Goal: Task Accomplishment & Management: Use online tool/utility

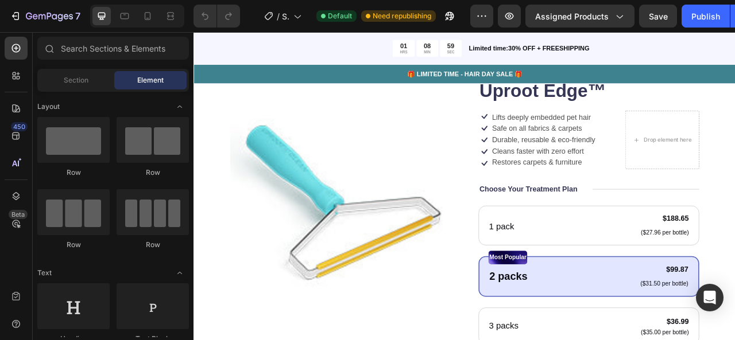
scroll to position [242, 0]
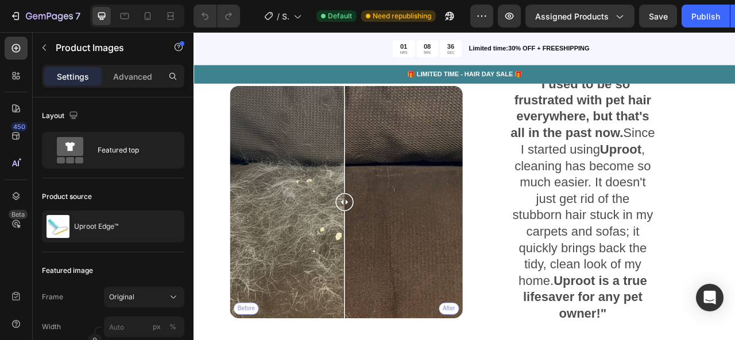
scroll to position [1307, 0]
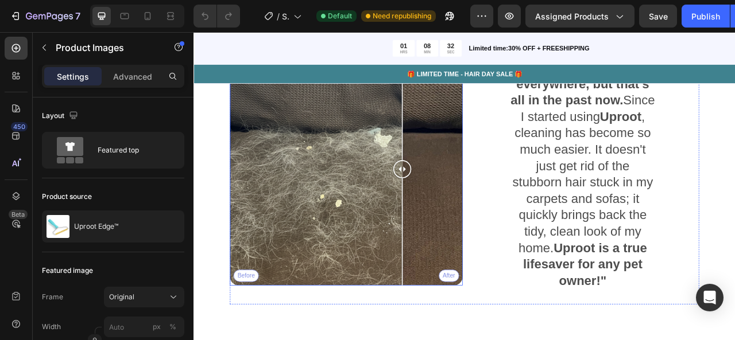
drag, startPoint x: 398, startPoint y: 284, endPoint x: 389, endPoint y: 328, distance: 45.1
click at [390, 329] on div "Before After" at bounding box center [387, 207] width 296 height 296
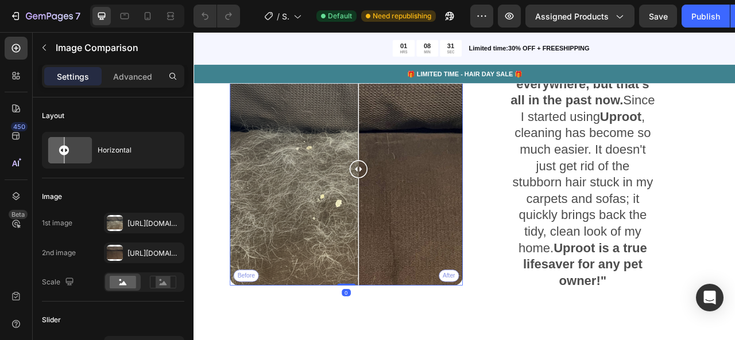
drag, startPoint x: 389, startPoint y: 328, endPoint x: 377, endPoint y: 340, distance: 16.6
click at [391, 340] on div at bounding box center [402, 207] width 23 height 296
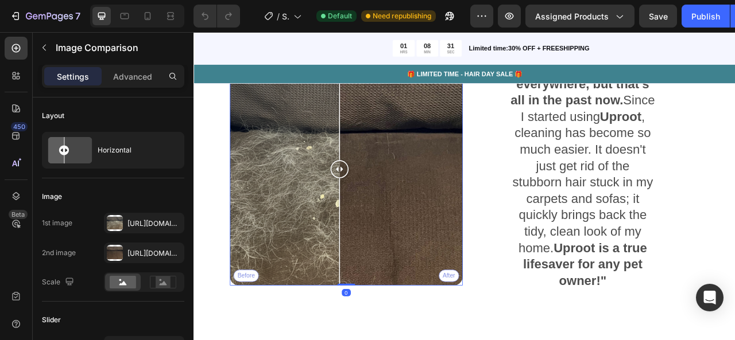
click at [375, 339] on div at bounding box center [378, 207] width 23 height 296
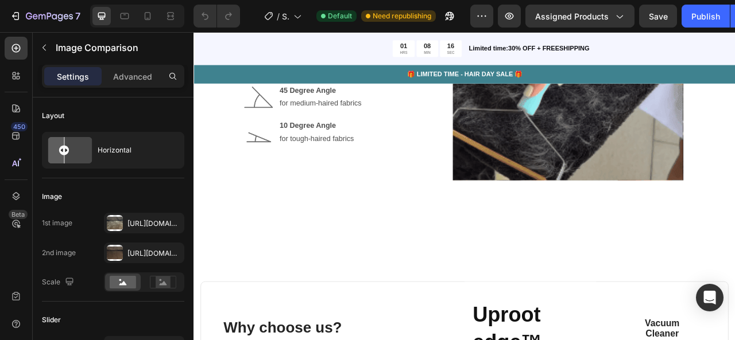
scroll to position [1930, 0]
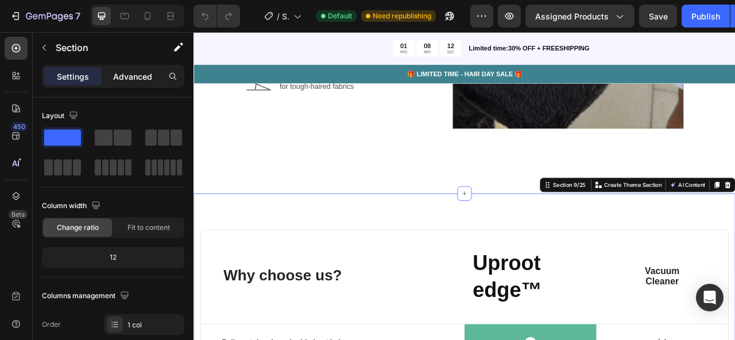
click at [138, 83] on div "Advanced" at bounding box center [132, 76] width 57 height 18
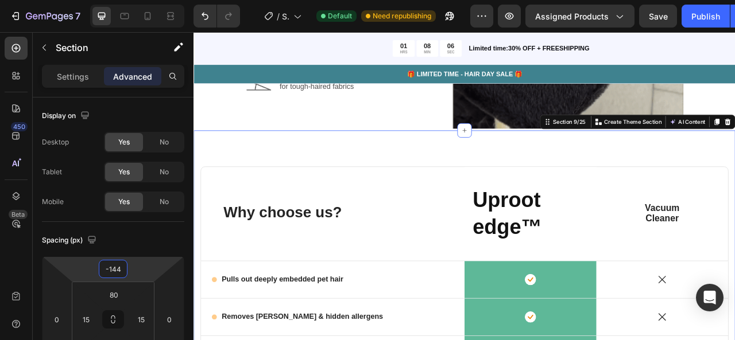
type input "-146"
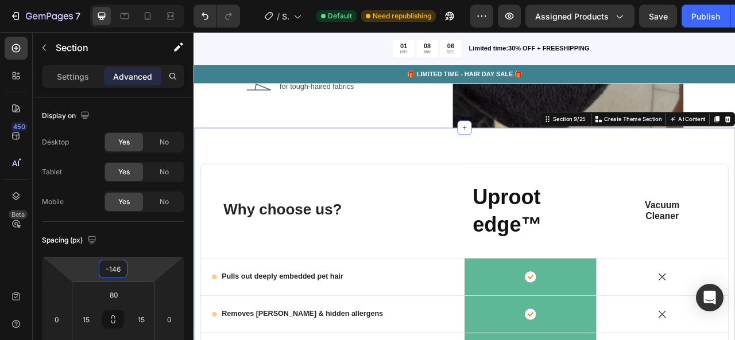
drag, startPoint x: 129, startPoint y: 270, endPoint x: 123, endPoint y: 312, distance: 42.2
click at [123, 0] on html "7 / Shopify Original Product Template Default Need republishing Preview Assigne…" at bounding box center [367, 0] width 735 height 0
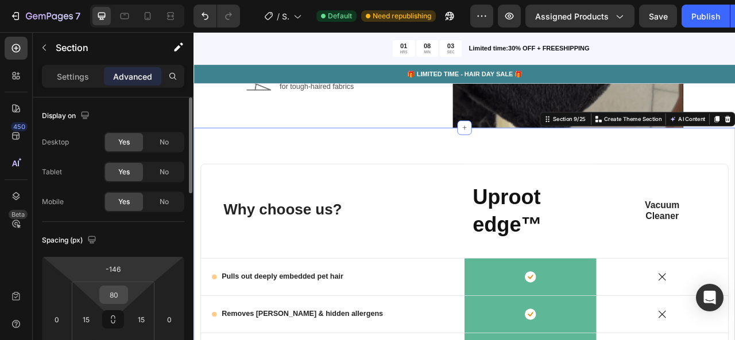
drag, startPoint x: 126, startPoint y: 297, endPoint x: 125, endPoint y: 289, distance: 8.1
click at [125, 289] on div "80" at bounding box center [113, 295] width 29 height 18
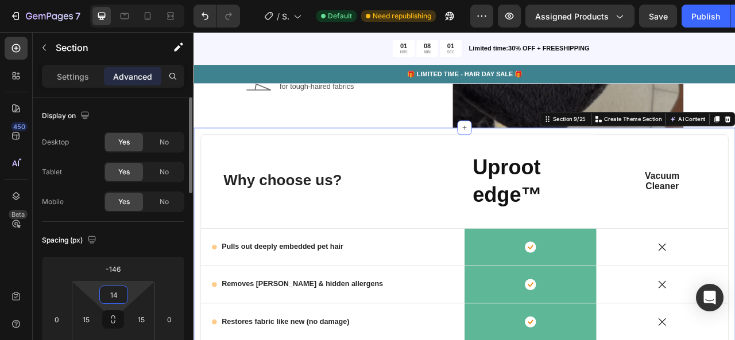
drag, startPoint x: 130, startPoint y: 287, endPoint x: 127, endPoint y: 304, distance: 16.9
click at [127, 0] on html "7 / Shopify Original Product Template Default Need republishing Preview Assigne…" at bounding box center [367, 0] width 735 height 0
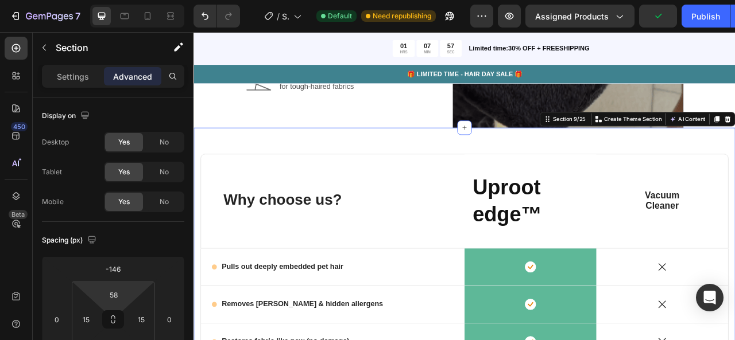
type input "82"
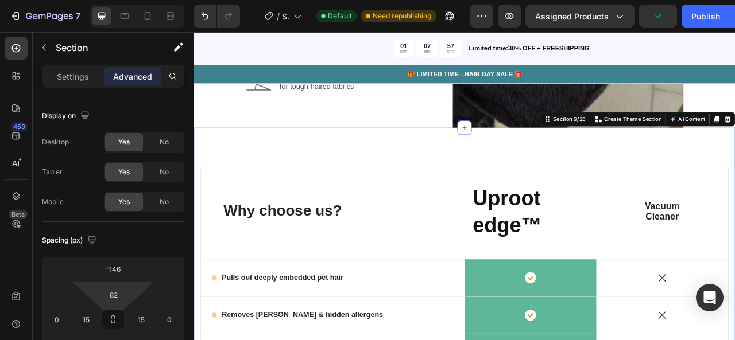
drag, startPoint x: 134, startPoint y: 293, endPoint x: 134, endPoint y: 274, distance: 18.9
click at [134, 0] on html "7 / Shopify Original Product Template Default Need republishing Preview Assigne…" at bounding box center [367, 0] width 735 height 0
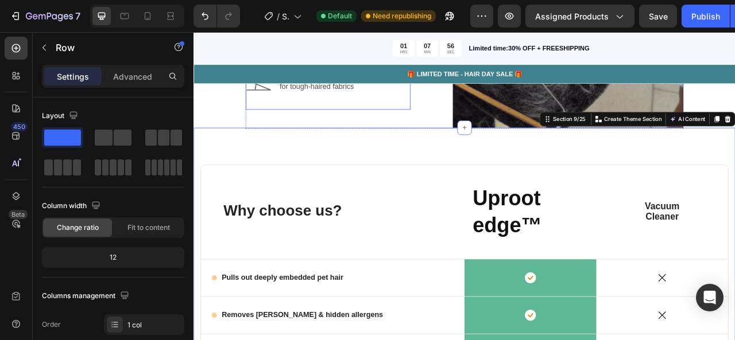
click at [430, 131] on div "Image 90 Degree Angle for fine-haired fabrics Text Block Image 45 Degree Angle …" at bounding box center [363, 48] width 209 height 166
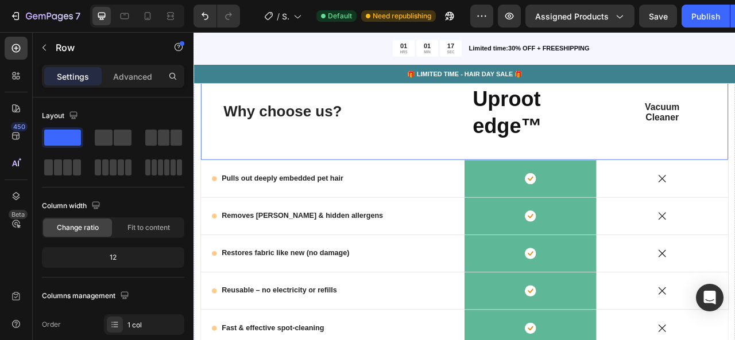
scroll to position [2009, 0]
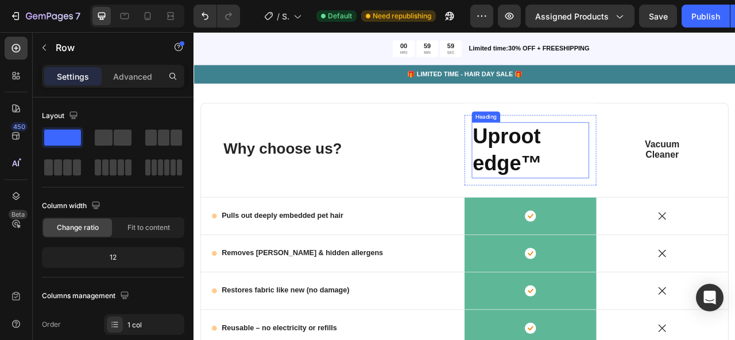
click at [630, 183] on strong "Uproot edge™" at bounding box center [592, 182] width 88 height 64
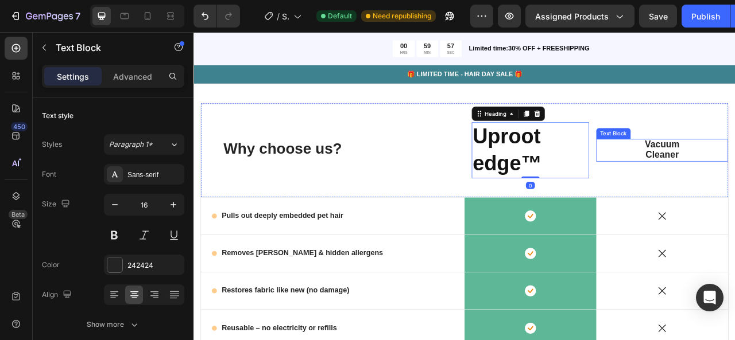
click at [578, 188] on strong "Uproot edge™" at bounding box center [592, 182] width 88 height 64
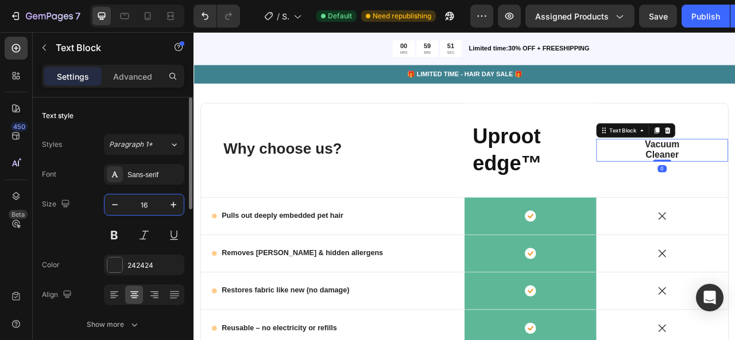
click at [143, 200] on input "16" at bounding box center [144, 205] width 38 height 21
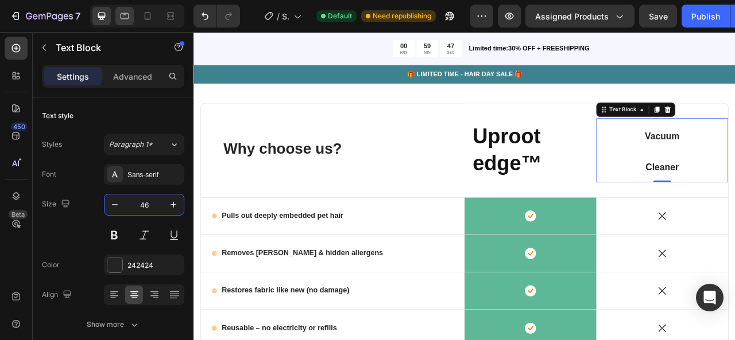
click at [125, 20] on icon at bounding box center [124, 15] width 11 height 11
type input "16"
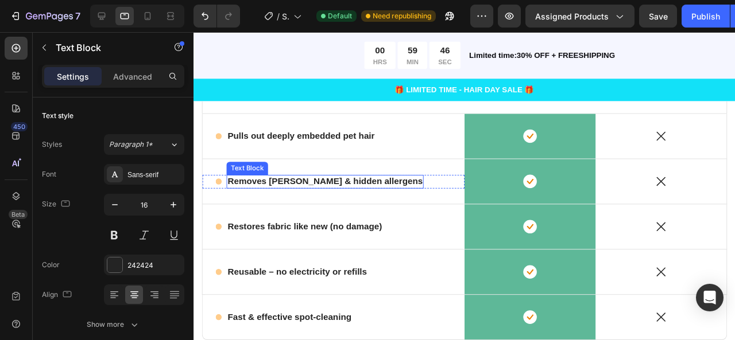
click at [366, 196] on div "Icon Removes dander & hidden allergens Text Block Row" at bounding box center [340, 189] width 275 height 47
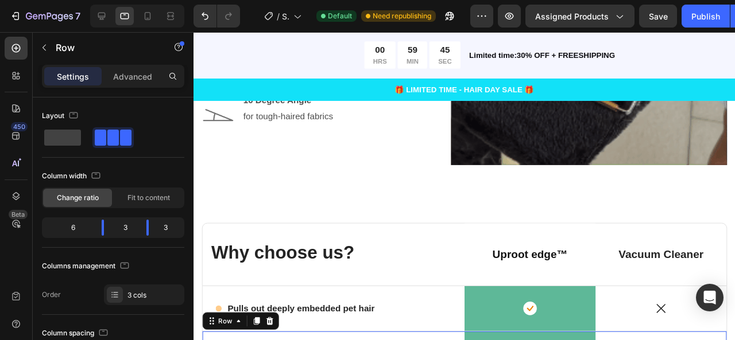
scroll to position [1962, 0]
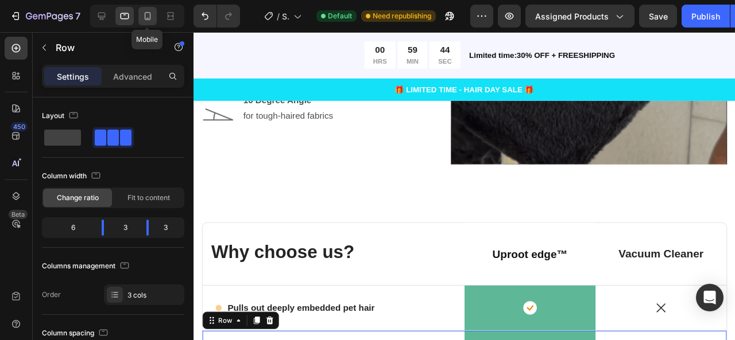
click at [151, 18] on icon at bounding box center [147, 15] width 11 height 11
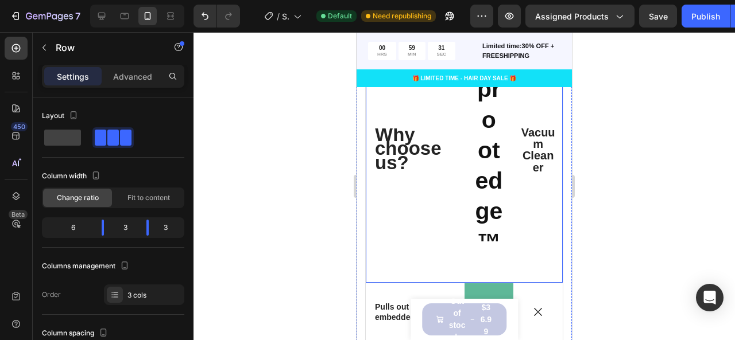
scroll to position [2284, 0]
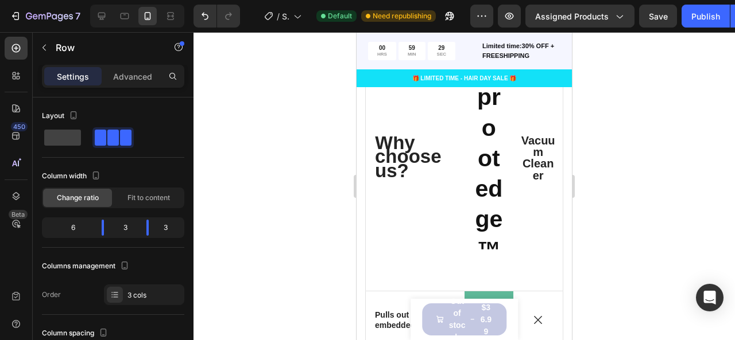
click at [121, 6] on div at bounding box center [137, 16] width 94 height 23
click at [122, 11] on icon at bounding box center [124, 15] width 11 height 11
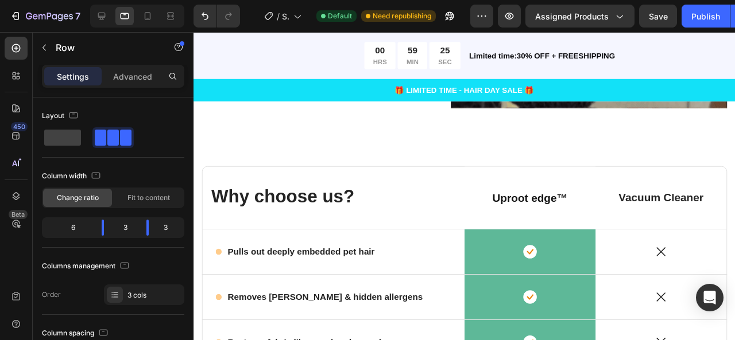
scroll to position [2023, 0]
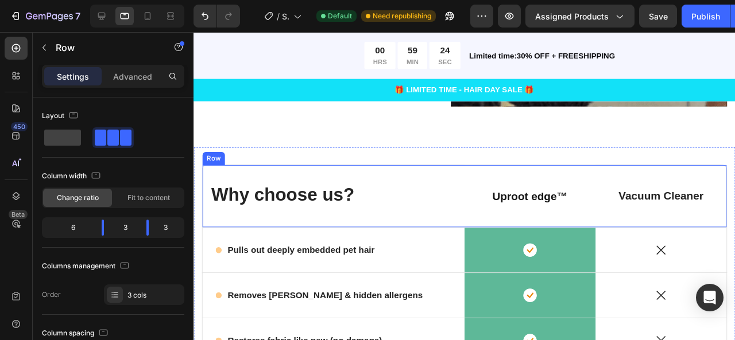
click at [676, 203] on span "Vacuum Cleaner" at bounding box center [685, 204] width 90 height 13
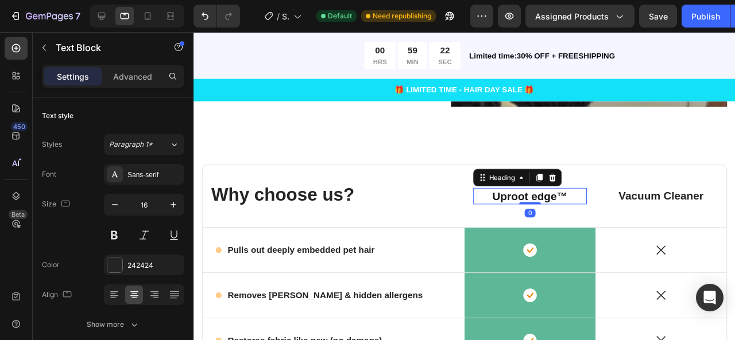
click at [546, 199] on strong "Uproot edge™" at bounding box center [546, 205] width 79 height 13
click at [153, 22] on div at bounding box center [147, 16] width 18 height 18
type input "41"
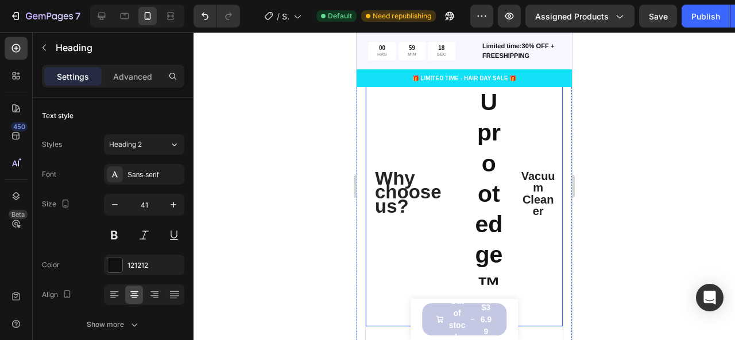
scroll to position [2257, 0]
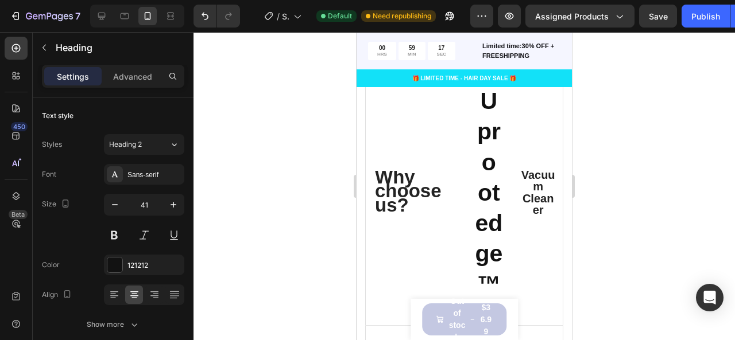
click at [488, 159] on strong "Uproot edge™" at bounding box center [489, 193] width 28 height 210
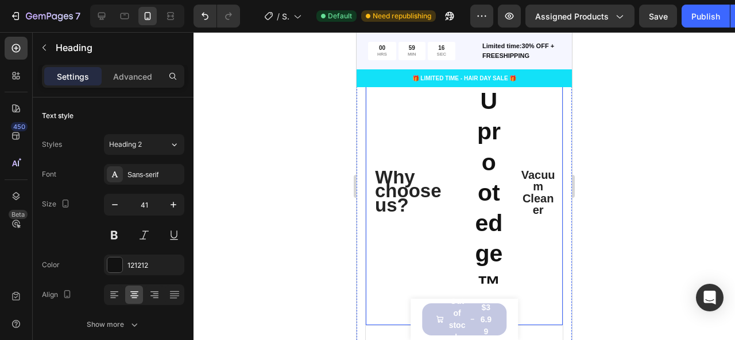
click at [523, 258] on div "Vacuum Cleaner Text Block" at bounding box center [537, 193] width 49 height 265
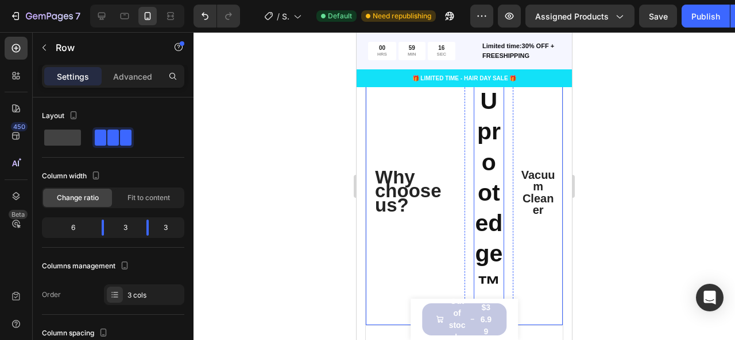
click at [485, 223] on strong "Uproot edge™" at bounding box center [489, 193] width 28 height 210
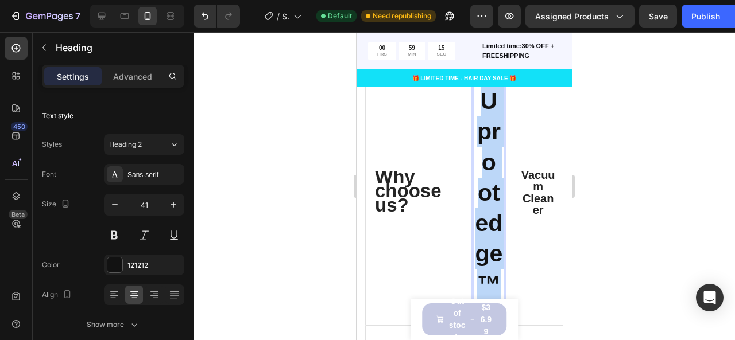
click at [485, 223] on strong "Uproot edge™" at bounding box center [489, 193] width 28 height 210
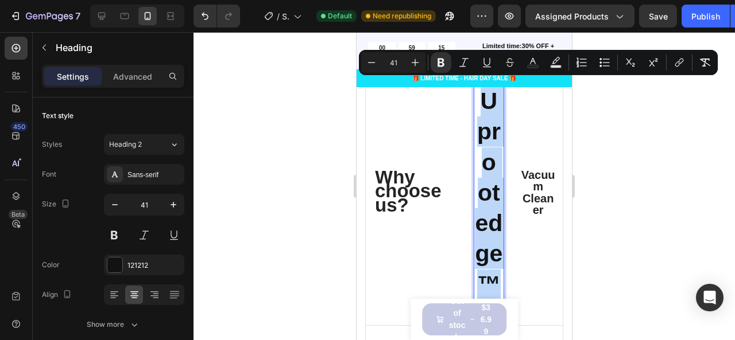
click at [485, 223] on strong "Uproot edge™" at bounding box center [489, 193] width 28 height 210
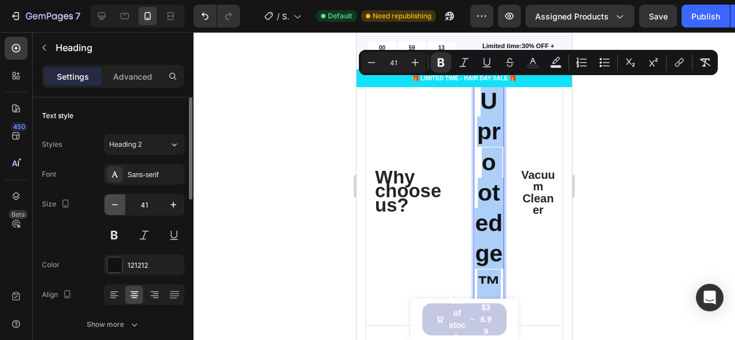
click at [115, 207] on icon "button" at bounding box center [114, 204] width 11 height 11
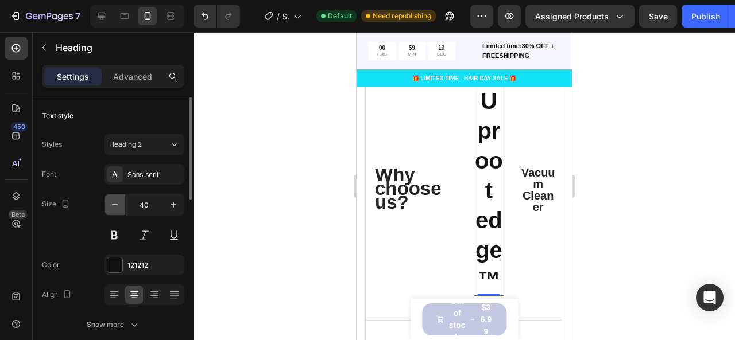
click at [115, 207] on icon "button" at bounding box center [114, 204] width 11 height 11
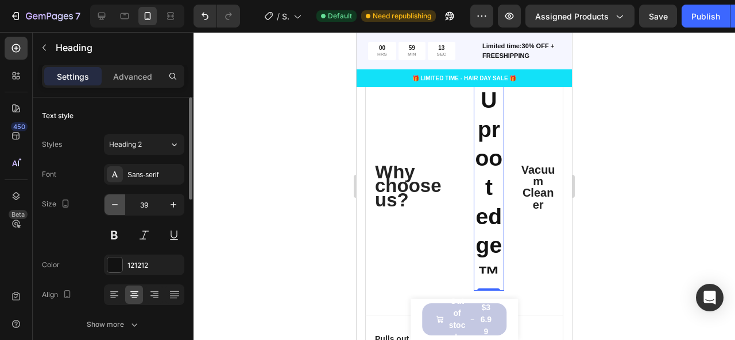
click at [115, 207] on icon "button" at bounding box center [114, 204] width 11 height 11
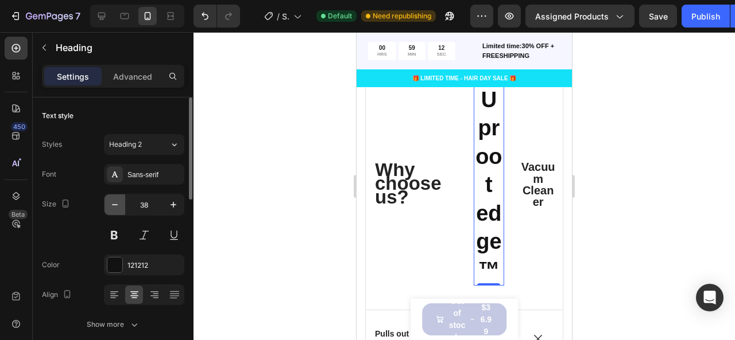
click at [115, 208] on icon "button" at bounding box center [114, 204] width 11 height 11
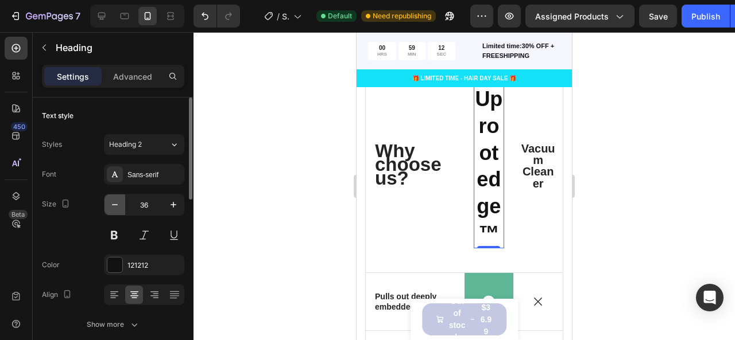
click at [115, 208] on icon "button" at bounding box center [114, 204] width 11 height 11
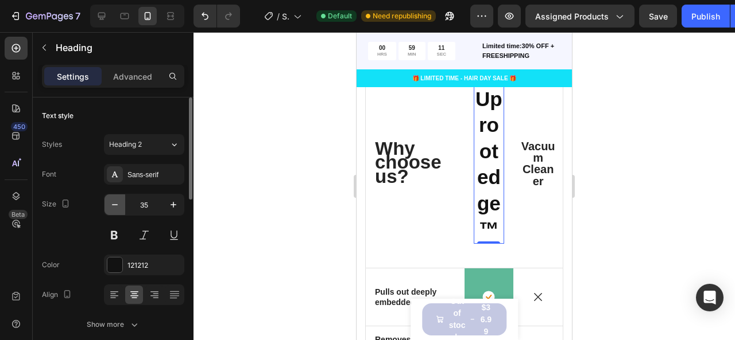
click at [115, 208] on icon "button" at bounding box center [114, 204] width 11 height 11
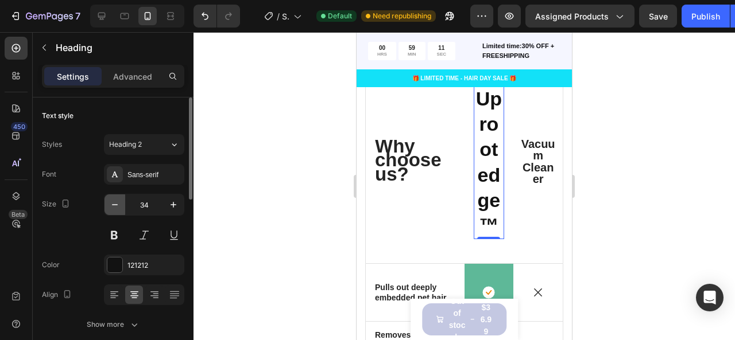
click at [115, 208] on icon "button" at bounding box center [114, 204] width 11 height 11
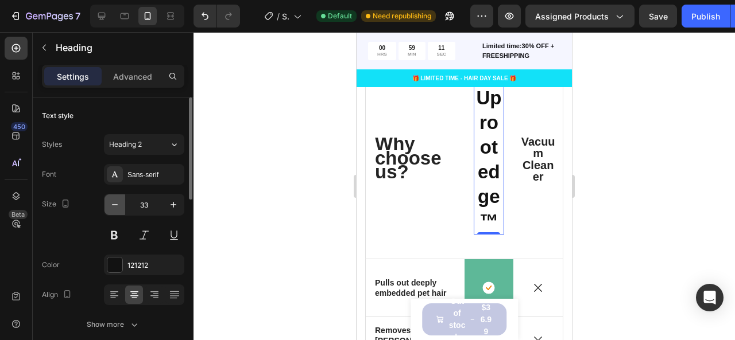
click at [115, 208] on icon "button" at bounding box center [114, 204] width 11 height 11
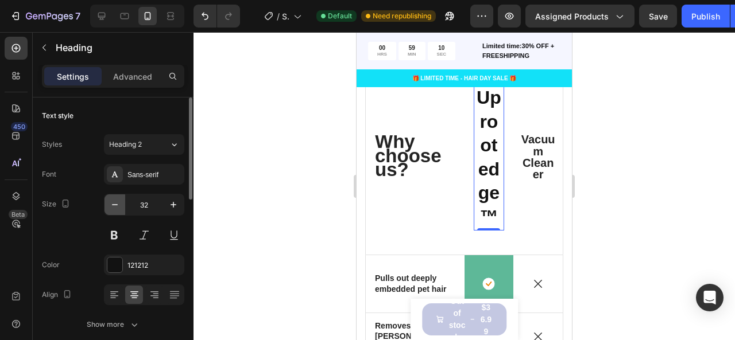
click at [115, 208] on icon "button" at bounding box center [114, 204] width 11 height 11
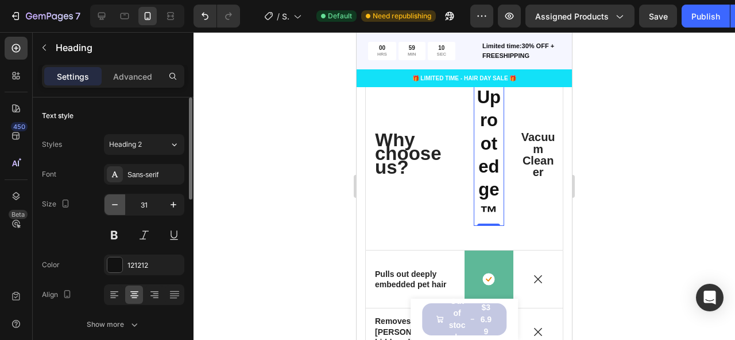
click at [115, 208] on icon "button" at bounding box center [114, 204] width 11 height 11
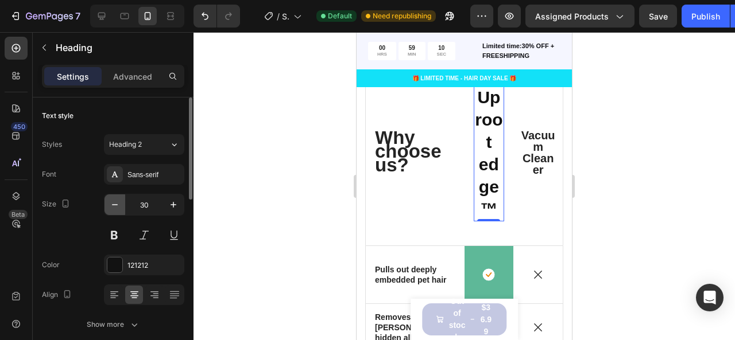
click at [115, 208] on icon "button" at bounding box center [114, 204] width 11 height 11
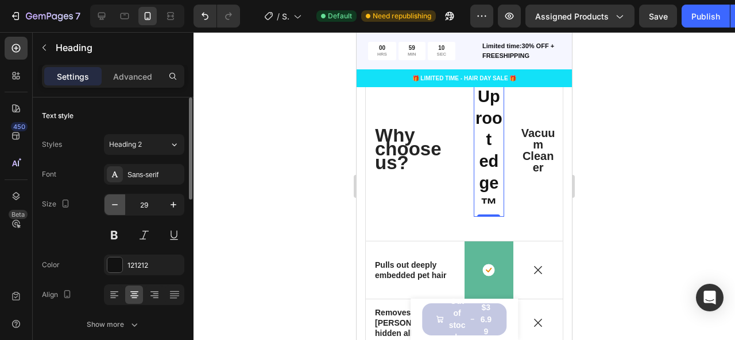
click at [115, 208] on icon "button" at bounding box center [114, 204] width 11 height 11
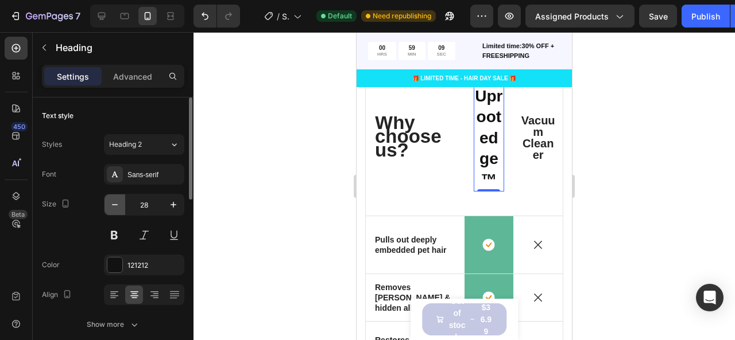
click at [115, 208] on icon "button" at bounding box center [114, 204] width 11 height 11
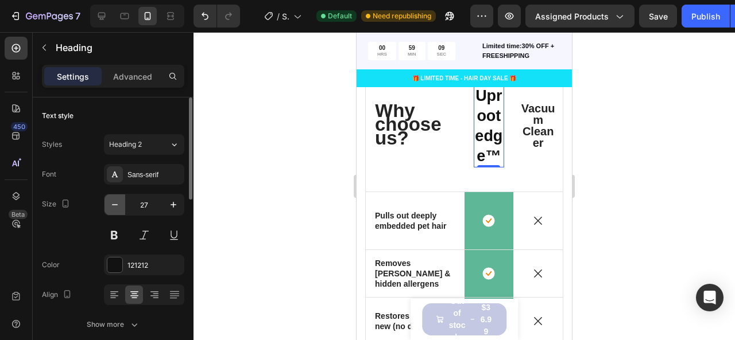
click at [115, 208] on icon "button" at bounding box center [114, 204] width 11 height 11
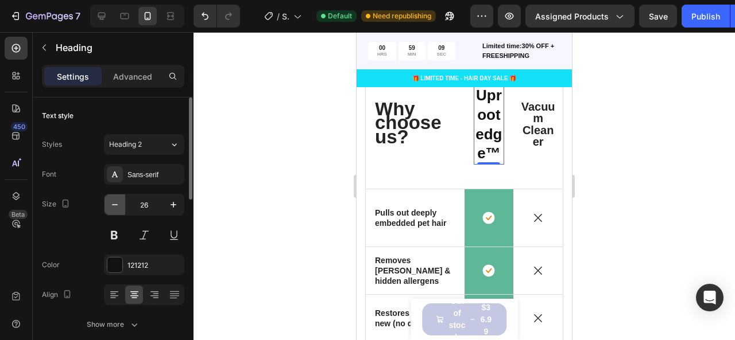
click at [115, 208] on icon "button" at bounding box center [114, 204] width 11 height 11
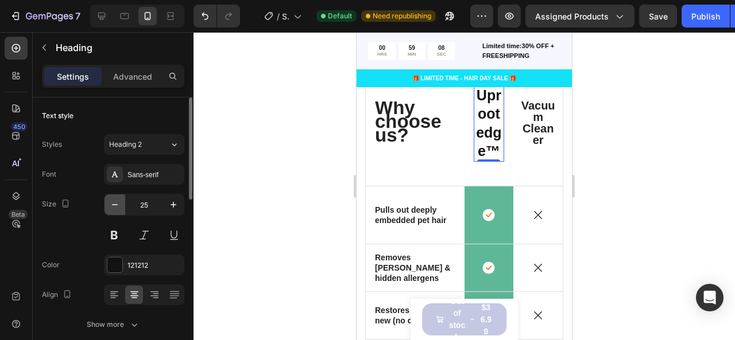
click at [115, 208] on icon "button" at bounding box center [114, 204] width 11 height 11
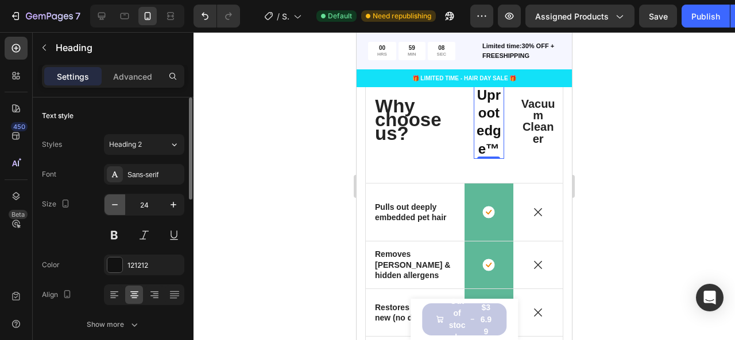
click at [115, 208] on icon "button" at bounding box center [114, 204] width 11 height 11
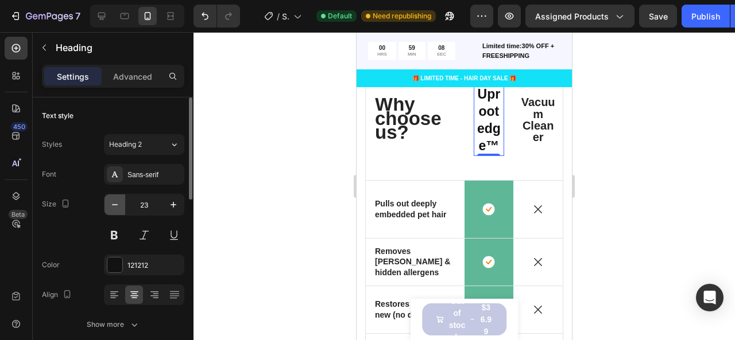
click at [115, 208] on icon "button" at bounding box center [114, 204] width 11 height 11
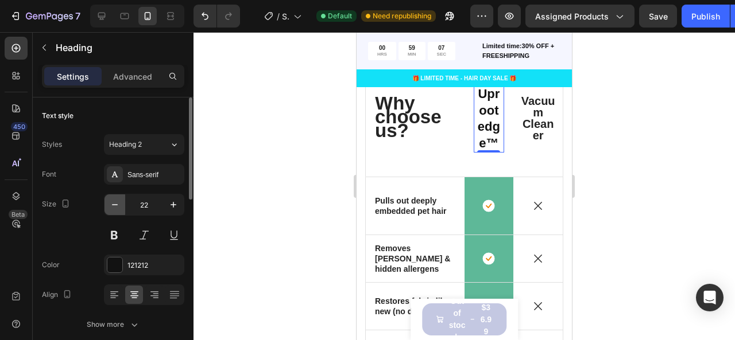
click at [115, 208] on icon "button" at bounding box center [114, 204] width 11 height 11
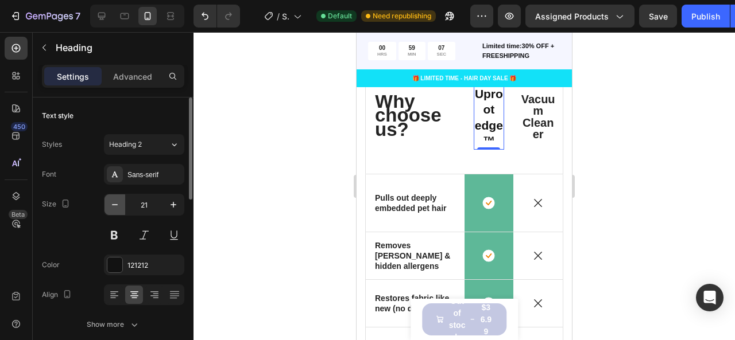
click at [115, 208] on icon "button" at bounding box center [114, 204] width 11 height 11
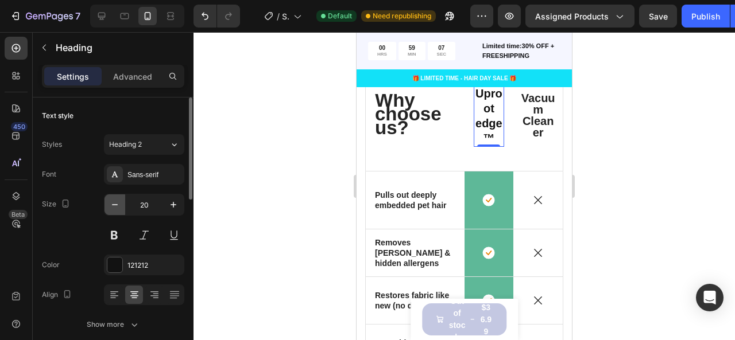
click at [115, 208] on icon "button" at bounding box center [114, 204] width 11 height 11
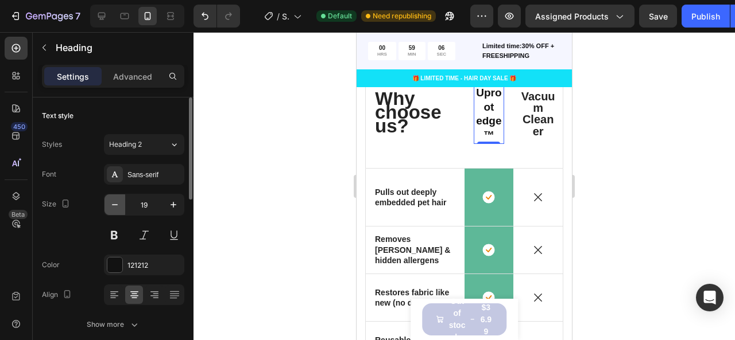
click at [115, 208] on icon "button" at bounding box center [114, 204] width 11 height 11
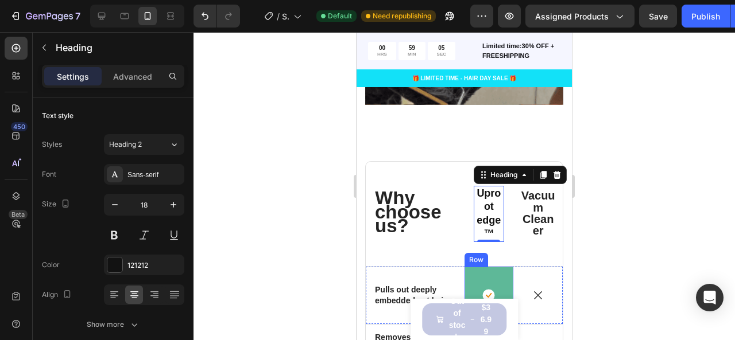
scroll to position [2155, 0]
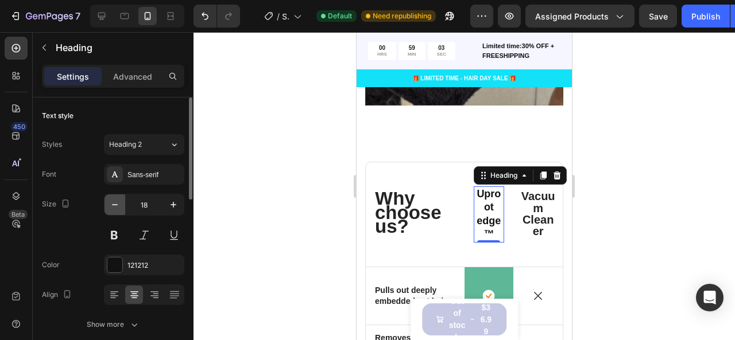
click at [110, 206] on icon "button" at bounding box center [114, 204] width 11 height 11
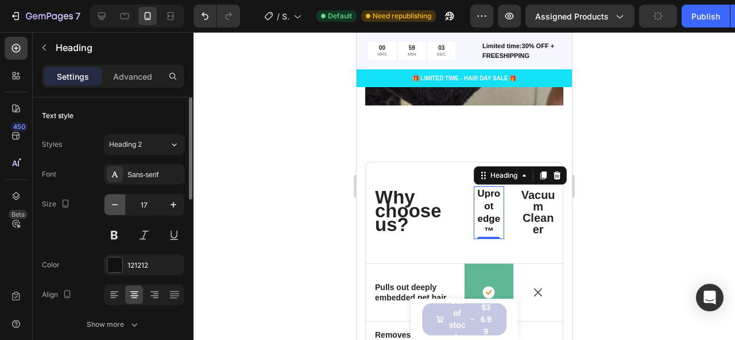
click at [110, 206] on icon "button" at bounding box center [114, 204] width 11 height 11
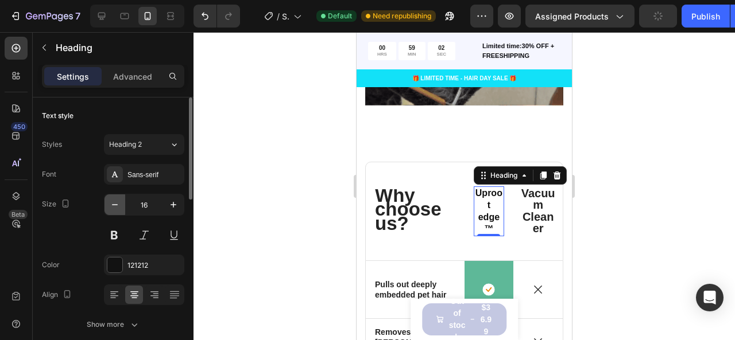
click at [110, 206] on icon "button" at bounding box center [114, 204] width 11 height 11
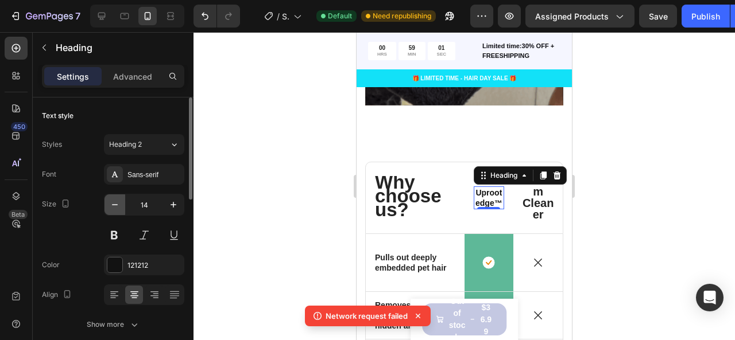
click at [110, 206] on icon "button" at bounding box center [114, 204] width 11 height 11
type input "13"
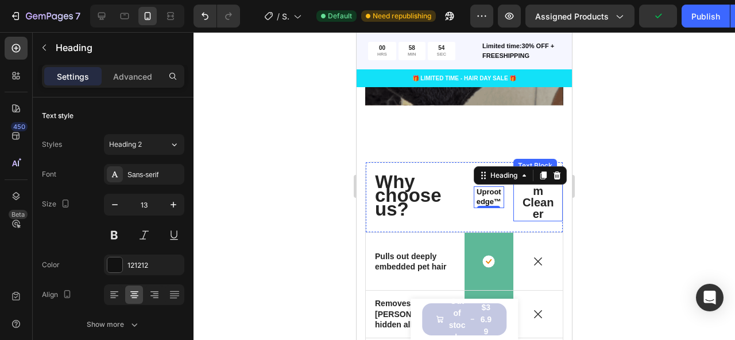
click at [526, 205] on span "Vacuum Cleaner" at bounding box center [538, 197] width 34 height 48
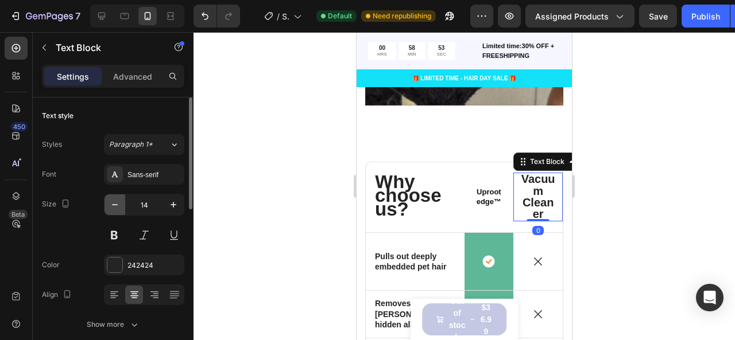
click at [109, 198] on button "button" at bounding box center [114, 205] width 21 height 21
click at [112, 197] on button "button" at bounding box center [114, 205] width 21 height 21
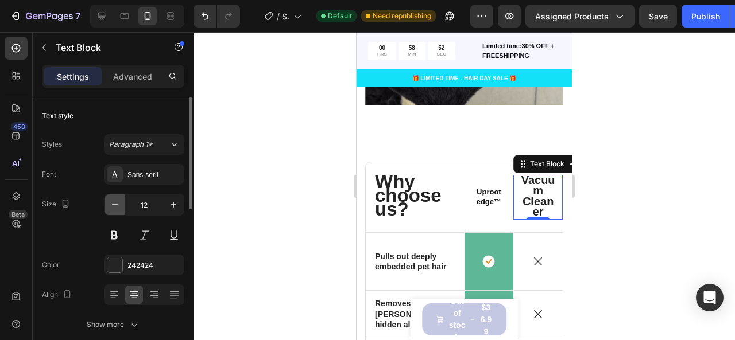
click at [112, 197] on button "button" at bounding box center [114, 205] width 21 height 21
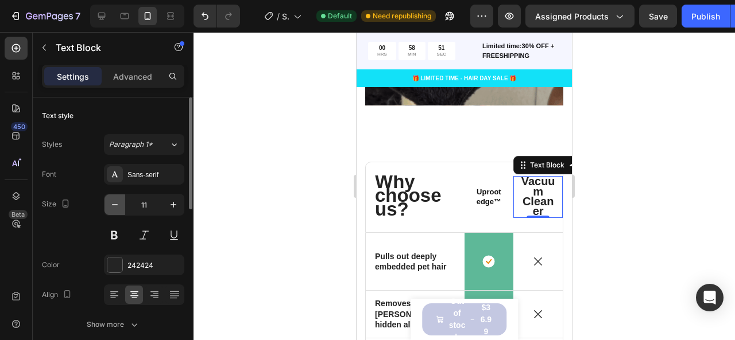
click at [112, 197] on button "button" at bounding box center [114, 205] width 21 height 21
click at [113, 197] on button "button" at bounding box center [114, 205] width 21 height 21
click at [114, 197] on button "button" at bounding box center [114, 205] width 21 height 21
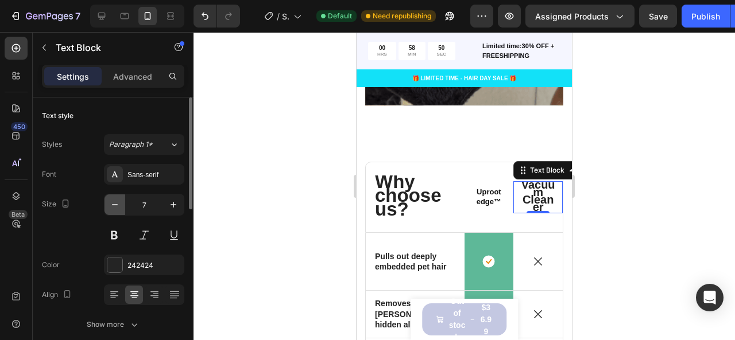
click at [114, 197] on button "button" at bounding box center [114, 205] width 21 height 21
click at [114, 196] on button "button" at bounding box center [114, 205] width 21 height 21
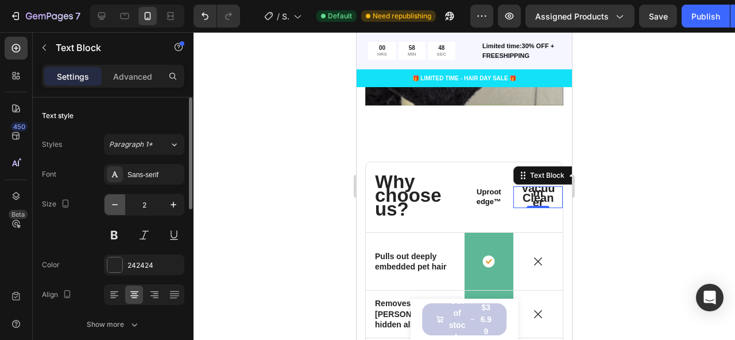
click at [114, 196] on button "button" at bounding box center [114, 205] width 21 height 21
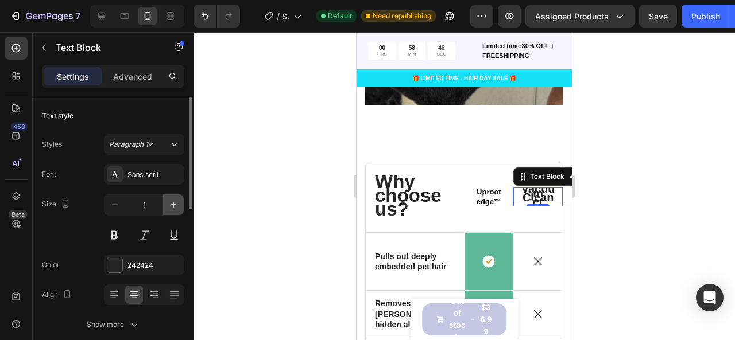
click at [179, 208] on icon "button" at bounding box center [173, 204] width 11 height 11
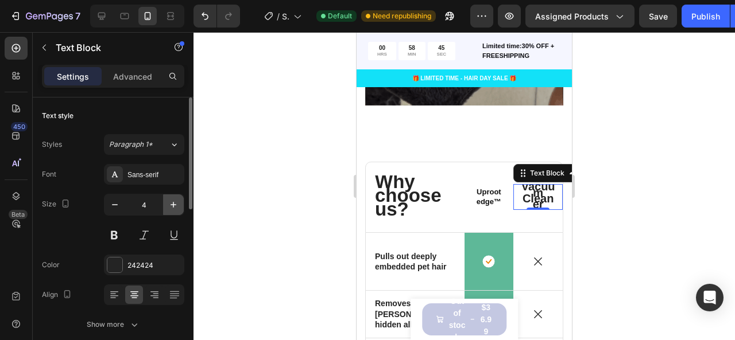
click at [179, 208] on icon "button" at bounding box center [173, 204] width 11 height 11
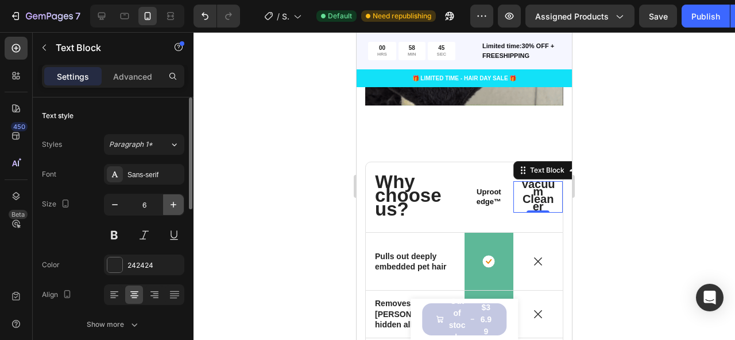
click at [179, 208] on icon "button" at bounding box center [173, 204] width 11 height 11
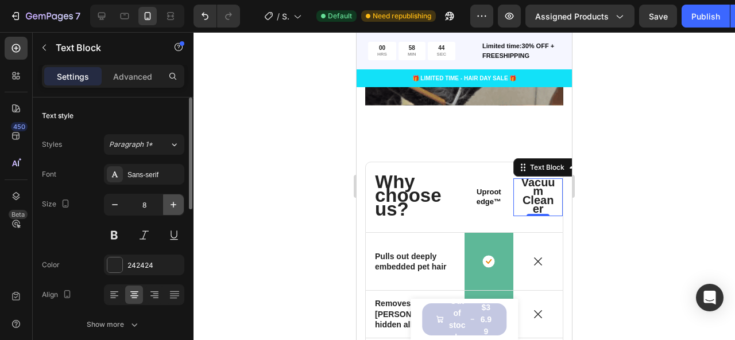
click at [179, 208] on icon "button" at bounding box center [173, 204] width 11 height 11
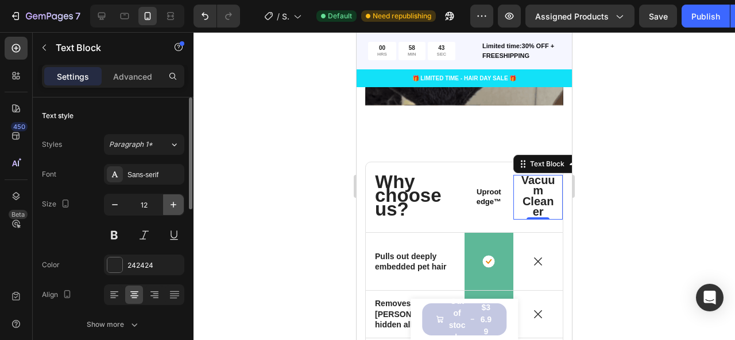
click at [179, 208] on icon "button" at bounding box center [173, 204] width 11 height 11
type input "13"
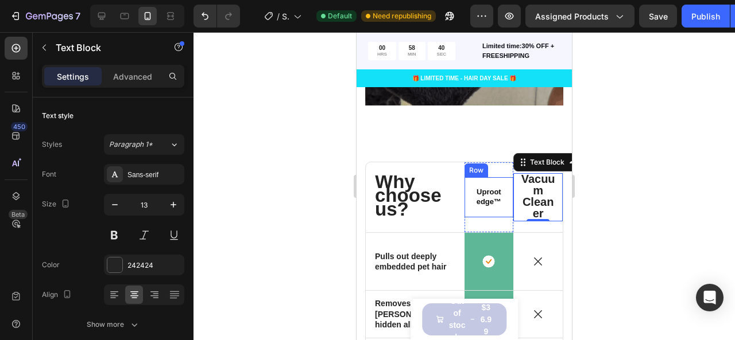
click at [483, 199] on div "⁠⁠⁠⁠⁠⁠⁠ Uproot edge™ Heading Row" at bounding box center [488, 197] width 49 height 40
click at [531, 184] on span "Vacuum Cleaner" at bounding box center [538, 196] width 34 height 47
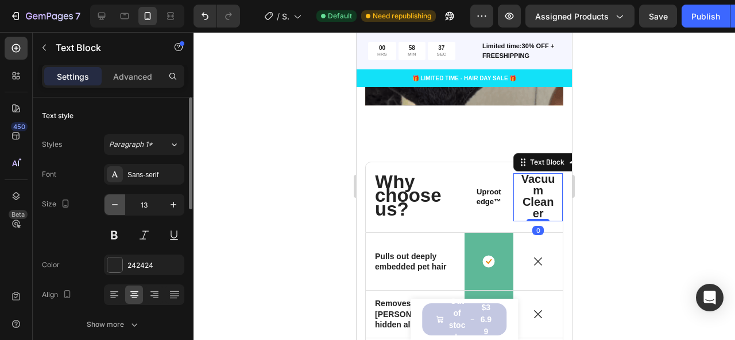
click at [117, 212] on button "button" at bounding box center [114, 205] width 21 height 21
type input "12"
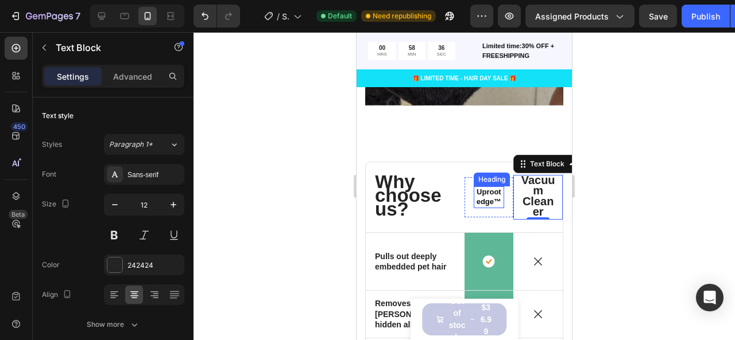
click at [477, 193] on strong "Uproot edge™" at bounding box center [488, 197] width 25 height 18
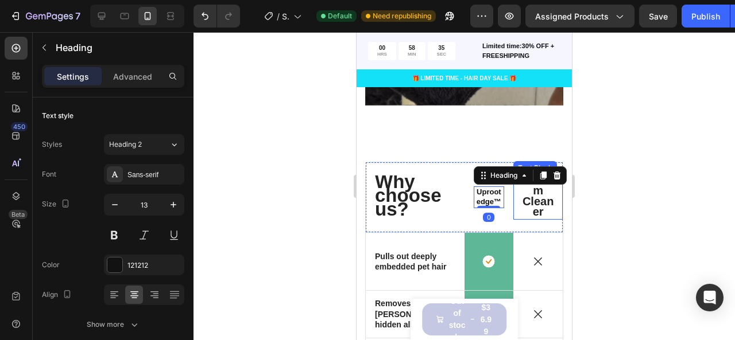
click at [544, 197] on span "Vacuum Cleaner" at bounding box center [538, 196] width 34 height 45
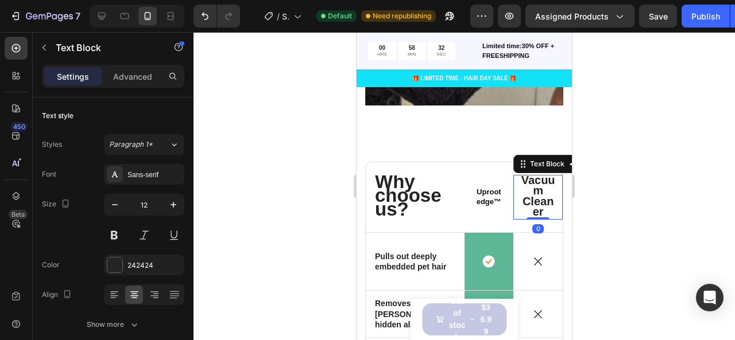
drag, startPoint x: 533, startPoint y: 210, endPoint x: 543, endPoint y: 194, distance: 18.8
click at [543, 194] on div "Vacuum Cleaner Text Block 0" at bounding box center [537, 197] width 49 height 45
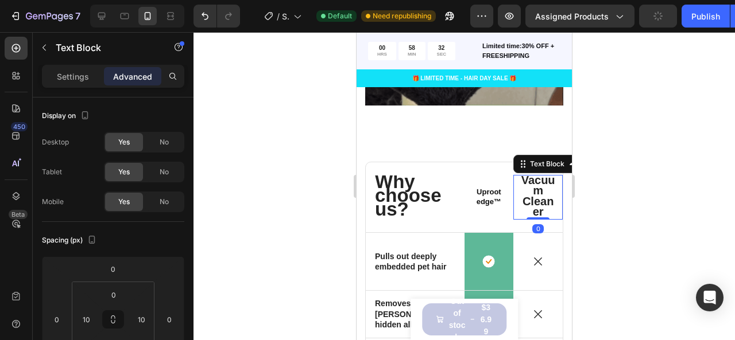
click at [533, 175] on span "Vacuum Cleaner" at bounding box center [538, 196] width 34 height 45
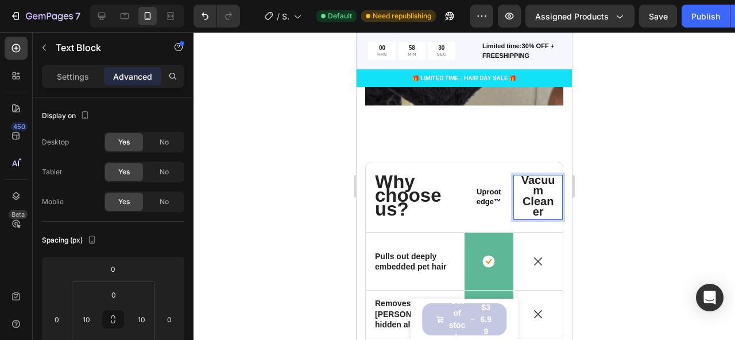
click at [536, 174] on span "Vacuum Cleaner" at bounding box center [538, 196] width 34 height 45
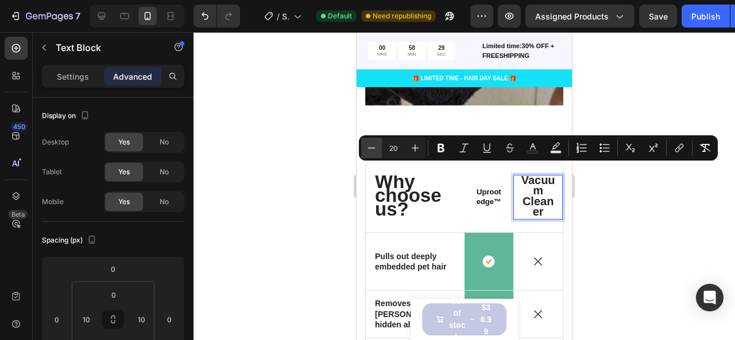
click at [368, 149] on icon "Editor contextual toolbar" at bounding box center [371, 147] width 11 height 11
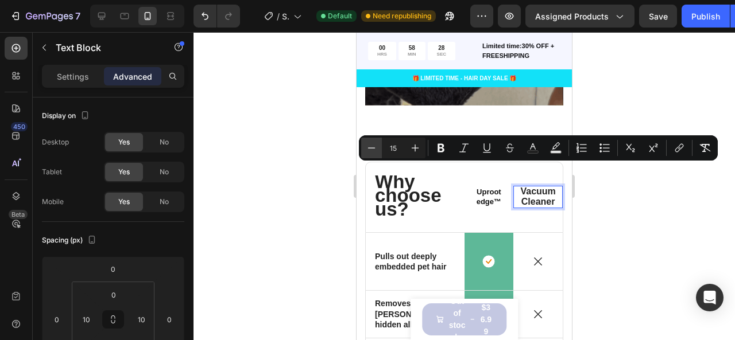
click at [368, 149] on icon "Editor contextual toolbar" at bounding box center [371, 147] width 11 height 11
type input "12"
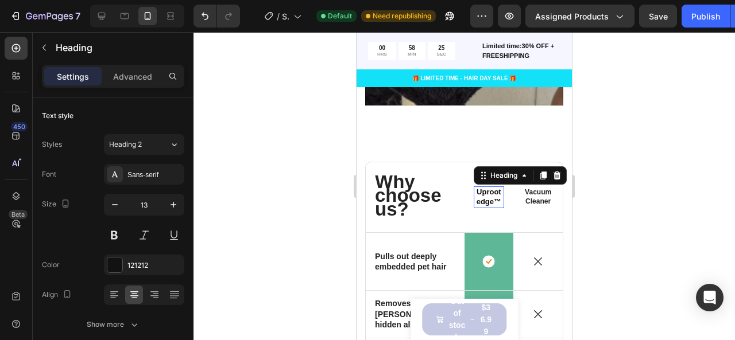
click at [487, 195] on strong "Uproot edge™" at bounding box center [488, 197] width 25 height 18
click at [535, 193] on span "Vacuum Cleaner" at bounding box center [537, 196] width 26 height 17
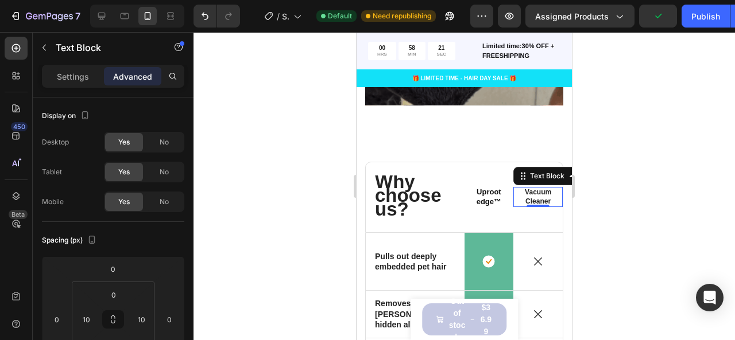
click at [293, 174] on div at bounding box center [463, 186] width 541 height 308
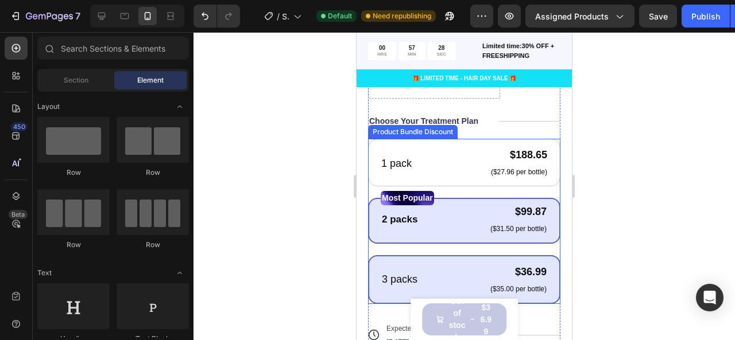
scroll to position [478, 0]
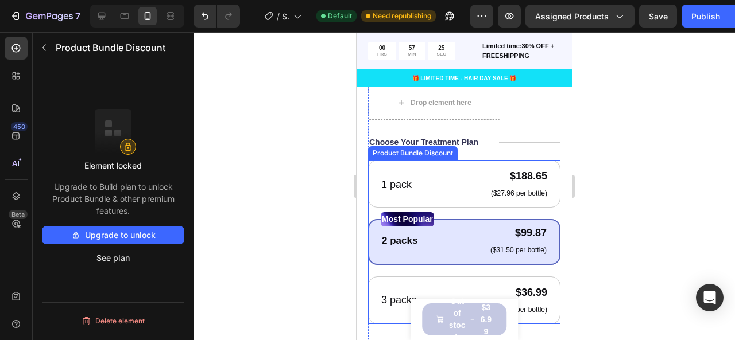
click at [422, 146] on div "Product Bundle Discount" at bounding box center [413, 153] width 90 height 14
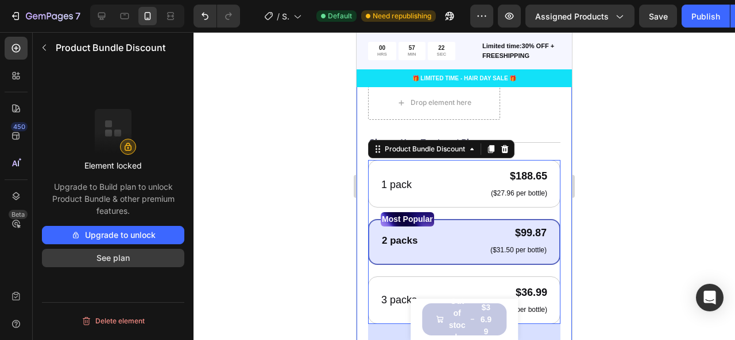
click at [139, 258] on button "See plan" at bounding box center [113, 258] width 142 height 18
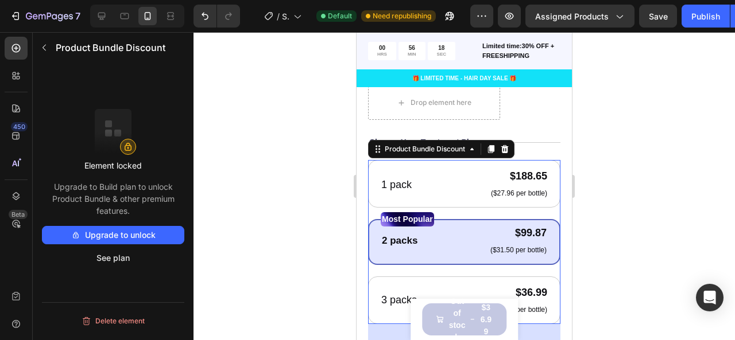
click at [231, 159] on div at bounding box center [463, 186] width 541 height 308
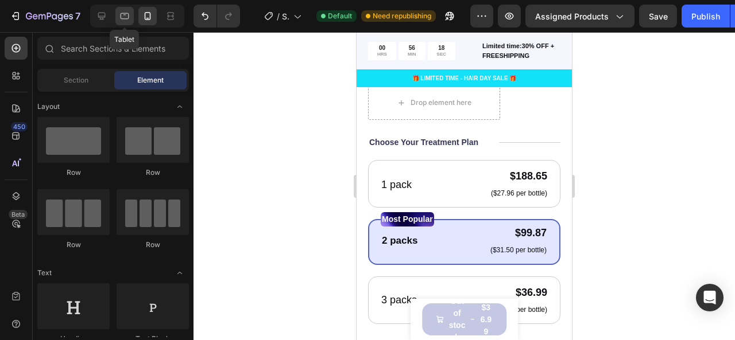
click at [124, 20] on icon at bounding box center [124, 15] width 11 height 11
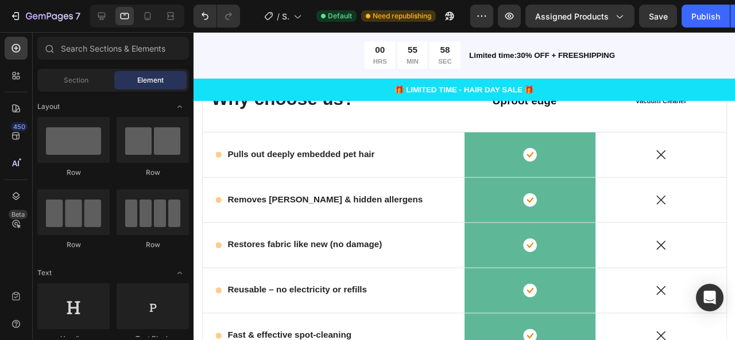
scroll to position [2088, 0]
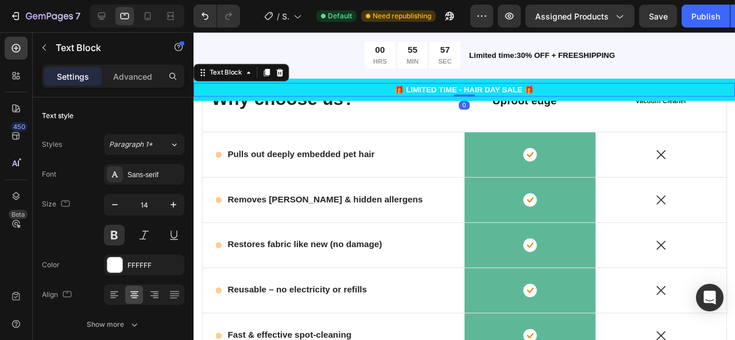
click at [360, 92] on p "🎁 LIMITED TIME - HAIR DAY SALE 🎁" at bounding box center [478, 93] width 567 height 12
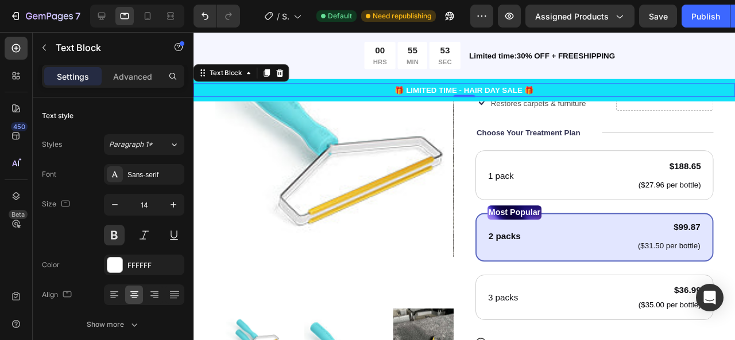
scroll to position [397, 0]
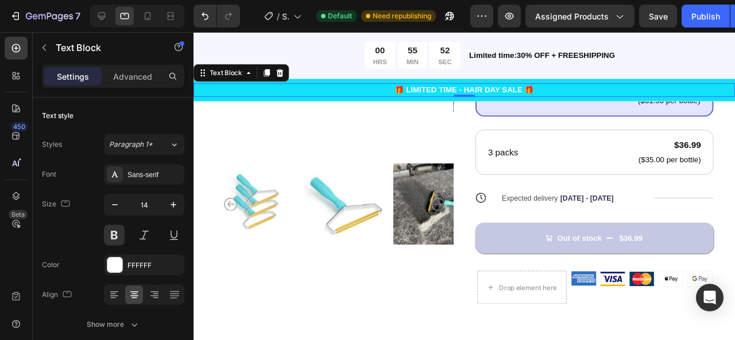
click at [296, 90] on p "🎁 LIMITED TIME - HAIR DAY SALE 🎁" at bounding box center [478, 93] width 567 height 12
click at [606, 86] on div "🎁 LIMITED TIME - HAIR DAY SALE 🎁" at bounding box center [477, 93] width 569 height 14
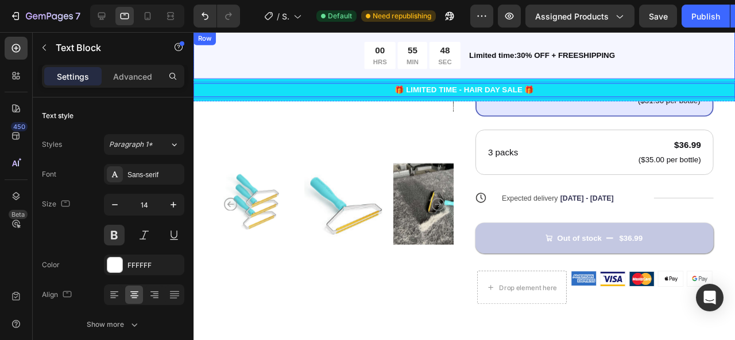
click at [651, 81] on div "🎁 LIMITED TIME - HAIR DAY SALE 🎁 Text Block 0 Row" at bounding box center [477, 93] width 569 height 24
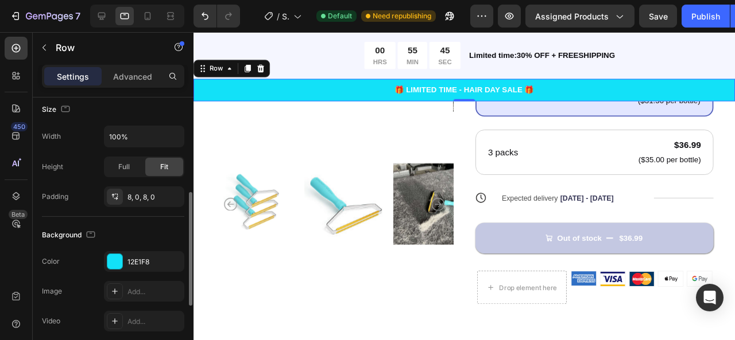
scroll to position [226, 0]
click at [138, 255] on div "12E1F8" at bounding box center [143, 260] width 33 height 10
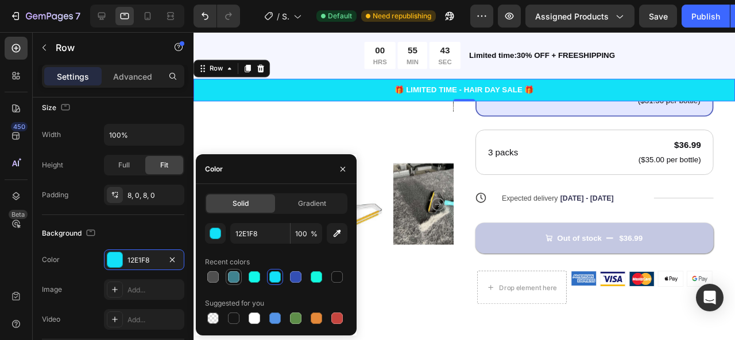
click at [233, 271] on div at bounding box center [234, 277] width 14 height 14
type input "3F828F"
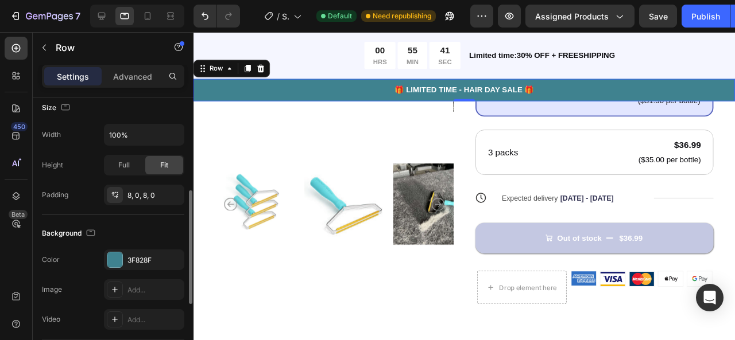
click at [167, 99] on div "Size" at bounding box center [113, 108] width 142 height 18
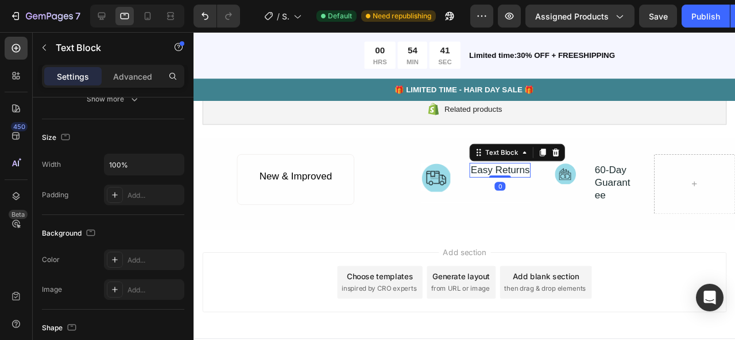
scroll to position [0, 0]
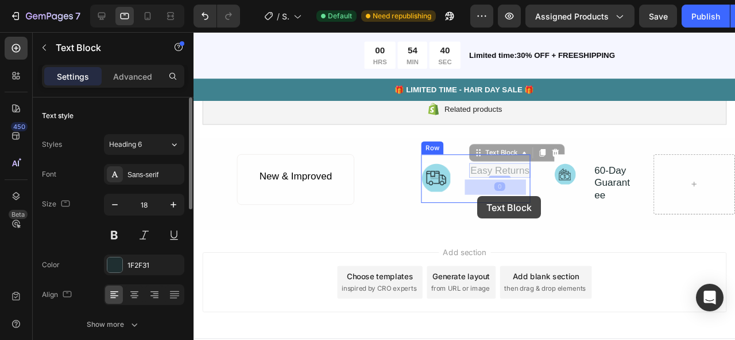
drag, startPoint x: 496, startPoint y: 197, endPoint x: 491, endPoint y: 205, distance: 10.0
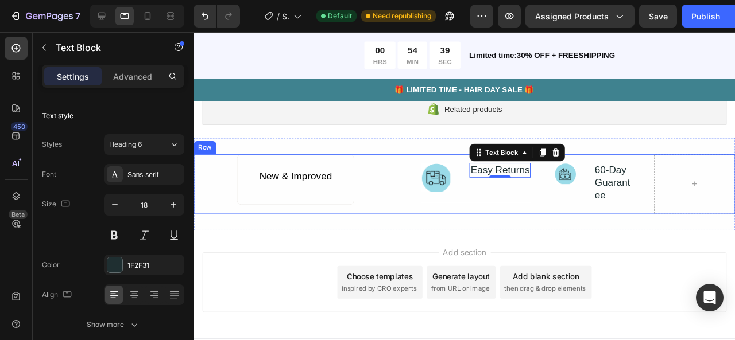
click at [391, 224] on div "New & Improved Button Row" at bounding box center [300, 192] width 214 height 63
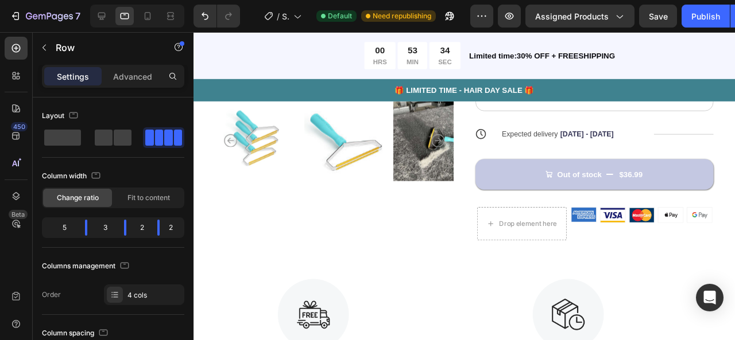
scroll to position [510, 0]
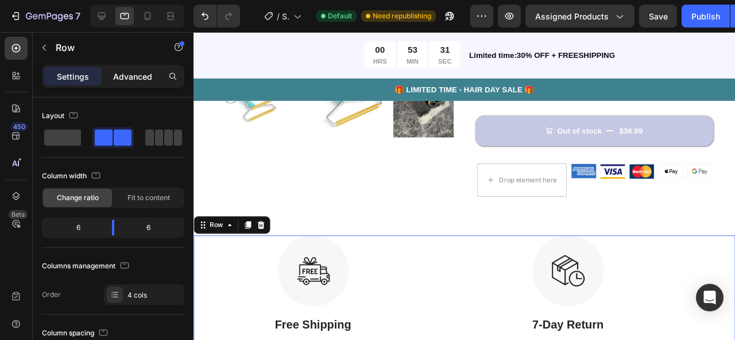
click at [160, 76] on div "Advanced" at bounding box center [132, 76] width 57 height 18
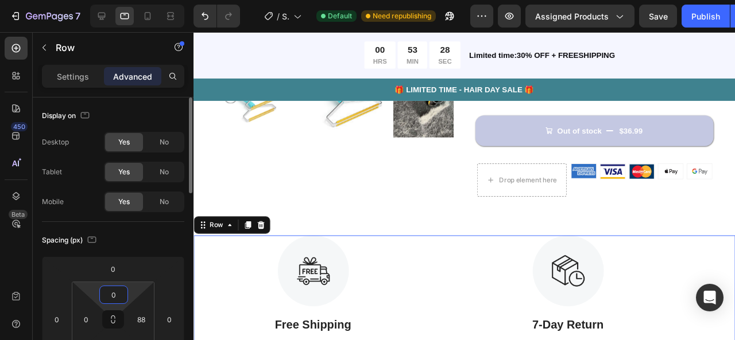
drag, startPoint x: 127, startPoint y: 289, endPoint x: 123, endPoint y: 307, distance: 18.8
click at [123, 0] on html "7 / Shopify Original Product Template Default Need republishing Preview Assigne…" at bounding box center [367, 0] width 735 height 0
drag, startPoint x: 133, startPoint y: 296, endPoint x: 136, endPoint y: 309, distance: 13.6
click at [136, 0] on html "7 / Shopify Original Product Template Default Need republishing Preview Assigne…" at bounding box center [367, 0] width 735 height 0
drag, startPoint x: 138, startPoint y: 288, endPoint x: 129, endPoint y: 278, distance: 13.8
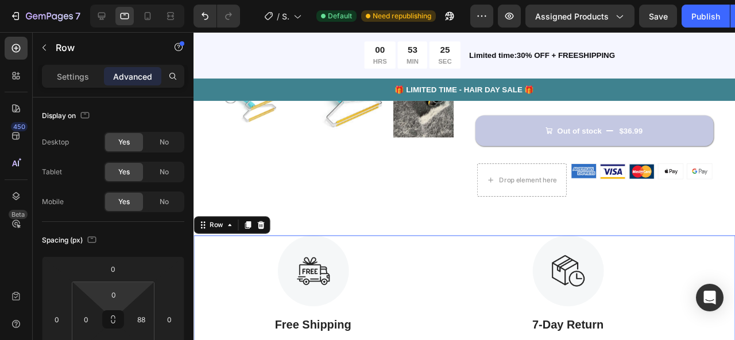
click at [129, 0] on html "7 / Shopify Original Product Template Default Need republishing Preview Assigne…" at bounding box center [367, 0] width 735 height 0
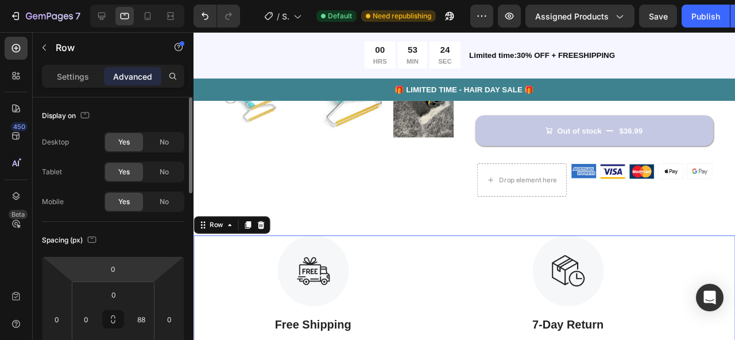
click at [131, 0] on html "7 / Shopify Original Product Template Default Need republishing Preview Assigne…" at bounding box center [367, 0] width 735 height 0
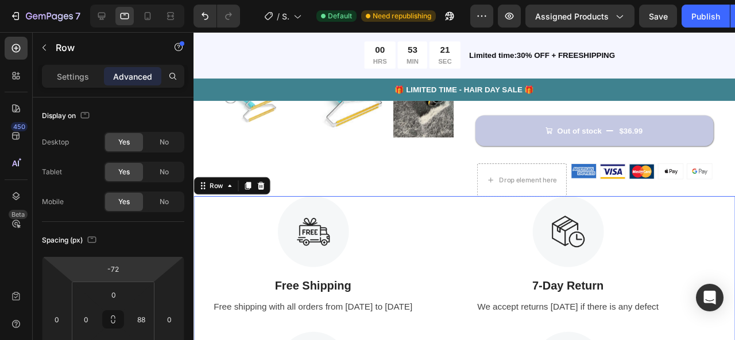
type input "-70"
drag, startPoint x: 142, startPoint y: 262, endPoint x: 134, endPoint y: 282, distance: 21.6
click at [134, 0] on html "7 / Shopify Original Product Template Default Need republishing Preview Assigne…" at bounding box center [367, 0] width 735 height 0
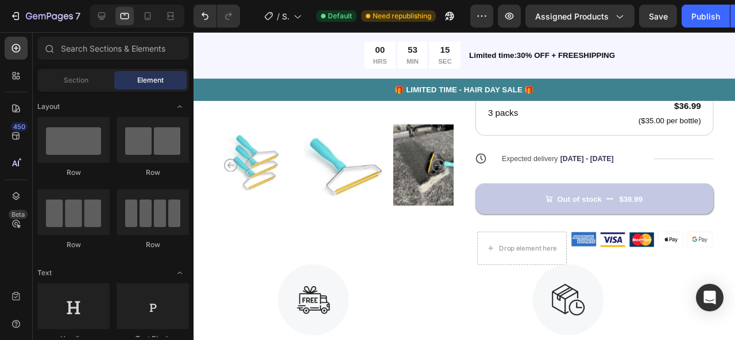
scroll to position [459, 0]
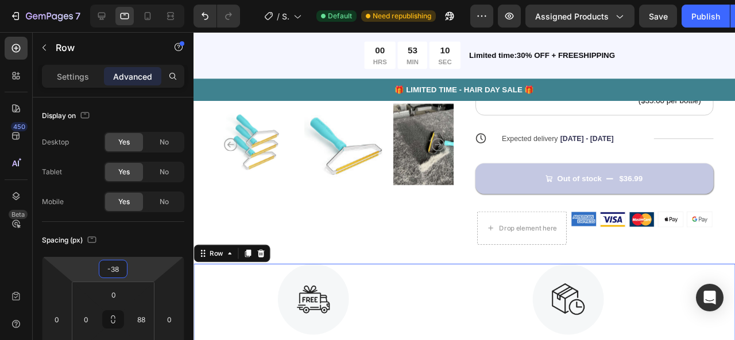
type input "-42"
drag, startPoint x: 149, startPoint y: 269, endPoint x: 146, endPoint y: 261, distance: 8.7
click at [146, 0] on html "7 / Shopify Original Product Template Default Need republishing Preview Assigne…" at bounding box center [367, 0] width 735 height 0
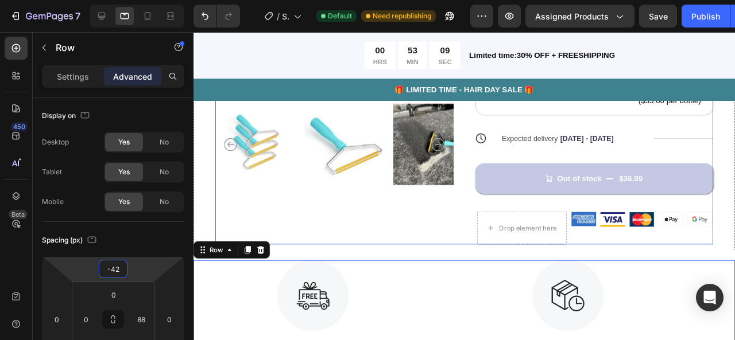
click at [352, 250] on div "Product Images" at bounding box center [341, 13] width 250 height 484
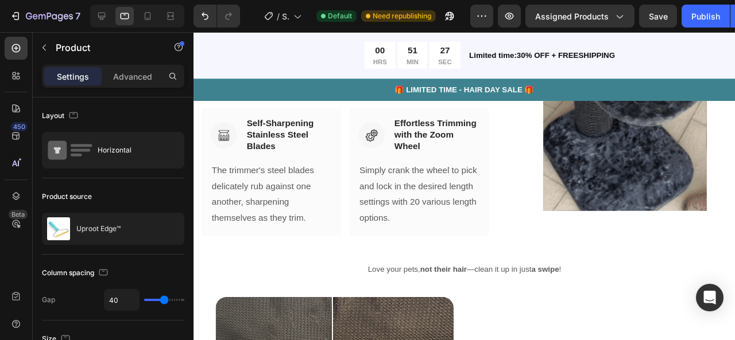
scroll to position [1374, 0]
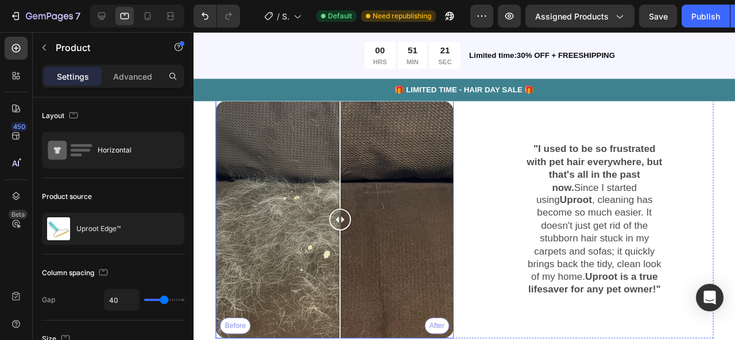
drag, startPoint x: 337, startPoint y: 227, endPoint x: 347, endPoint y: 228, distance: 10.3
click at [347, 228] on div at bounding box center [347, 229] width 23 height 23
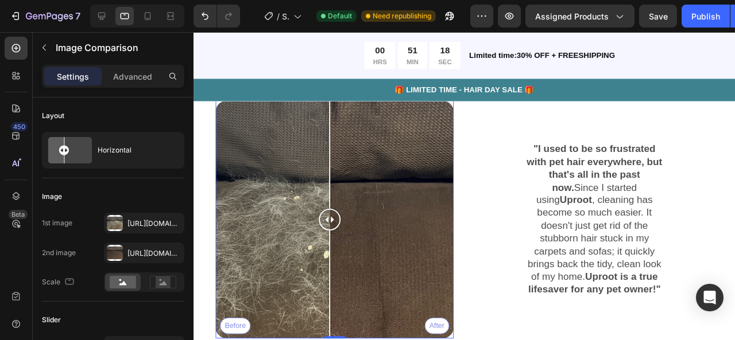
click at [336, 225] on div at bounding box center [336, 229] width 23 height 23
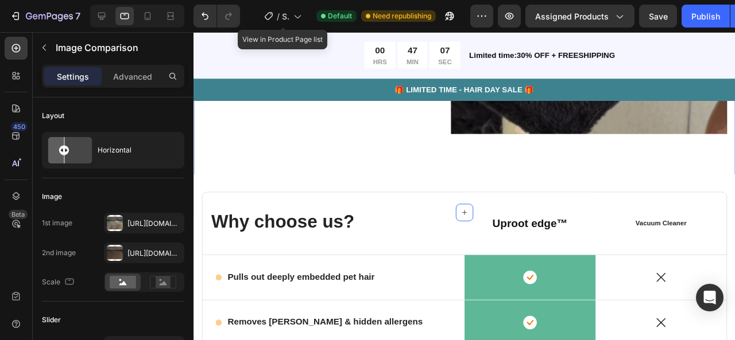
scroll to position [2012, 0]
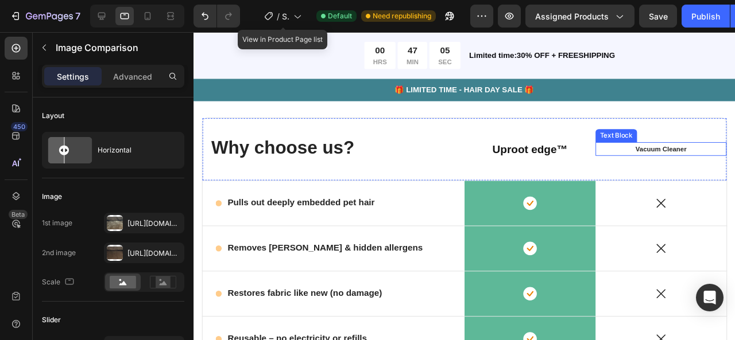
click at [670, 149] on p "Vacuum Cleaner" at bounding box center [685, 155] width 124 height 13
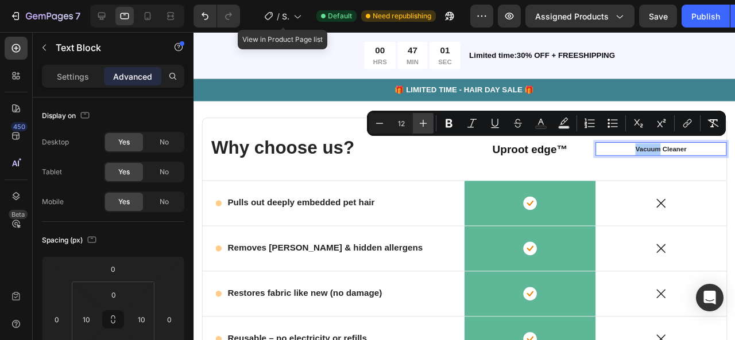
click at [426, 128] on icon "Editor contextual toolbar" at bounding box center [422, 123] width 11 height 11
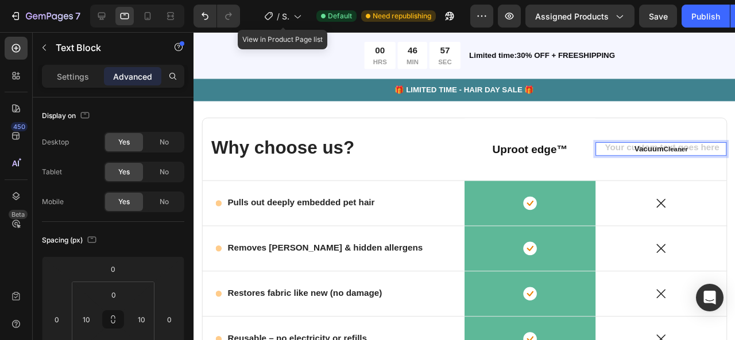
click at [661, 148] on div "Vacuum Cleaner" at bounding box center [684, 155] width 126 height 15
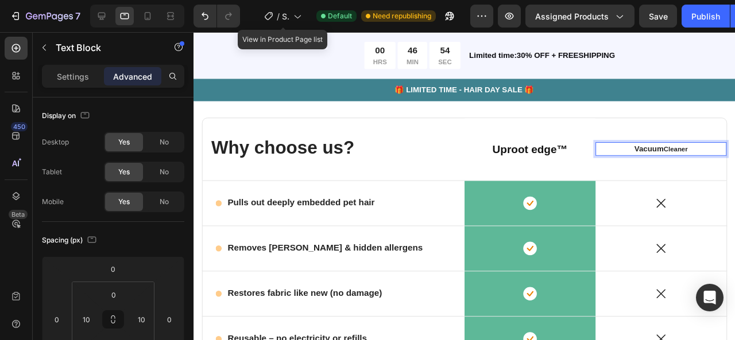
click at [661, 150] on span "Vacuum" at bounding box center [671, 154] width 31 height 9
click at [67, 74] on p "Settings" at bounding box center [73, 77] width 32 height 12
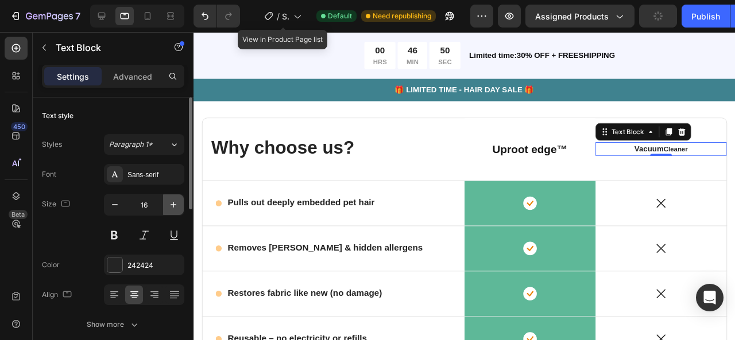
click at [169, 208] on icon "button" at bounding box center [173, 204] width 11 height 11
type input "18"
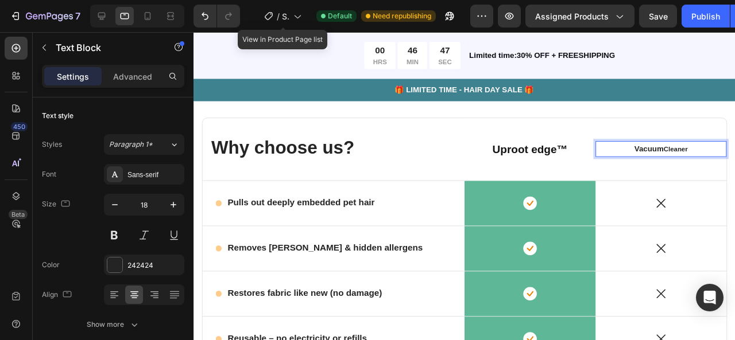
click at [696, 151] on span "Cleaner" at bounding box center [699, 155] width 25 height 8
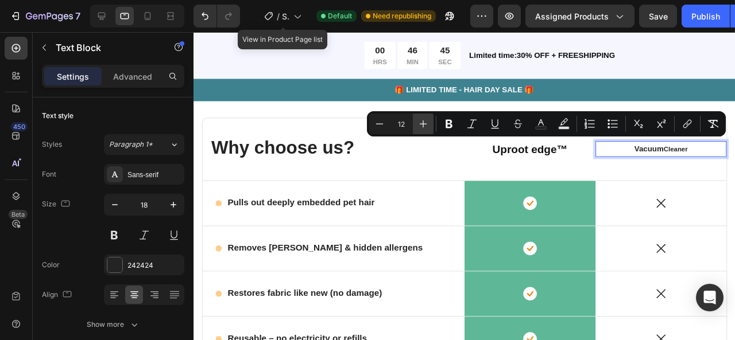
click at [429, 128] on button "Plus" at bounding box center [423, 124] width 21 height 21
click at [431, 127] on button "Plus" at bounding box center [423, 124] width 21 height 21
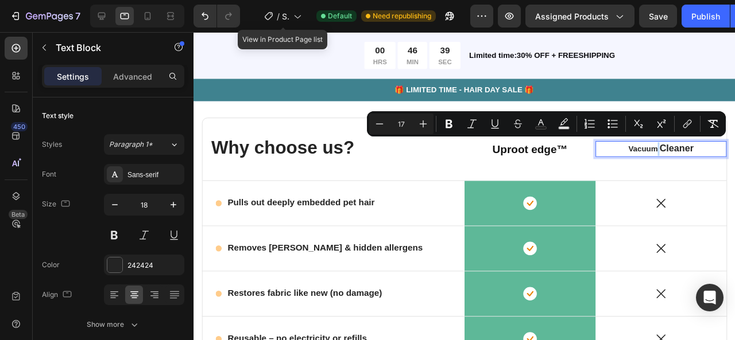
type input "14"
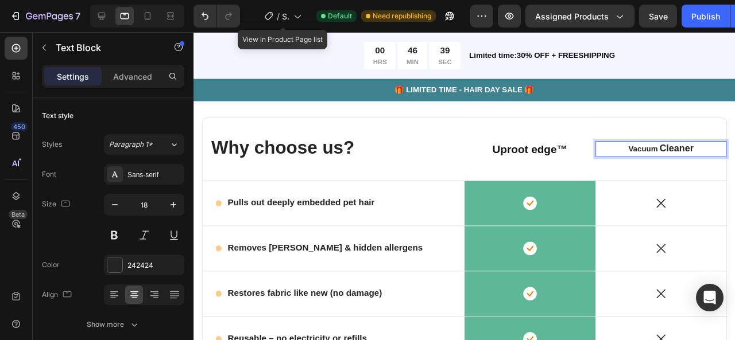
click at [661, 150] on span "Vacuum" at bounding box center [665, 154] width 31 height 9
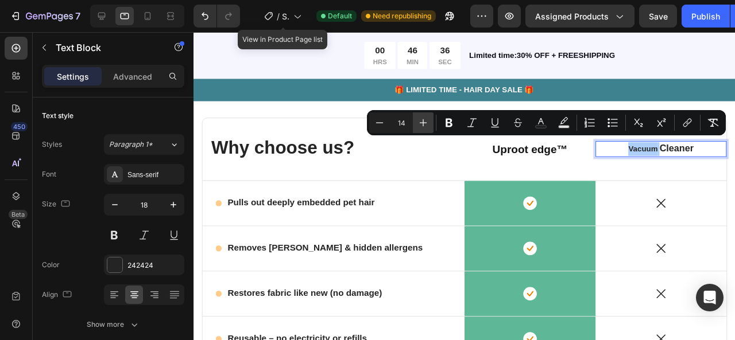
click at [429, 120] on button "Plus" at bounding box center [423, 122] width 21 height 21
type input "15"
click at [507, 150] on strong "Uproot edge™" at bounding box center [546, 155] width 79 height 13
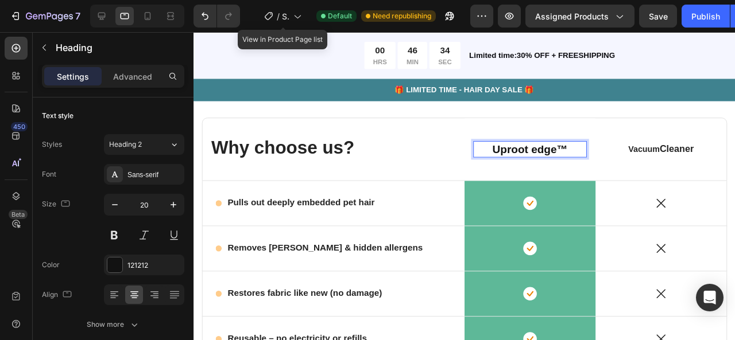
click at [507, 150] on strong "Uproot edge™" at bounding box center [546, 155] width 79 height 13
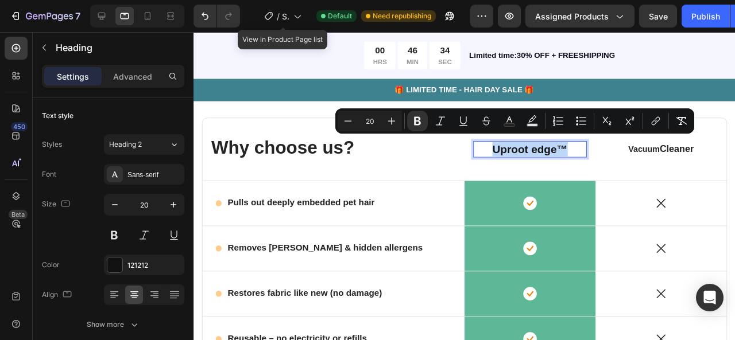
click at [507, 150] on strong "Uproot edge™" at bounding box center [546, 155] width 79 height 13
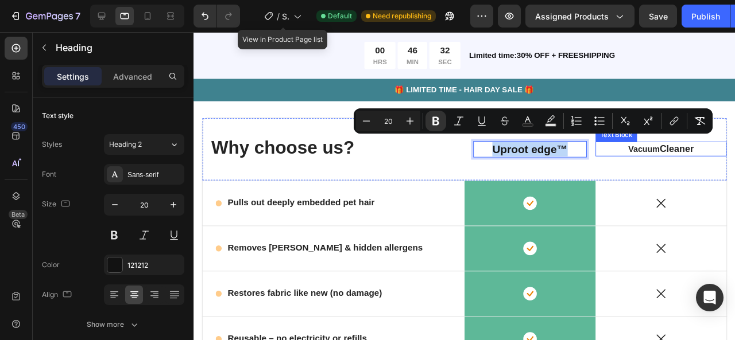
click at [662, 151] on span "Vacuum" at bounding box center [666, 155] width 33 height 10
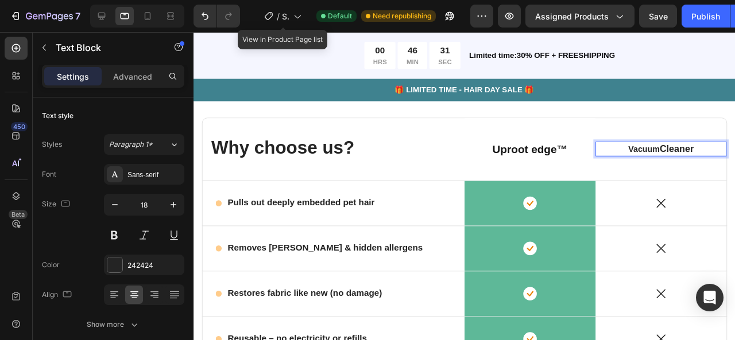
click at [662, 151] on span "Vacuum" at bounding box center [666, 155] width 33 height 10
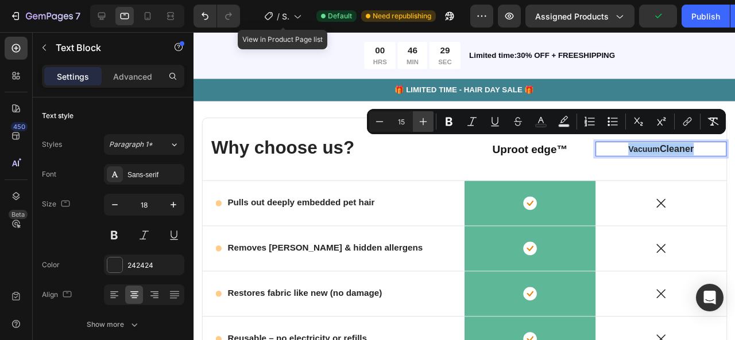
click at [416, 125] on button "Plus" at bounding box center [423, 121] width 21 height 21
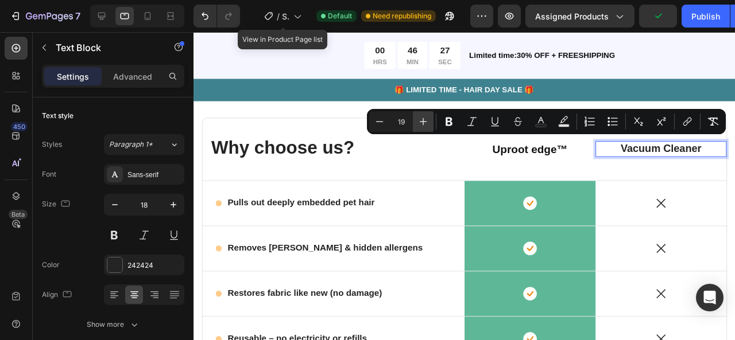
type input "20"
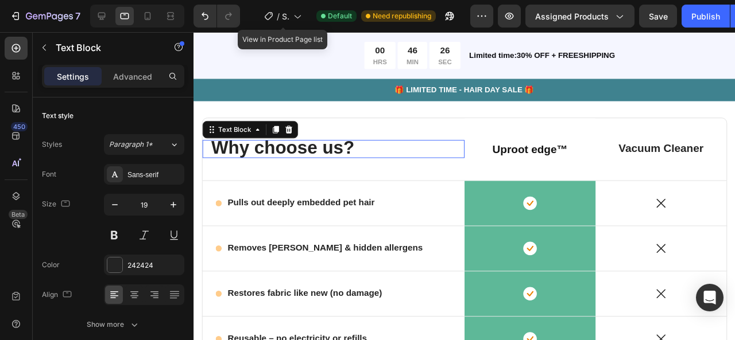
click at [418, 154] on p "Why choose us?" at bounding box center [340, 155] width 257 height 17
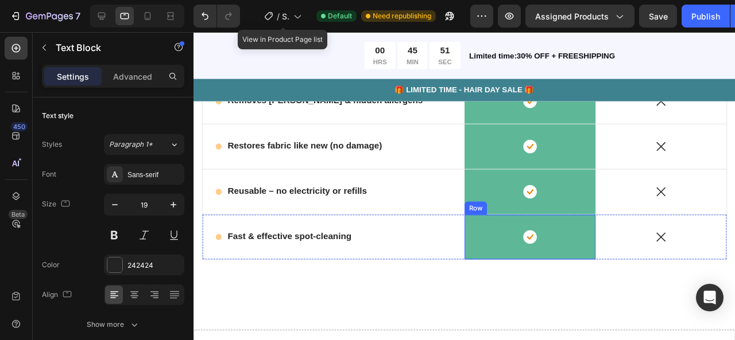
click at [579, 228] on div "Icon Row" at bounding box center [547, 247] width 138 height 47
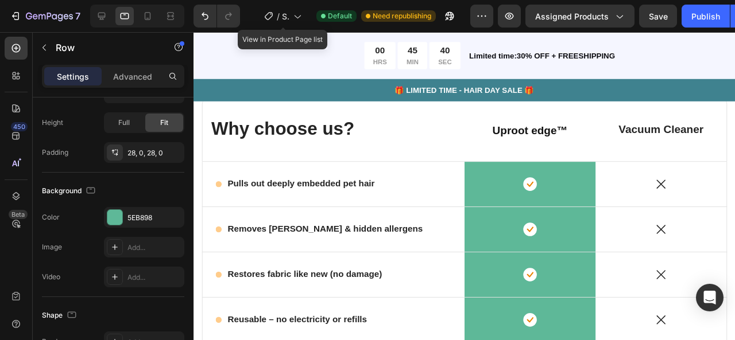
scroll to position [2013, 0]
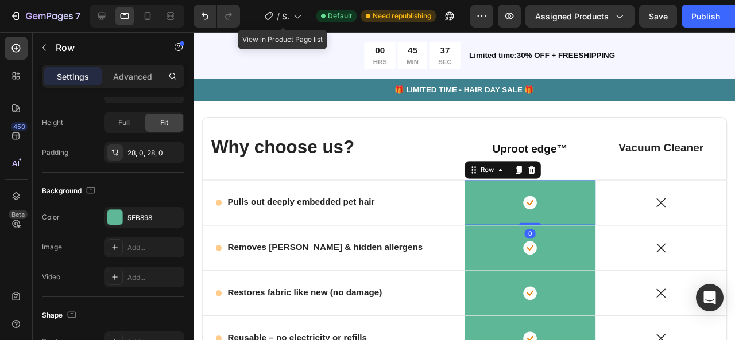
click at [518, 188] on div "Icon Row 0" at bounding box center [547, 211] width 138 height 47
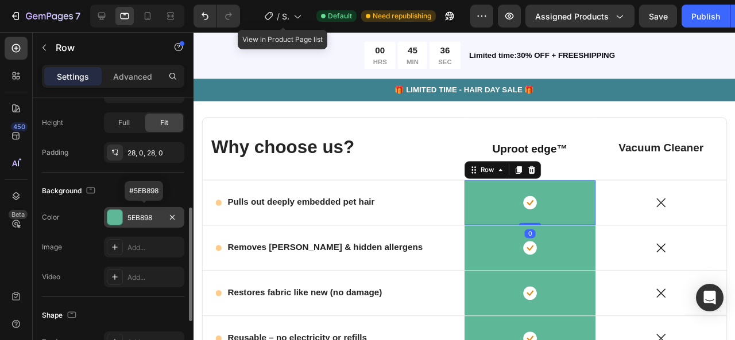
click at [156, 219] on div "5EB898" at bounding box center [143, 218] width 33 height 10
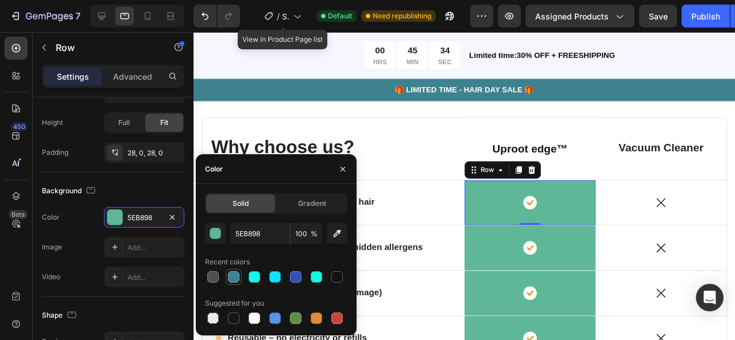
click at [238, 283] on div at bounding box center [234, 277] width 14 height 14
type input "3F828F"
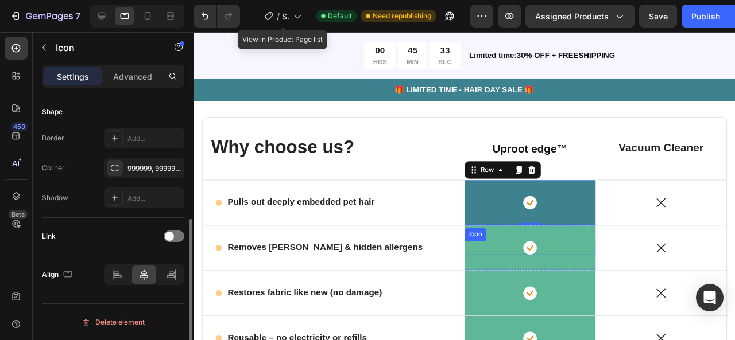
click at [508, 252] on div "Icon" at bounding box center [547, 259] width 138 height 15
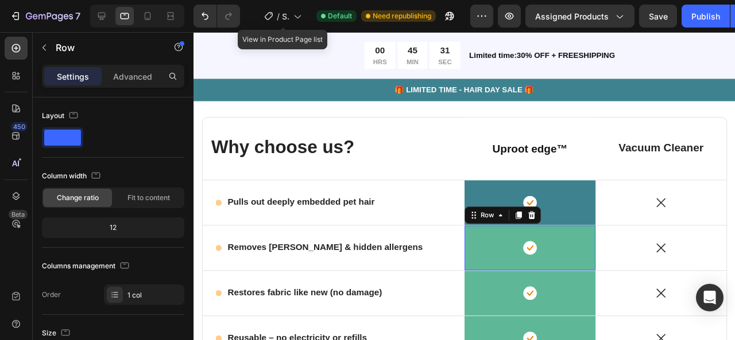
click at [504, 263] on div "Icon Row 0" at bounding box center [547, 259] width 138 height 47
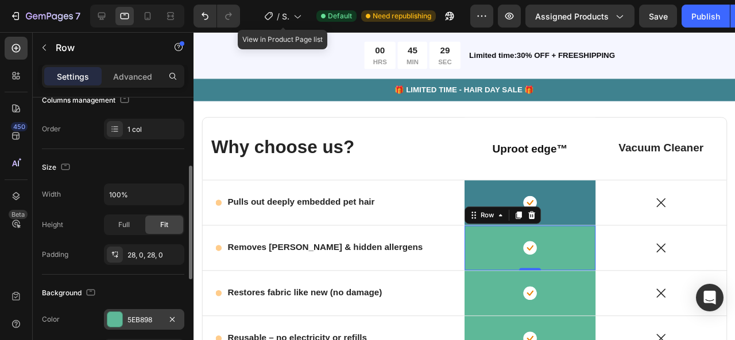
click at [138, 321] on div "5EB898" at bounding box center [143, 320] width 33 height 10
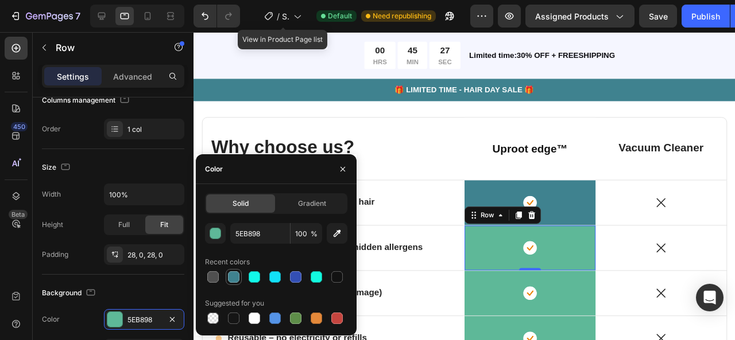
click at [240, 280] on div at bounding box center [234, 277] width 14 height 14
type input "3F828F"
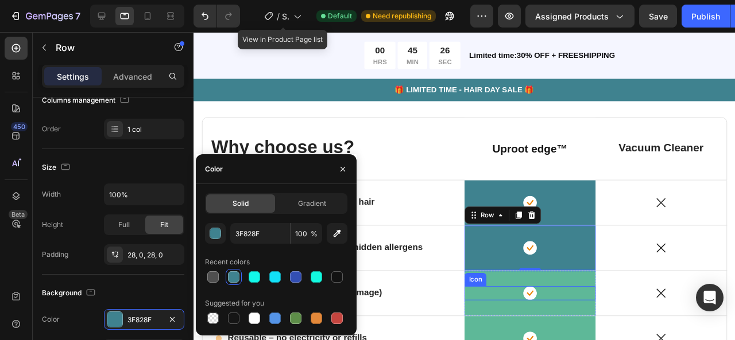
click at [523, 300] on div "Icon" at bounding box center [547, 307] width 138 height 15
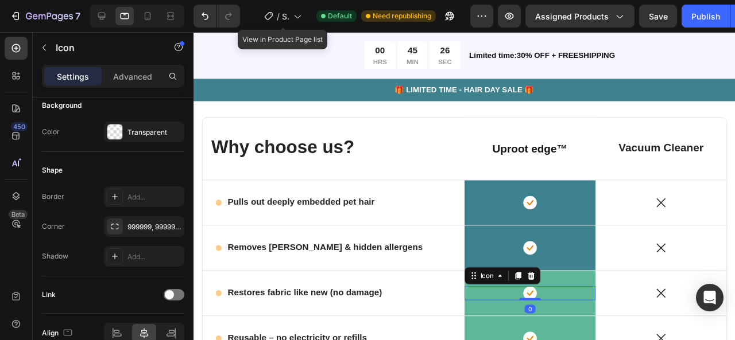
scroll to position [0, 0]
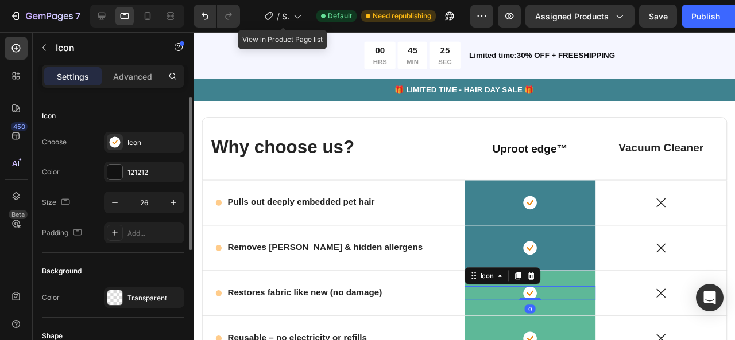
click at [518, 290] on div "Icon" at bounding box center [518, 288] width 80 height 18
click at [587, 283] on div "Icon 0 Row" at bounding box center [547, 306] width 138 height 47
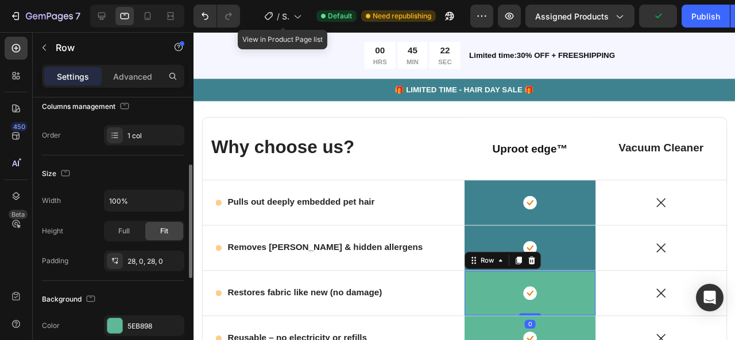
scroll to position [161, 0]
click at [128, 314] on div "5EB898" at bounding box center [144, 324] width 80 height 21
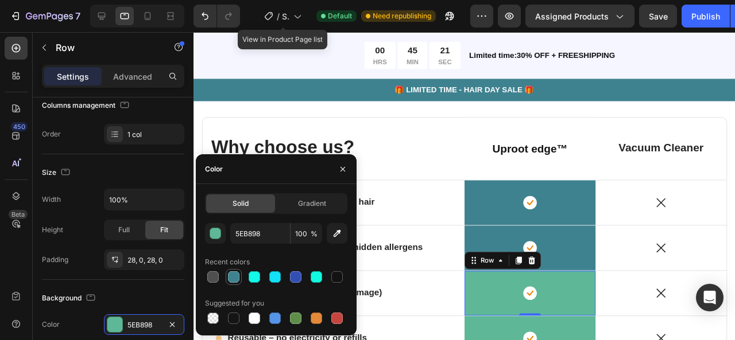
drag, startPoint x: 267, startPoint y: 189, endPoint x: 235, endPoint y: 270, distance: 87.6
click at [235, 270] on div at bounding box center [234, 277] width 14 height 14
type input "3F828F"
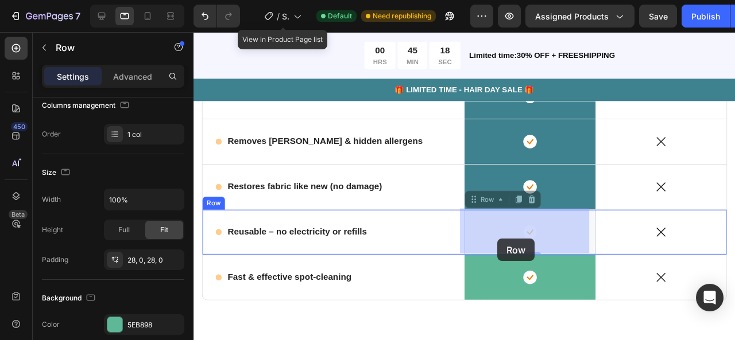
drag, startPoint x: 506, startPoint y: 231, endPoint x: 513, endPoint y: 250, distance: 20.4
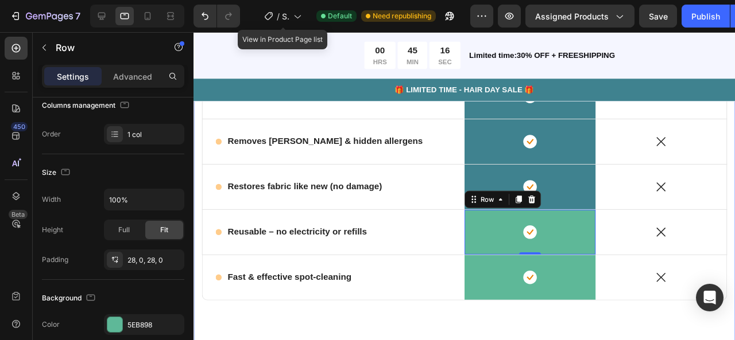
click at [502, 317] on div "Why choose us? Text Block Uproot edge™ Heading Row Row Vacuum Cleaner Text Bloc…" at bounding box center [478, 176] width 552 height 332
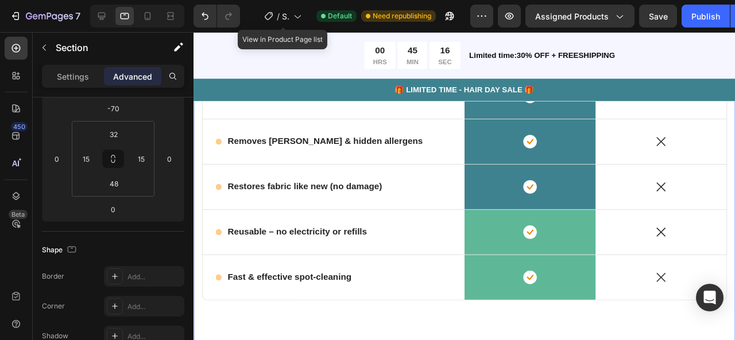
scroll to position [0, 0]
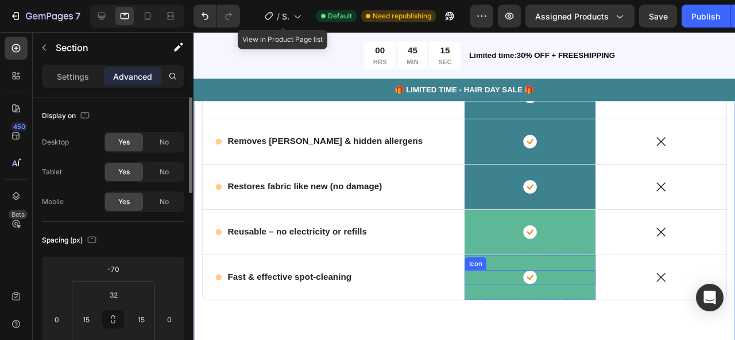
click at [504, 295] on div "Icon" at bounding box center [547, 290] width 138 height 15
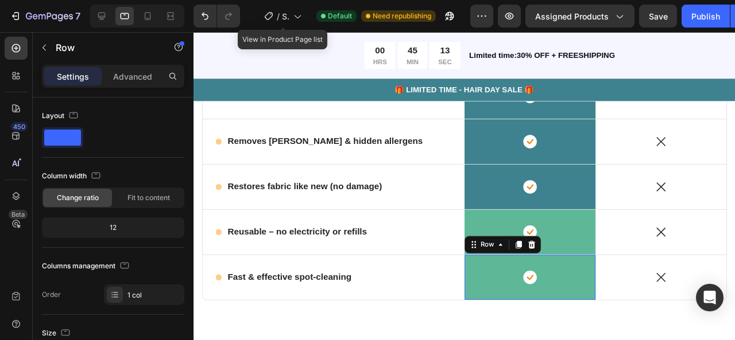
click at [501, 302] on div "Icon Row 0" at bounding box center [547, 290] width 138 height 47
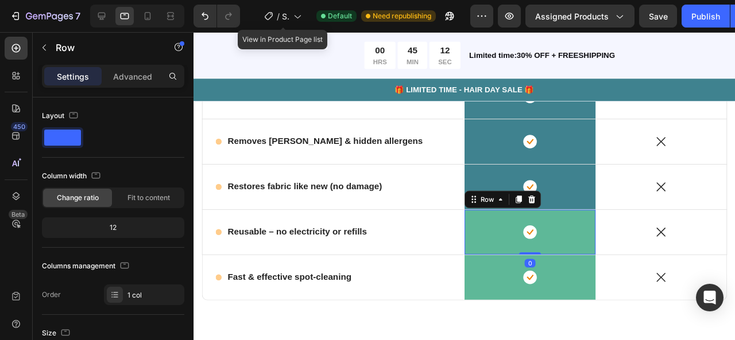
click at [516, 227] on div "Icon Row 0" at bounding box center [547, 242] width 138 height 47
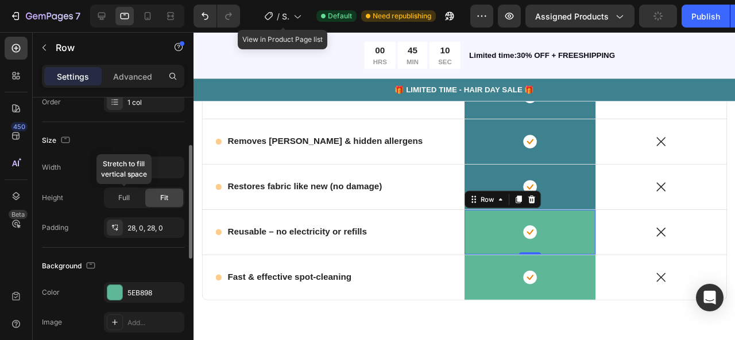
scroll to position [221, 0]
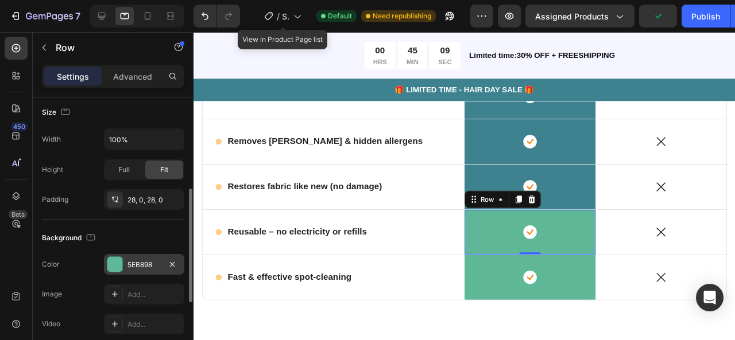
click at [142, 262] on div "5EB898" at bounding box center [143, 265] width 33 height 10
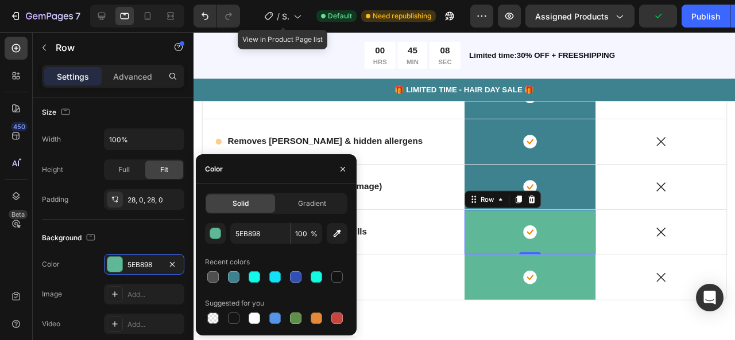
drag, startPoint x: 233, startPoint y: 277, endPoint x: 287, endPoint y: 258, distance: 57.4
click at [233, 277] on div at bounding box center [233, 276] width 11 height 11
type input "3F828F"
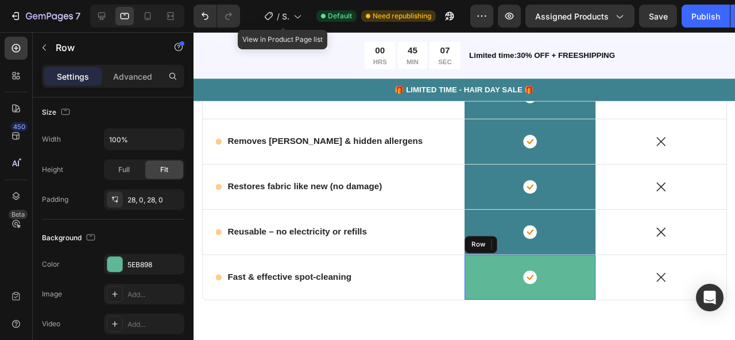
click at [488, 278] on div "Icon Row" at bounding box center [547, 290] width 138 height 47
click at [135, 273] on div "The changes might be hidden by the video. Color 5EB898 Image Add... Video Add..." at bounding box center [113, 294] width 142 height 80
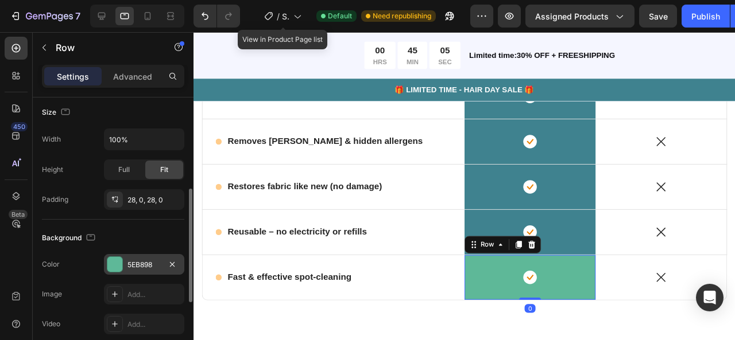
click at [139, 270] on div "5EB898" at bounding box center [144, 264] width 80 height 21
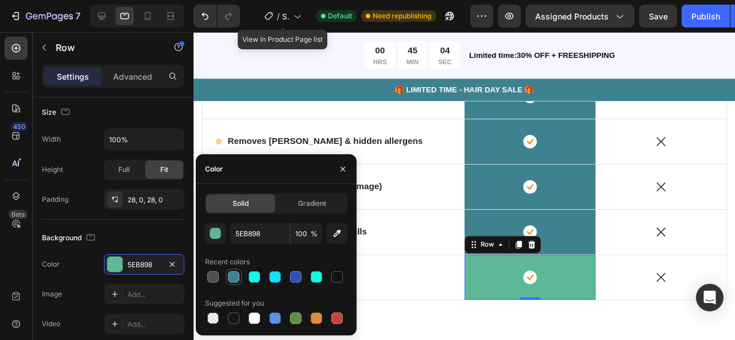
click at [240, 279] on div at bounding box center [234, 277] width 14 height 14
type input "3F828F"
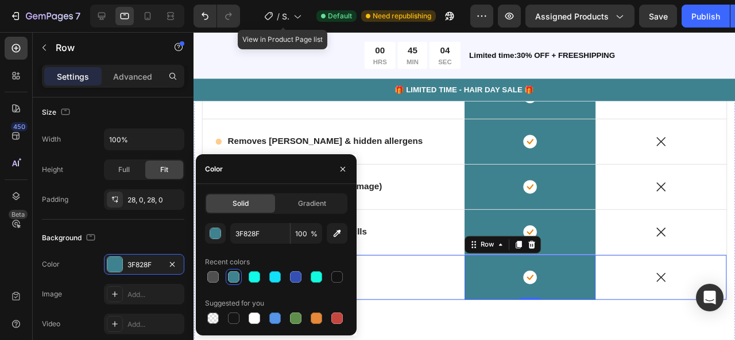
click at [444, 273] on div "Icon Fast & effective spot-cleaning Text Block Row" at bounding box center [340, 290] width 275 height 47
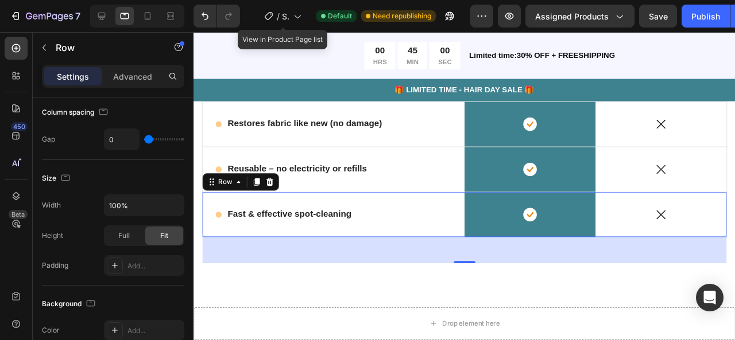
scroll to position [2242, 0]
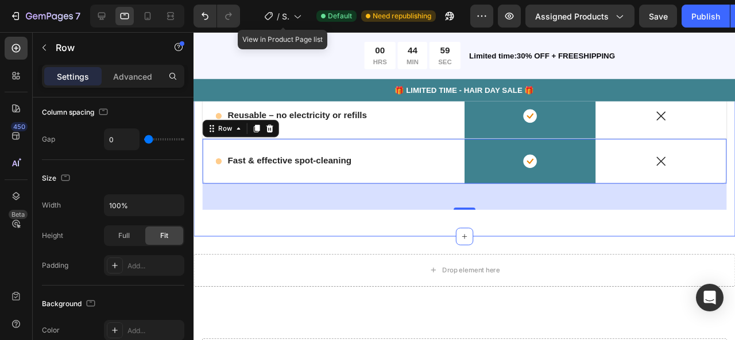
click at [462, 225] on div "Why choose us? Text Block Uproot edge™ Heading Row Row Vacuum Cleaner Text Bloc…" at bounding box center [477, 58] width 569 height 378
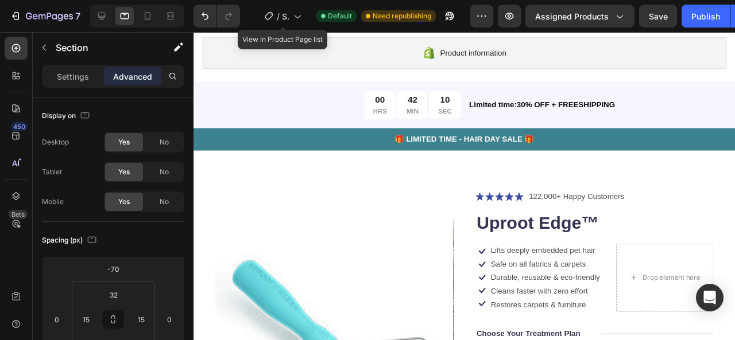
scroll to position [0, 0]
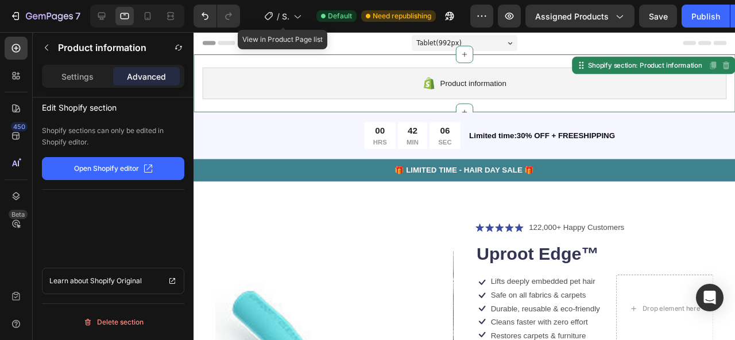
click at [519, 65] on div "Product information Shopify section: Product information Disabled. Please edit …" at bounding box center [477, 86] width 569 height 61
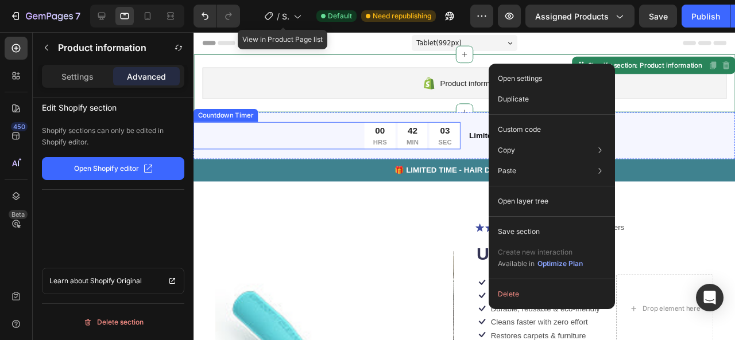
click at [333, 129] on div "00 HRS 42 MIN 03 SEC" at bounding box center [333, 141] width 281 height 29
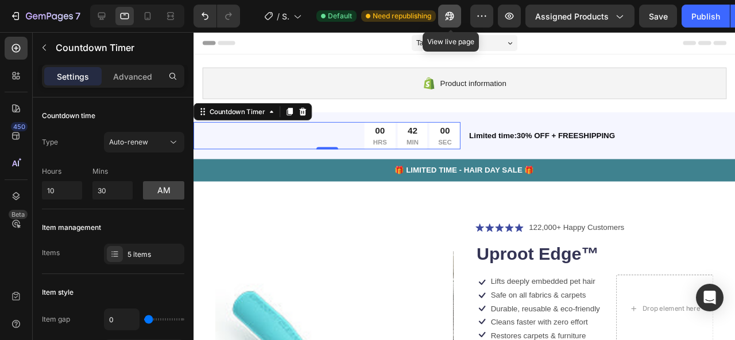
click at [443, 14] on button "button" at bounding box center [449, 16] width 23 height 23
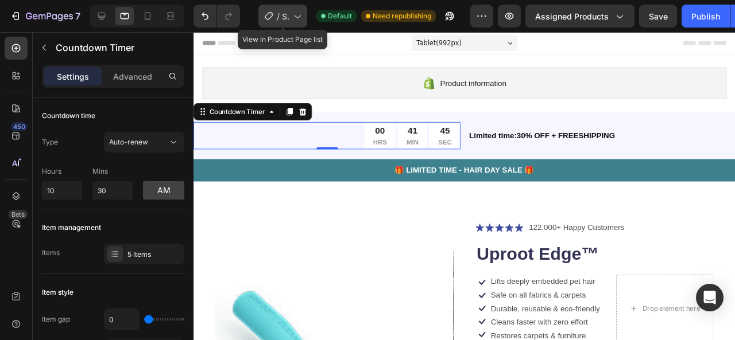
click at [297, 12] on icon at bounding box center [296, 15] width 11 height 11
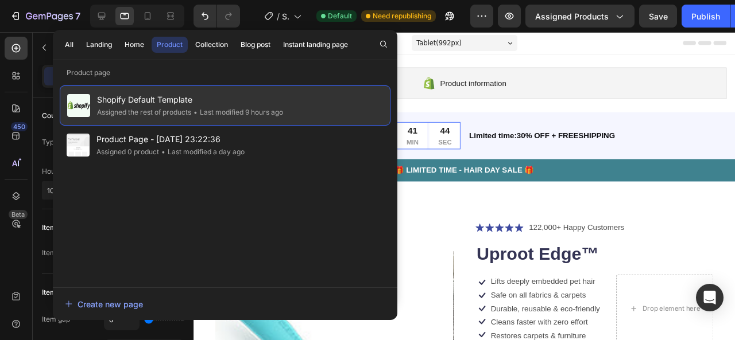
click at [252, 98] on span "Shopify Default Template" at bounding box center [190, 100] width 186 height 14
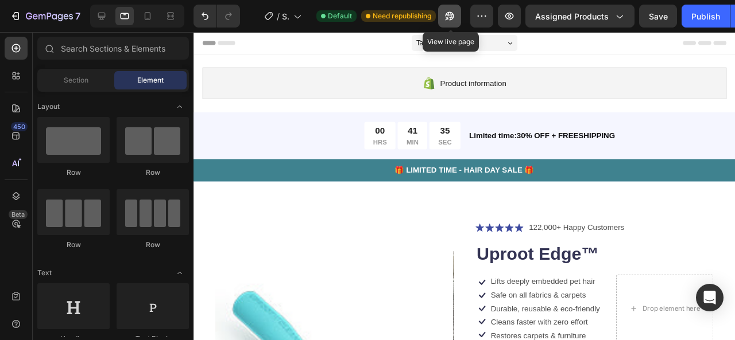
click at [444, 18] on button "button" at bounding box center [449, 16] width 23 height 23
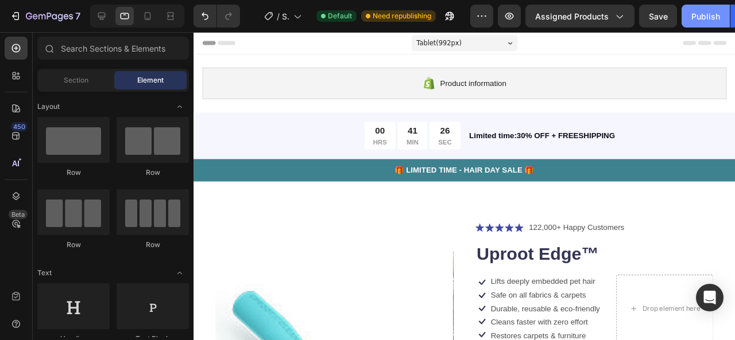
click at [717, 13] on div "Publish" at bounding box center [705, 16] width 29 height 12
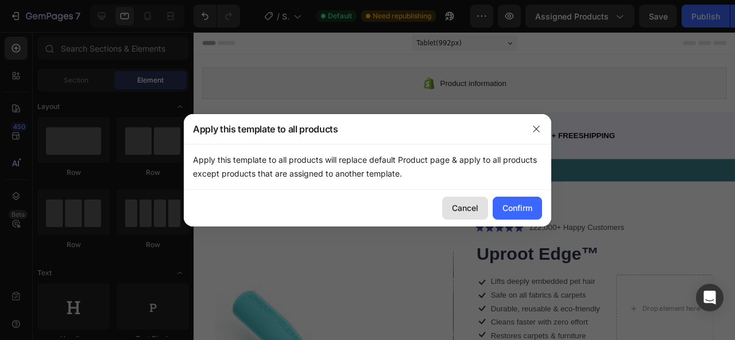
click at [473, 211] on div "Cancel" at bounding box center [465, 208] width 26 height 12
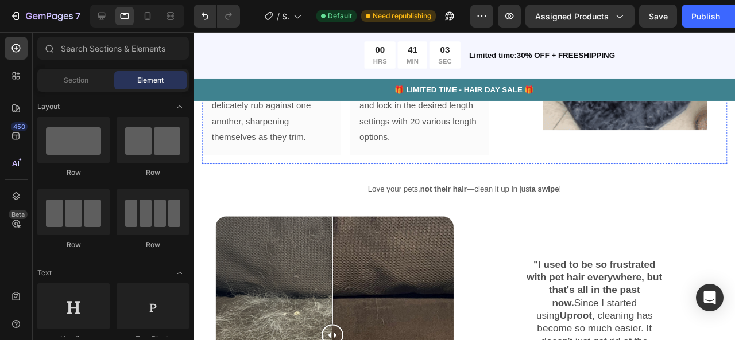
scroll to position [1253, 0]
click at [154, 18] on div at bounding box center [147, 16] width 18 height 18
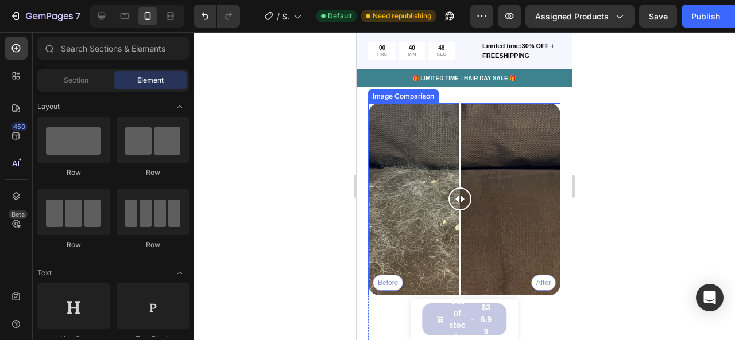
scroll to position [2026, 0]
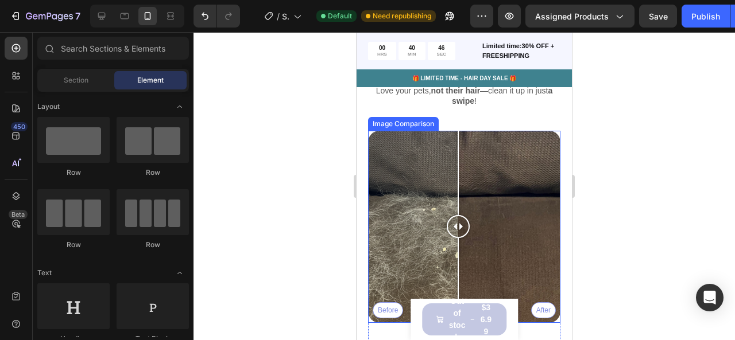
drag, startPoint x: 464, startPoint y: 229, endPoint x: 458, endPoint y: 236, distance: 9.0
click at [458, 236] on div at bounding box center [457, 227] width 23 height 192
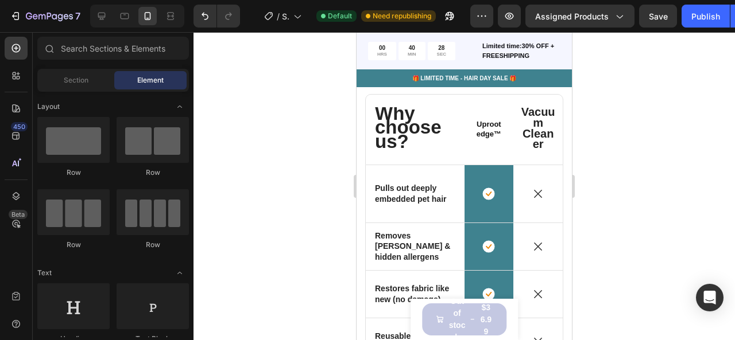
scroll to position [3015, 0]
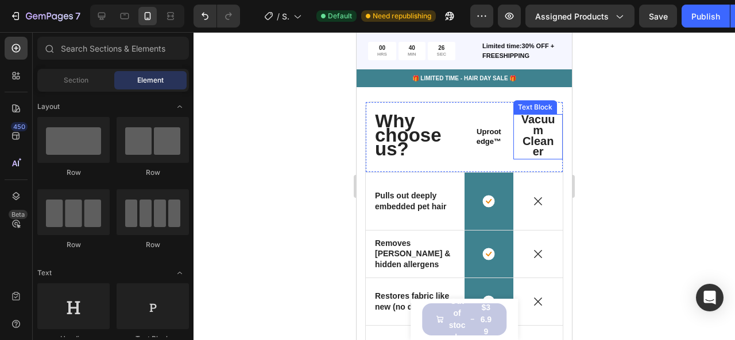
click at [520, 126] on p "Vacuum Cleaner" at bounding box center [538, 136] width 36 height 42
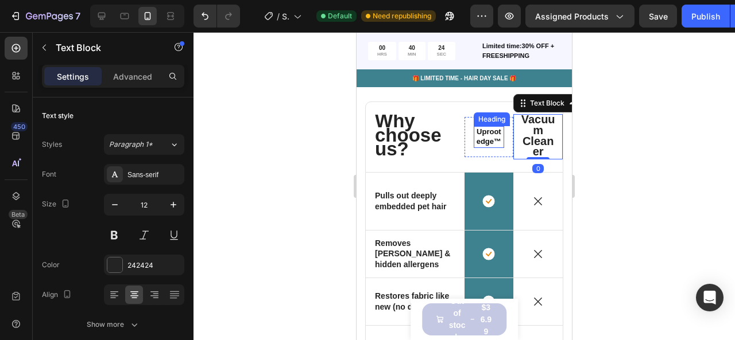
click at [478, 129] on strong "Uproot edge™" at bounding box center [488, 136] width 25 height 18
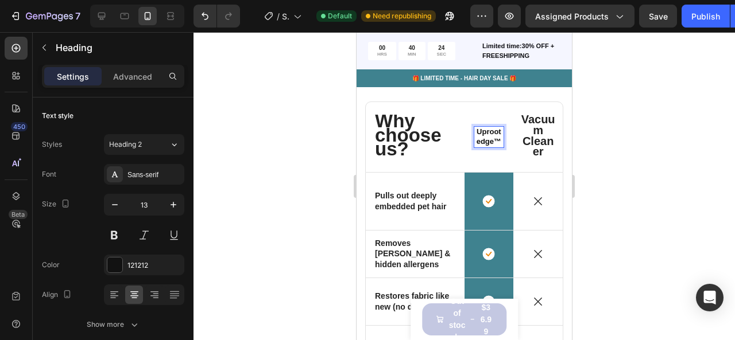
click at [478, 129] on strong "Uproot edge™" at bounding box center [488, 136] width 25 height 18
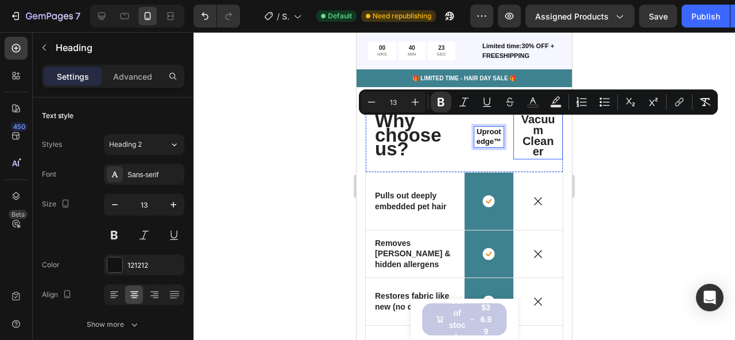
click at [542, 130] on span "Vacuum Cleaner" at bounding box center [538, 135] width 34 height 45
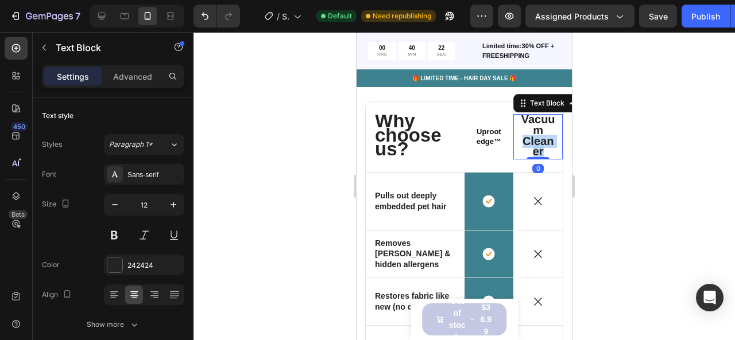
click at [542, 130] on span "Vacuum Cleaner" at bounding box center [538, 135] width 34 height 45
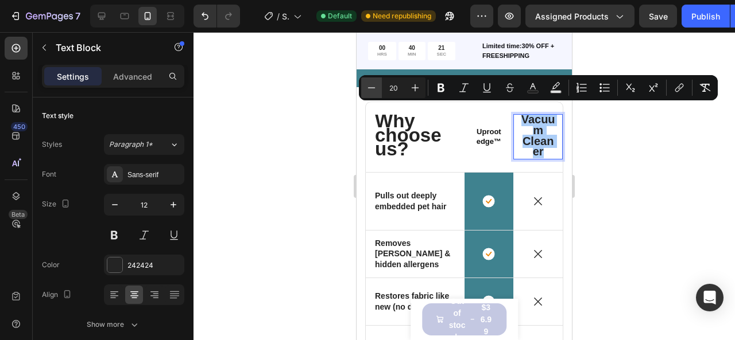
click at [372, 95] on button "Minus" at bounding box center [371, 87] width 21 height 21
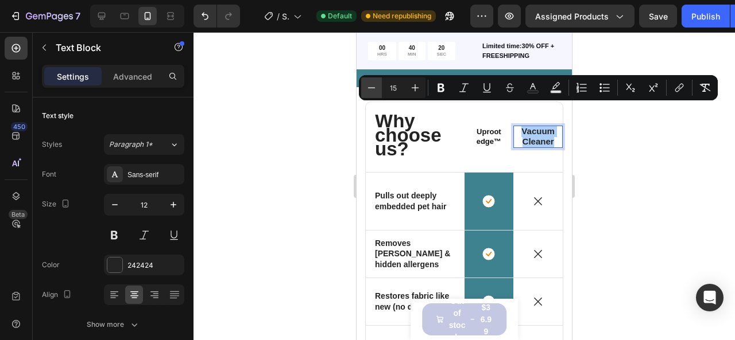
click at [372, 95] on button "Minus" at bounding box center [371, 87] width 21 height 21
click at [410, 87] on icon "Editor contextual toolbar" at bounding box center [414, 87] width 11 height 11
type input "13"
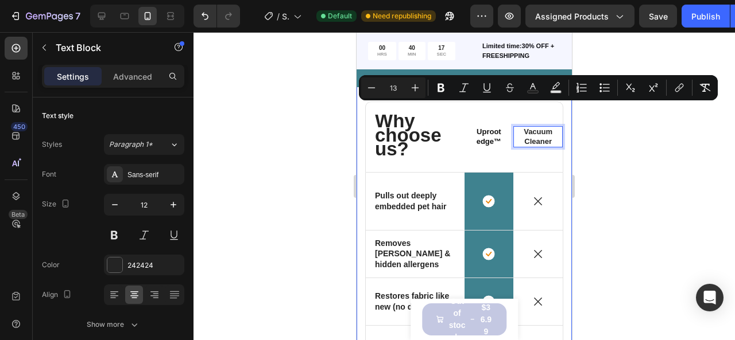
click at [329, 108] on div at bounding box center [463, 186] width 541 height 308
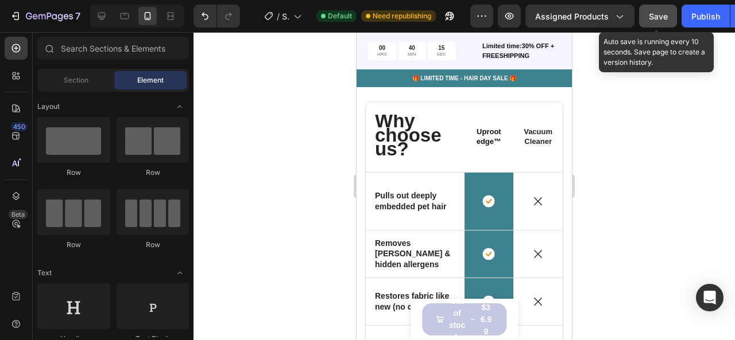
click at [657, 21] on div "Save" at bounding box center [657, 16] width 19 height 12
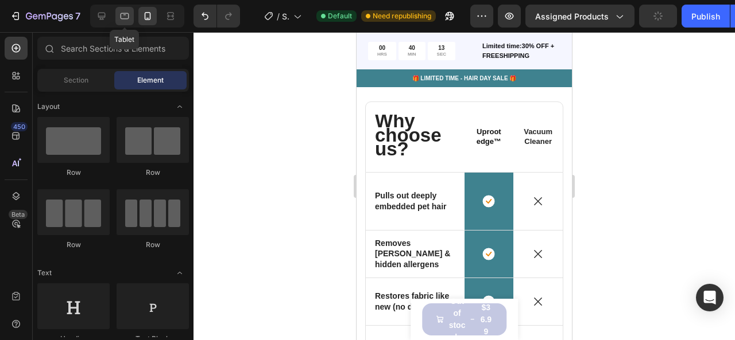
click at [123, 17] on icon at bounding box center [124, 15] width 11 height 11
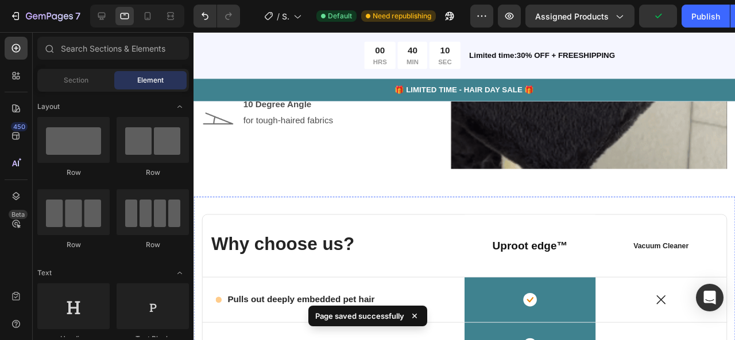
scroll to position [2823, 0]
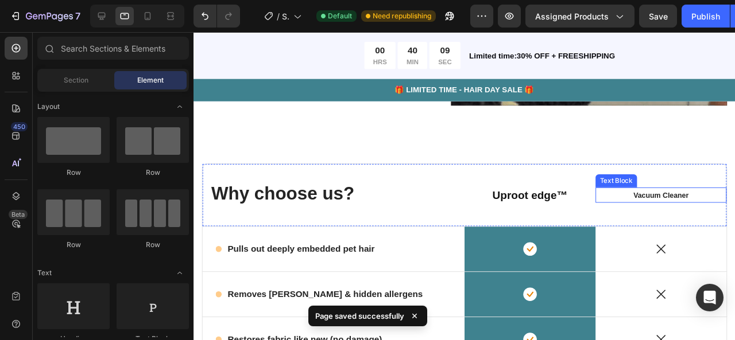
click at [655, 200] on span "Vacuum Cleaner" at bounding box center [684, 204] width 58 height 9
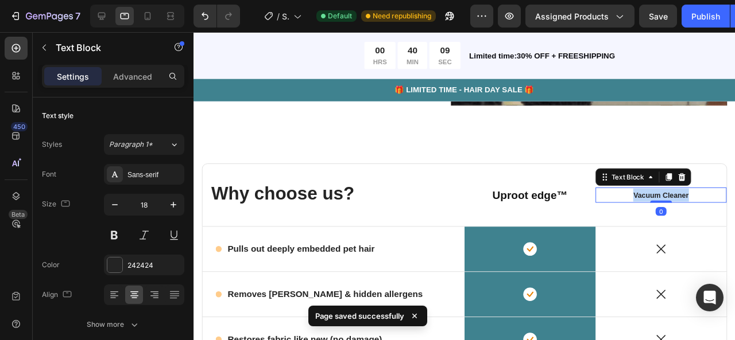
click at [655, 200] on span "Vacuum Cleaner" at bounding box center [684, 204] width 58 height 9
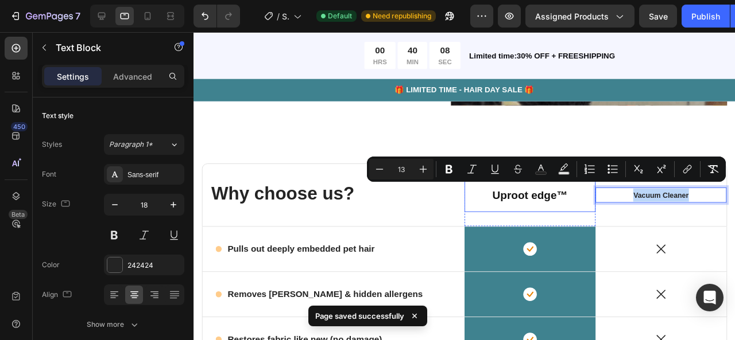
click at [568, 208] on div "⁠⁠⁠⁠⁠⁠⁠ Uproot edge™ Heading Row" at bounding box center [547, 204] width 138 height 36
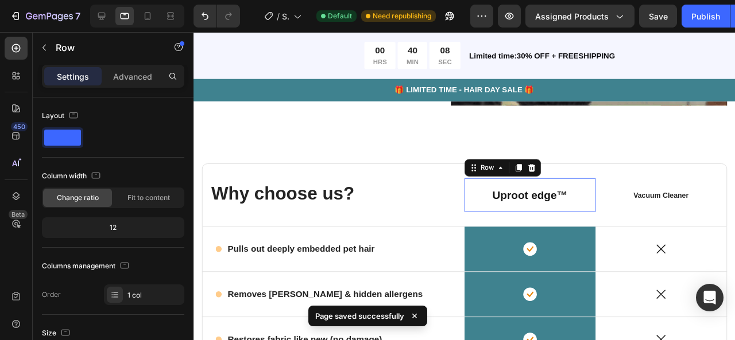
click at [560, 206] on div "⁠⁠⁠⁠⁠⁠⁠ Uproot edge™ Heading Row 0" at bounding box center [547, 204] width 138 height 36
click at [560, 206] on h2 "⁠⁠⁠⁠⁠⁠⁠ Uproot edge™" at bounding box center [546, 203] width 119 height 17
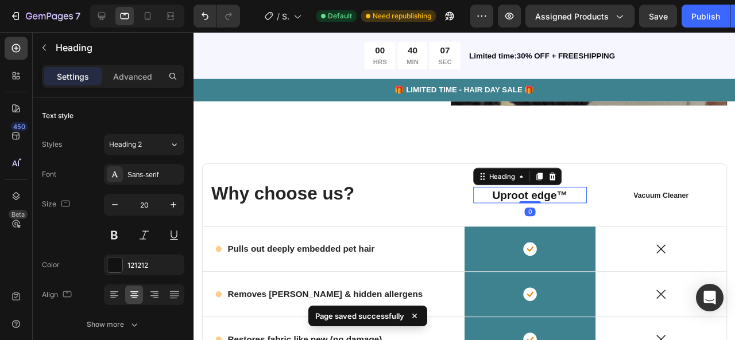
click at [560, 206] on h2 "⁠⁠⁠⁠⁠⁠⁠ Uproot edge™" at bounding box center [546, 203] width 119 height 17
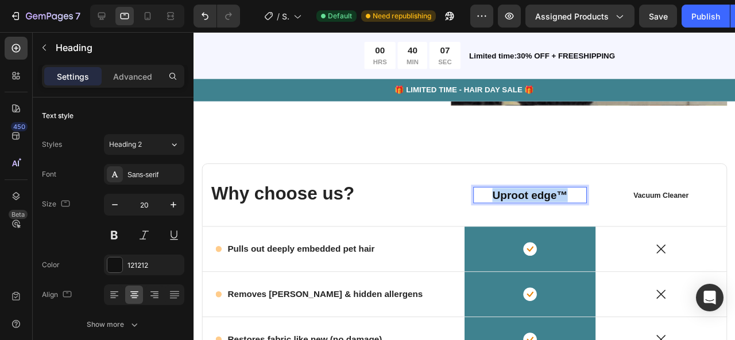
click at [560, 205] on h2 "Uproot edge™" at bounding box center [546, 203] width 119 height 17
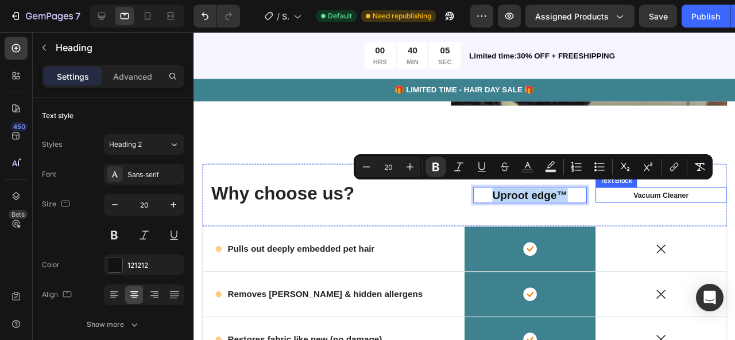
click at [667, 200] on span "Vacuum Cleaner" at bounding box center [684, 204] width 58 height 9
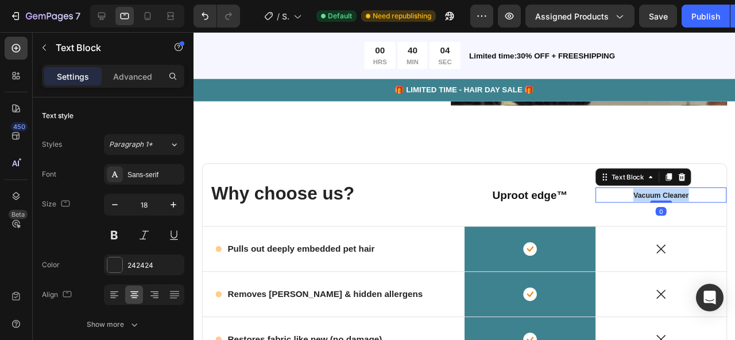
click at [667, 200] on span "Vacuum Cleaner" at bounding box center [684, 204] width 58 height 9
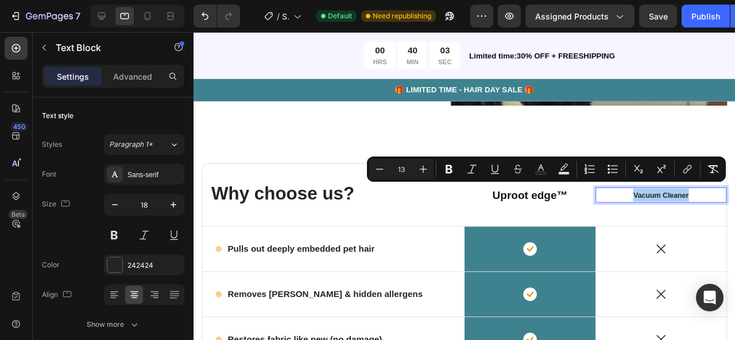
click at [405, 166] on input "13" at bounding box center [401, 169] width 23 height 14
click at [405, 165] on input "13" at bounding box center [401, 169] width 23 height 14
type input "20"
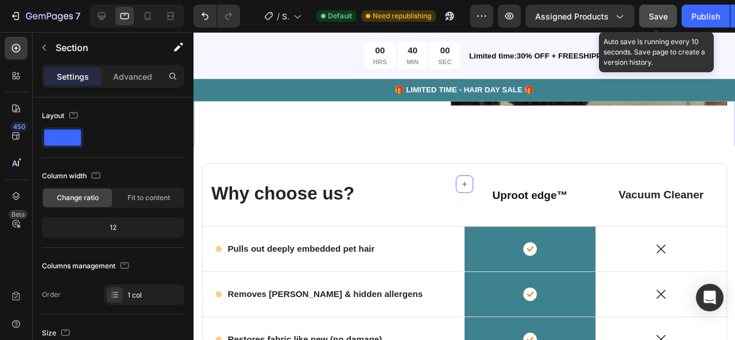
click at [645, 22] on button "Save" at bounding box center [658, 16] width 38 height 23
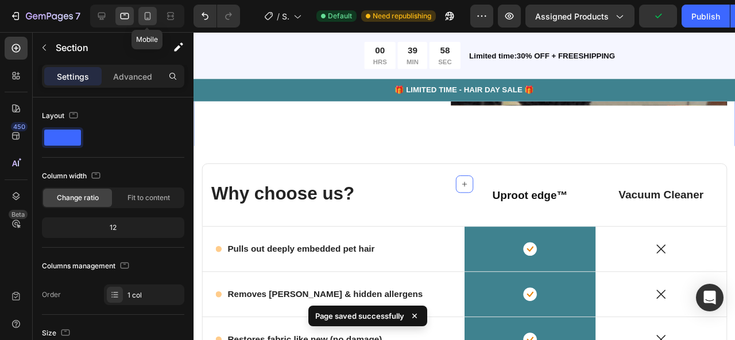
click at [148, 20] on icon at bounding box center [148, 16] width 6 height 8
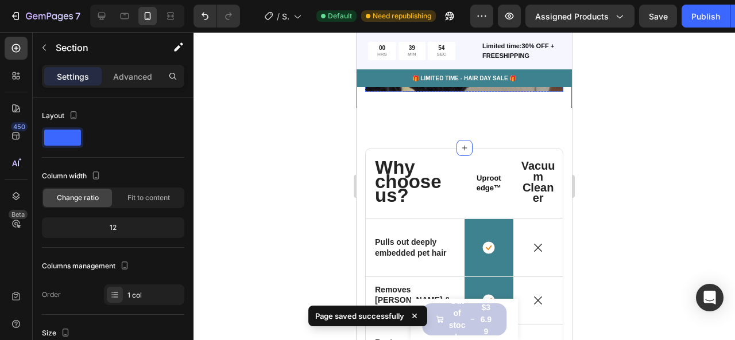
scroll to position [2969, 0]
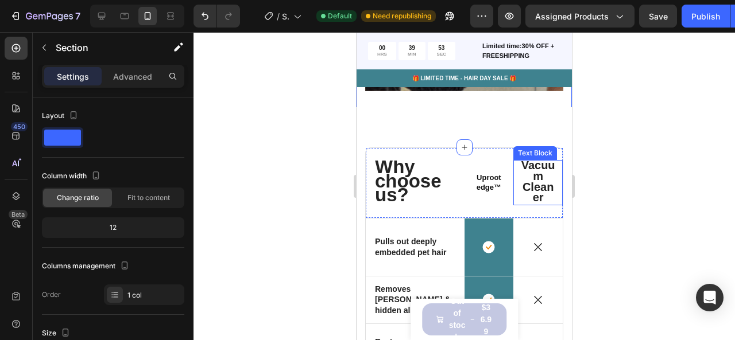
click at [535, 172] on span "Vacuum Cleaner" at bounding box center [538, 181] width 34 height 45
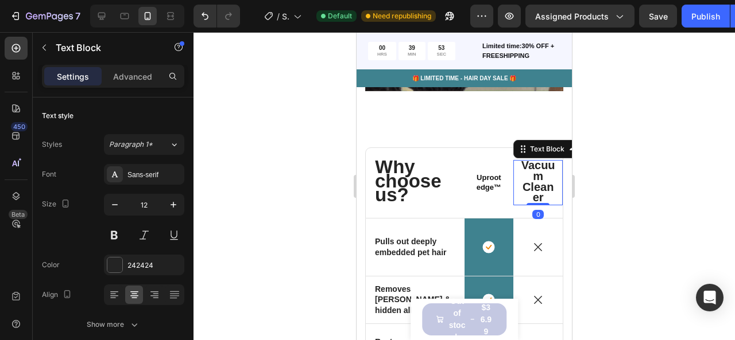
click at [535, 172] on span "Vacuum Cleaner" at bounding box center [538, 181] width 34 height 45
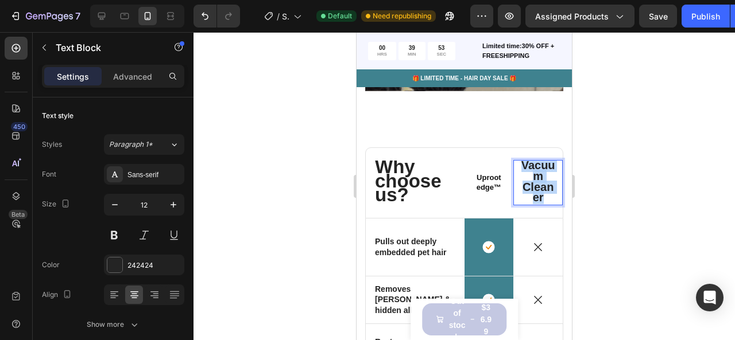
click at [535, 172] on span "Vacuum Cleaner" at bounding box center [538, 181] width 34 height 45
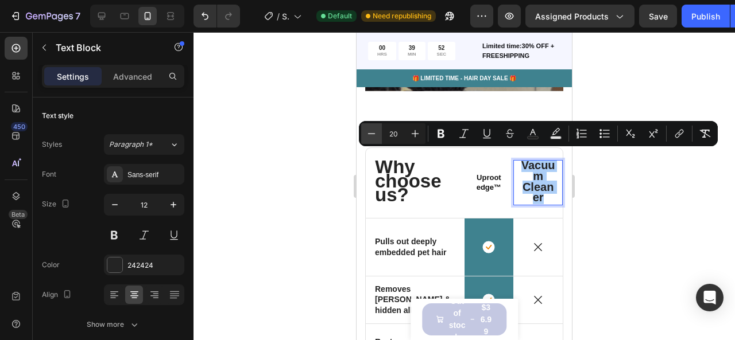
click at [366, 131] on icon "Editor contextual toolbar" at bounding box center [371, 133] width 11 height 11
type input "18"
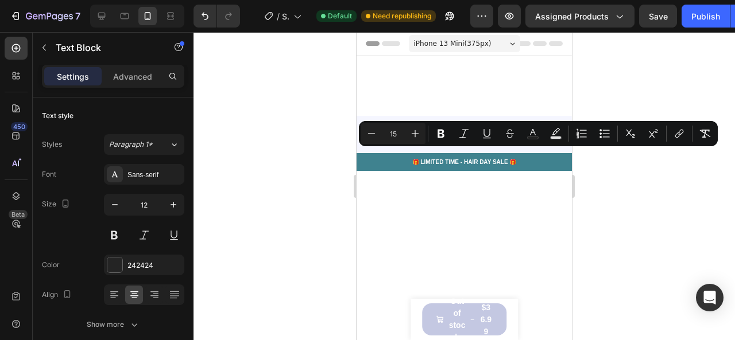
drag, startPoint x: 0, startPoint y: 0, endPoint x: 366, endPoint y: 130, distance: 388.0
click at [366, 130] on icon "Editor contextual toolbar" at bounding box center [371, 133] width 11 height 11
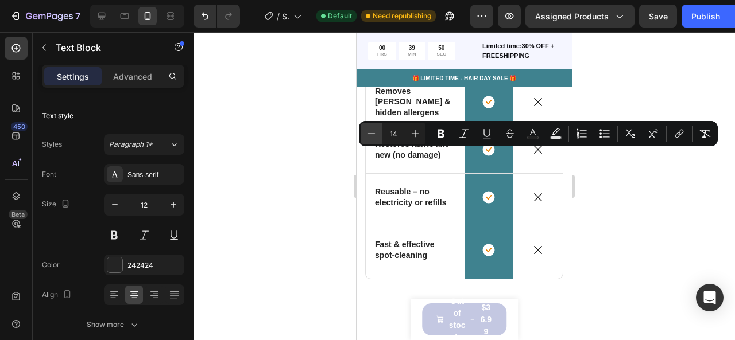
scroll to position [2969, 0]
click at [366, 130] on icon "Editor contextual toolbar" at bounding box center [371, 133] width 11 height 11
type input "13"
click at [324, 151] on div at bounding box center [463, 186] width 541 height 308
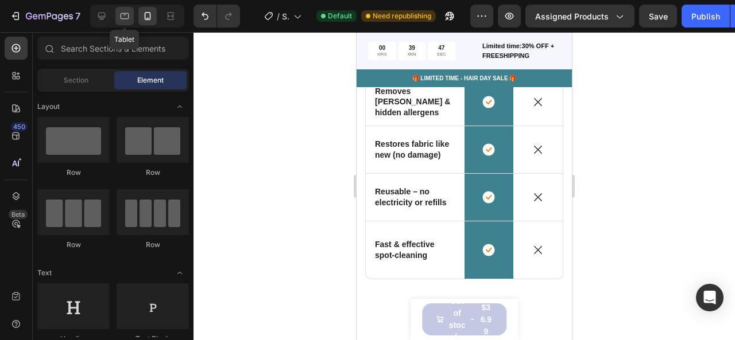
click at [119, 17] on icon at bounding box center [124, 15] width 11 height 11
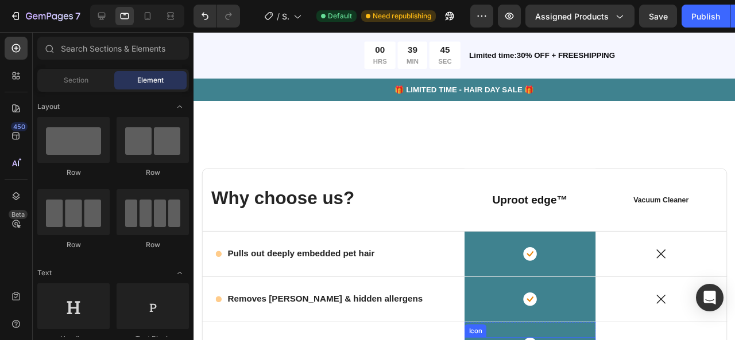
scroll to position [2772, 0]
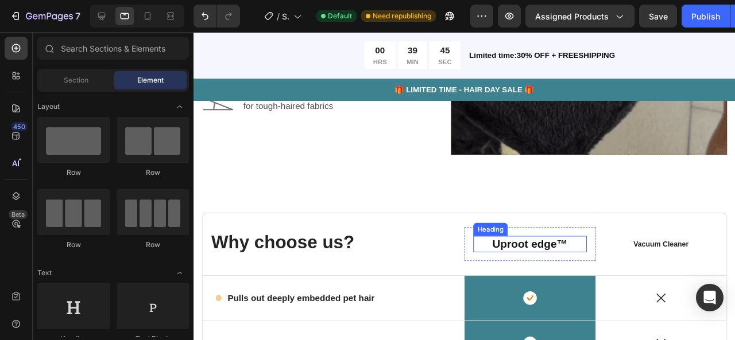
click at [566, 255] on strong "Uproot edge™" at bounding box center [546, 255] width 79 height 13
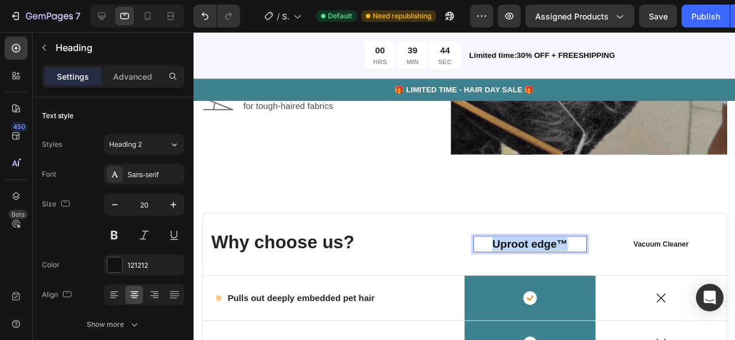
click at [566, 255] on strong "Uproot edge™" at bounding box center [546, 255] width 79 height 13
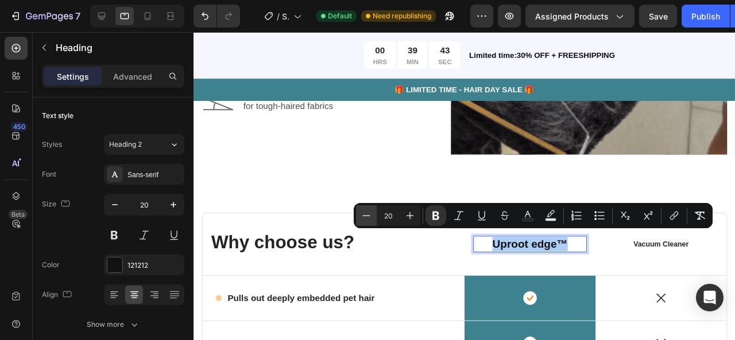
click at [368, 217] on icon "Editor contextual toolbar" at bounding box center [365, 215] width 11 height 11
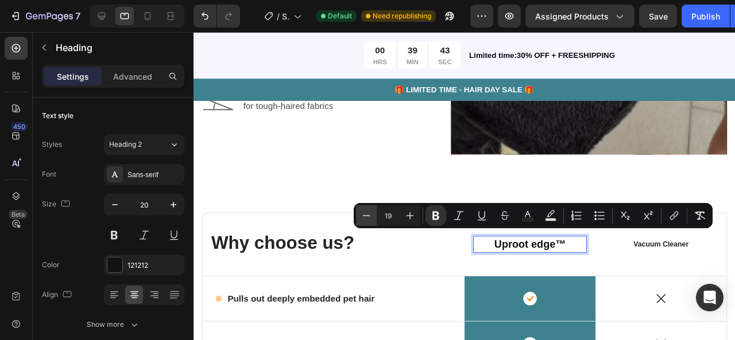
click at [368, 217] on icon "Editor contextual toolbar" at bounding box center [365, 215] width 11 height 11
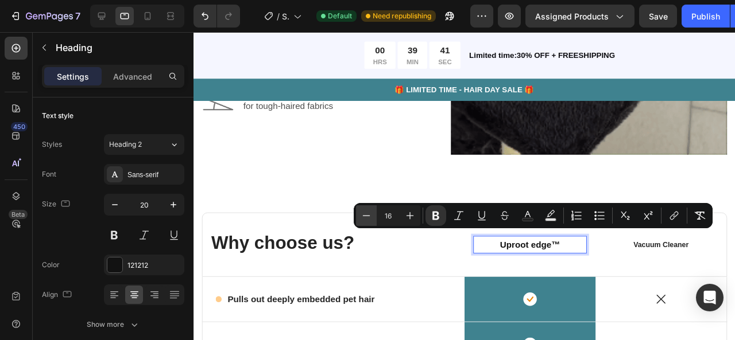
click at [368, 217] on icon "Editor contextual toolbar" at bounding box center [365, 215] width 11 height 11
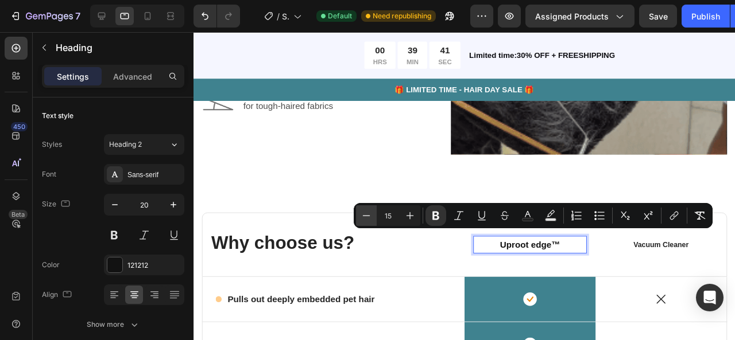
click at [368, 217] on icon "Editor contextual toolbar" at bounding box center [365, 215] width 11 height 11
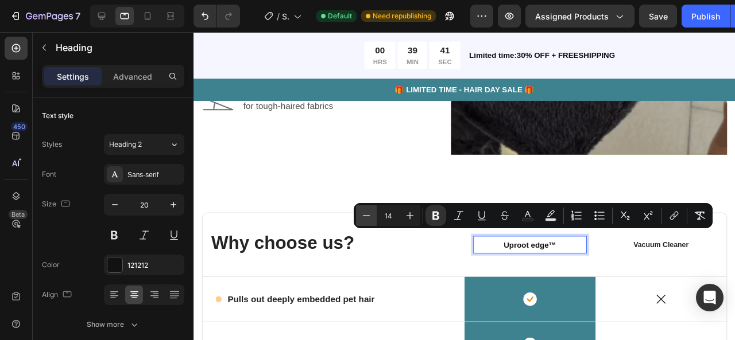
click at [368, 217] on icon "Editor contextual toolbar" at bounding box center [365, 215] width 11 height 11
type input "13"
click at [403, 173] on div "Get Effective Results Text Block How to Use Heading Advanced head design allows…" at bounding box center [478, 39] width 552 height 336
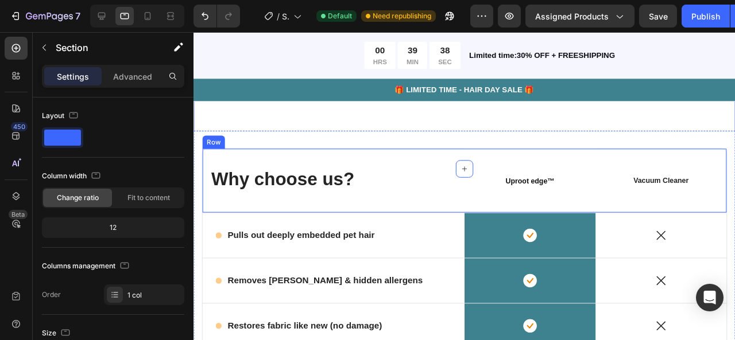
scroll to position [2840, 0]
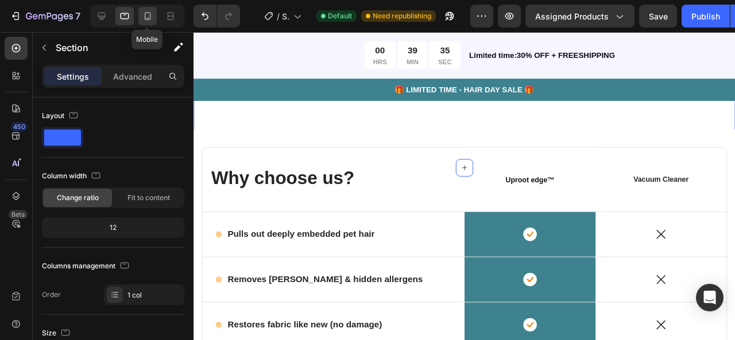
click at [144, 13] on icon at bounding box center [147, 15] width 11 height 11
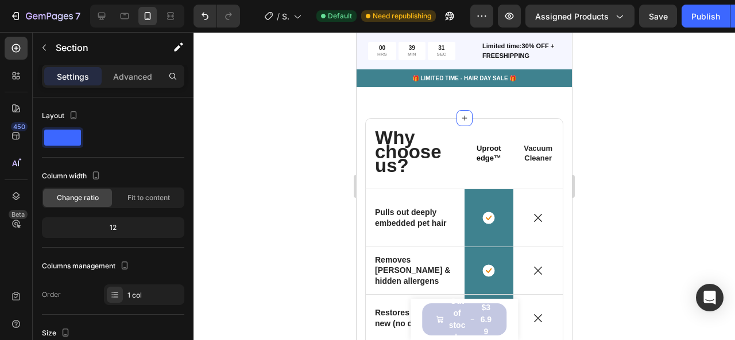
scroll to position [2999, 0]
click at [487, 143] on strong "Uproot edge™" at bounding box center [488, 152] width 25 height 18
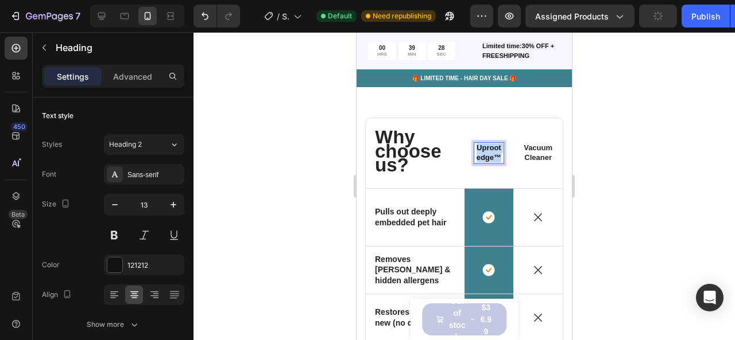
click at [487, 143] on strong "Uproot edge™" at bounding box center [488, 152] width 25 height 18
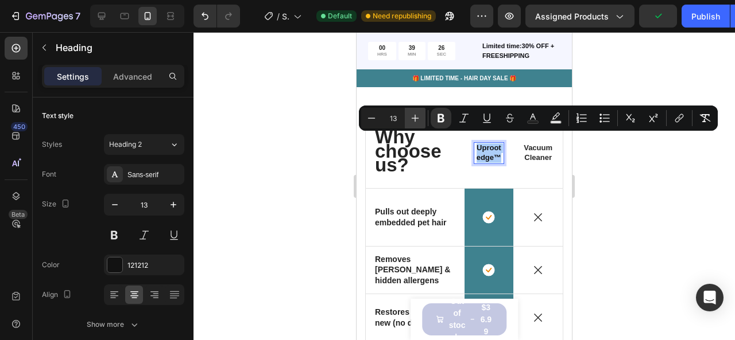
click at [417, 122] on icon "Editor contextual toolbar" at bounding box center [414, 117] width 11 height 11
click at [374, 116] on icon "Editor contextual toolbar" at bounding box center [371, 117] width 11 height 11
type input "13"
click at [322, 169] on div at bounding box center [463, 186] width 541 height 308
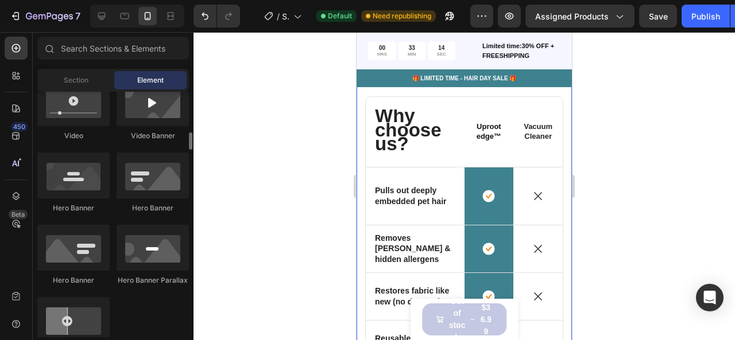
scroll to position [471, 0]
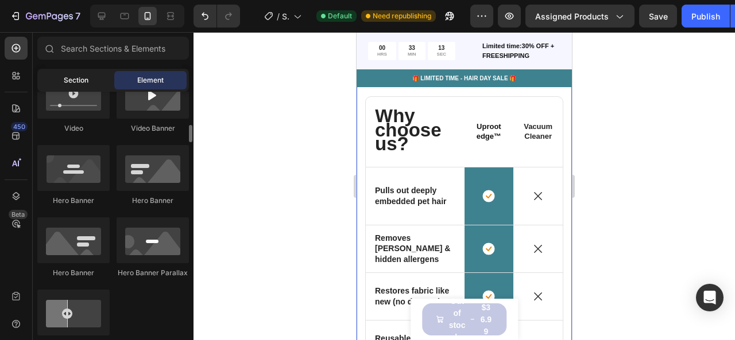
click at [85, 78] on span "Section" at bounding box center [76, 80] width 25 height 10
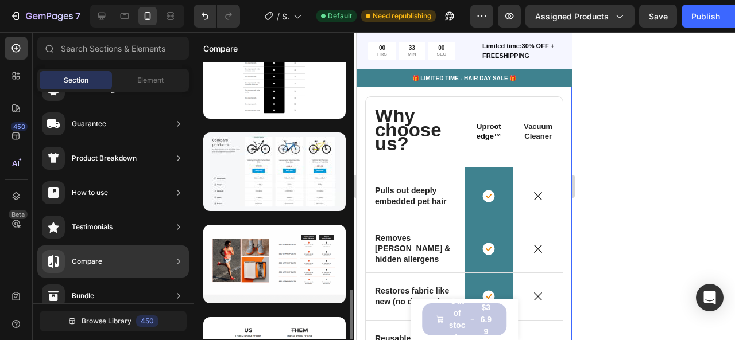
scroll to position [501, 0]
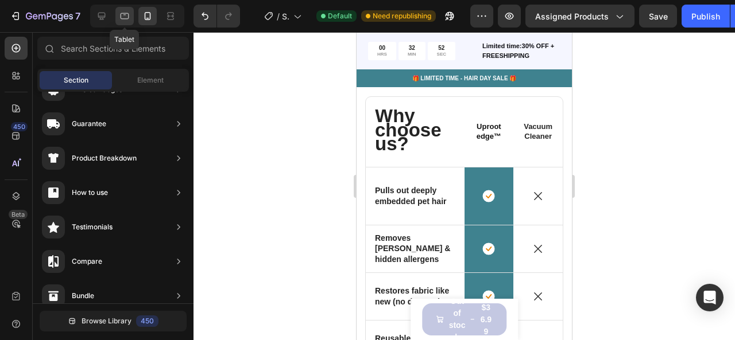
click at [119, 12] on icon at bounding box center [124, 15] width 11 height 11
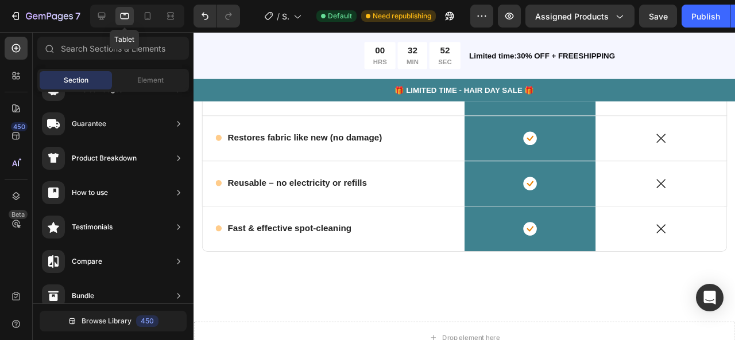
scroll to position [3009, 0]
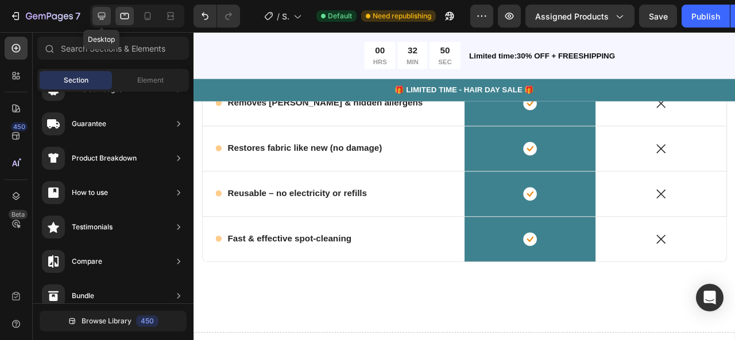
click at [110, 19] on div at bounding box center [101, 16] width 18 height 18
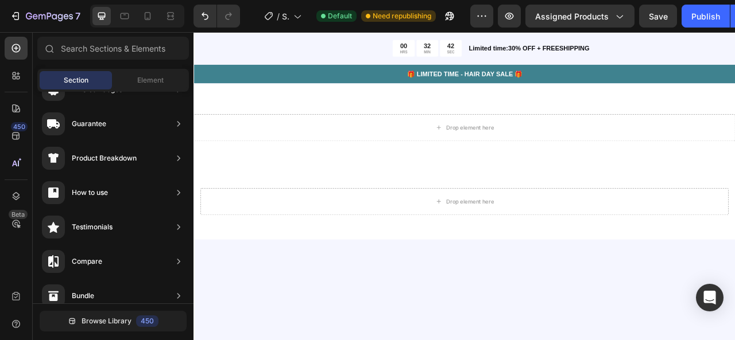
scroll to position [3027, 0]
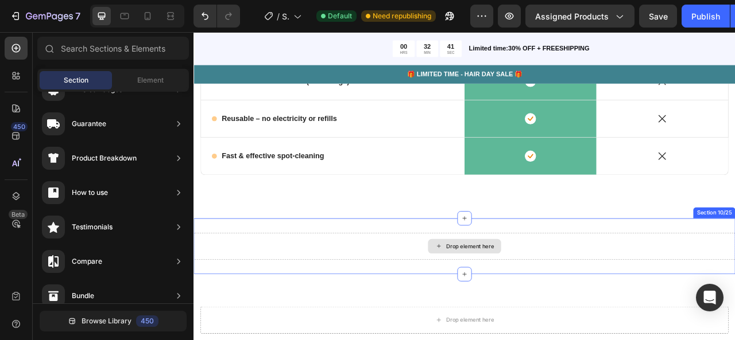
click at [520, 306] on div "Drop element here" at bounding box center [544, 304] width 61 height 9
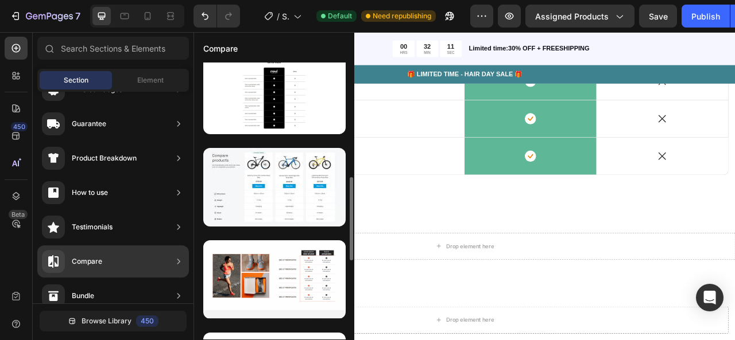
scroll to position [467, 0]
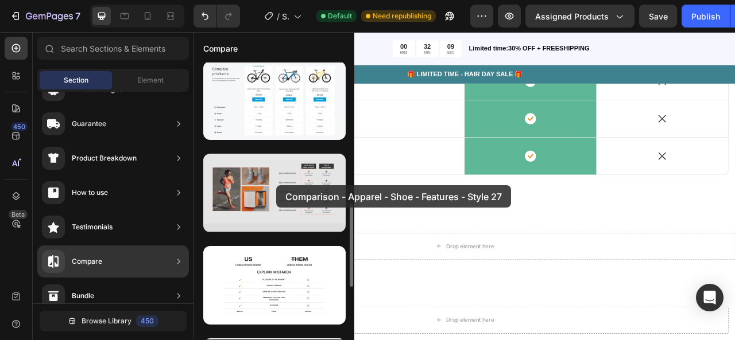
drag, startPoint x: 266, startPoint y: 178, endPoint x: 273, endPoint y: 183, distance: 9.1
click at [273, 183] on div at bounding box center [274, 193] width 142 height 79
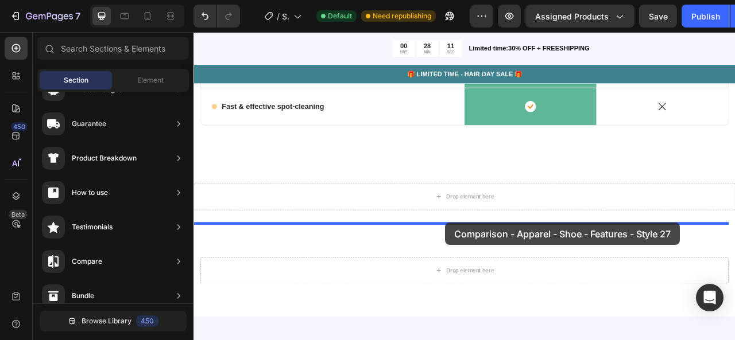
scroll to position [3107, 0]
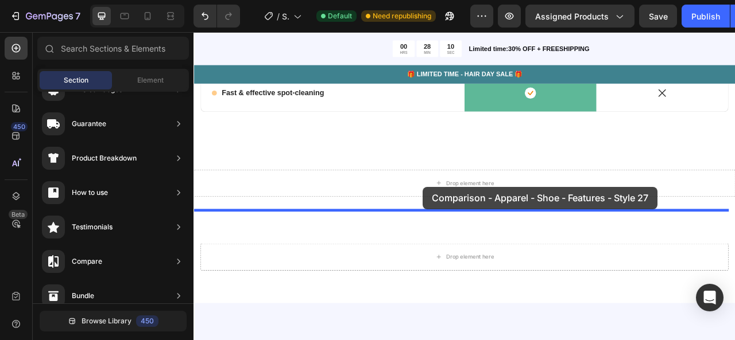
drag, startPoint x: 484, startPoint y: 189, endPoint x: 484, endPoint y: 229, distance: 40.2
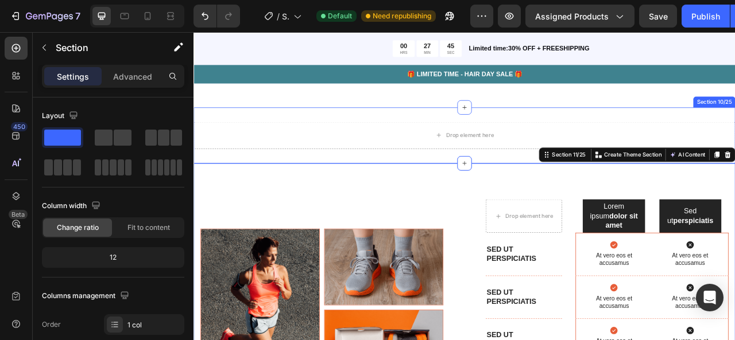
scroll to position [3166, 0]
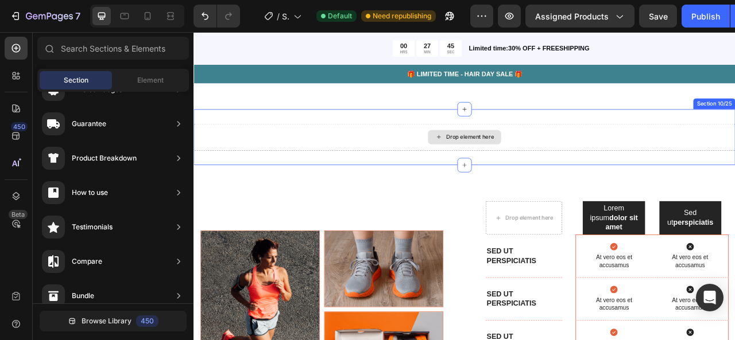
click at [519, 157] on div "Drop element here" at bounding box center [537, 166] width 93 height 18
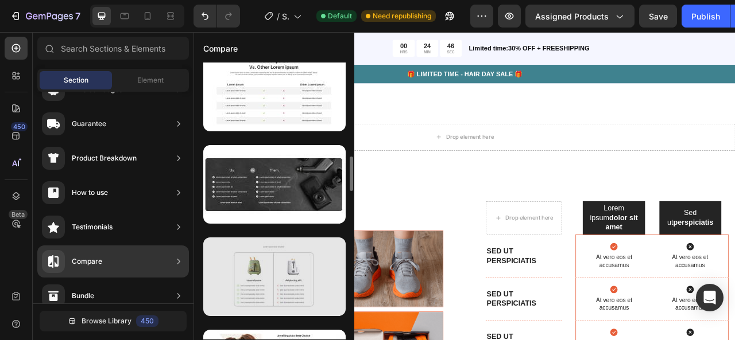
scroll to position [730, 0]
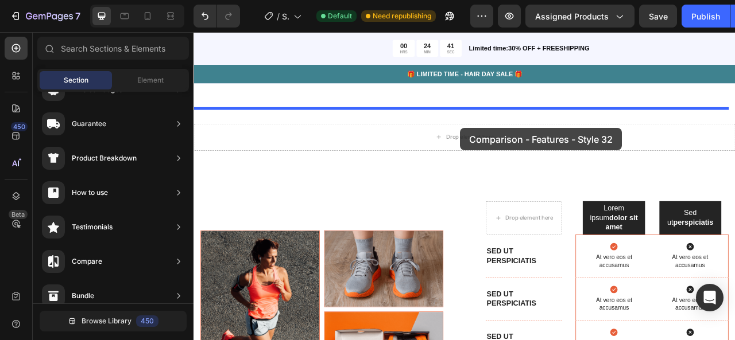
drag, startPoint x: 479, startPoint y: 328, endPoint x: 533, endPoint y: 154, distance: 181.5
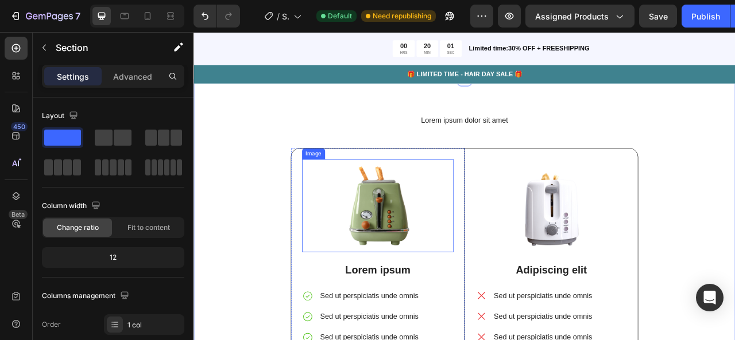
scroll to position [3344, 0]
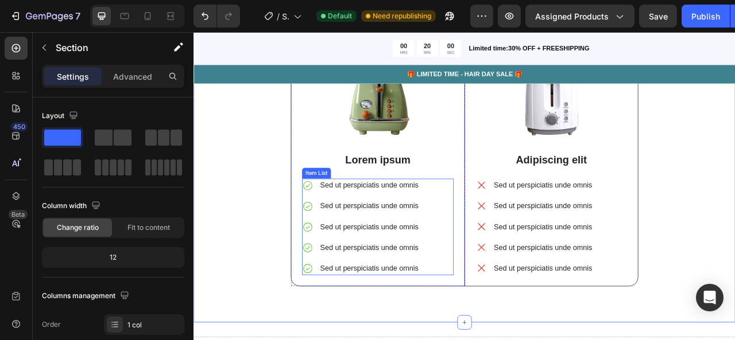
click at [415, 226] on p "Sed ut perspiciatis unde omnis" at bounding box center [416, 227] width 125 height 14
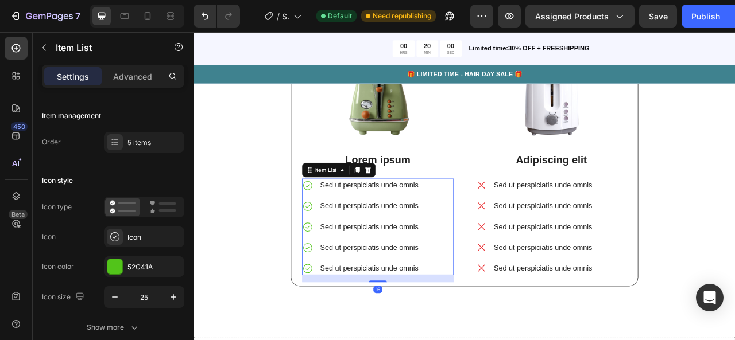
click at [415, 223] on p "Sed ut perspiciatis unde omnis" at bounding box center [416, 227] width 125 height 14
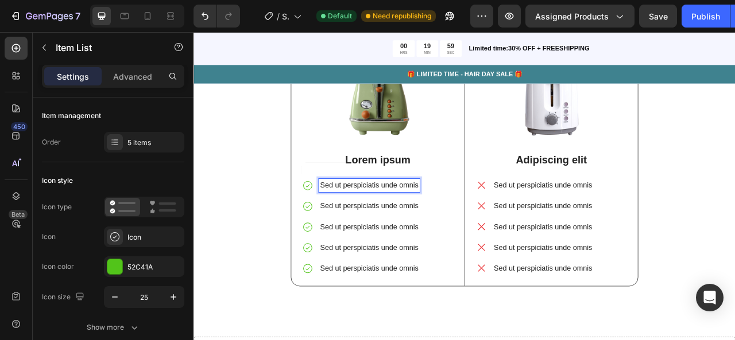
click at [415, 222] on p "Sed ut perspiciatis unde omnis" at bounding box center [416, 227] width 125 height 14
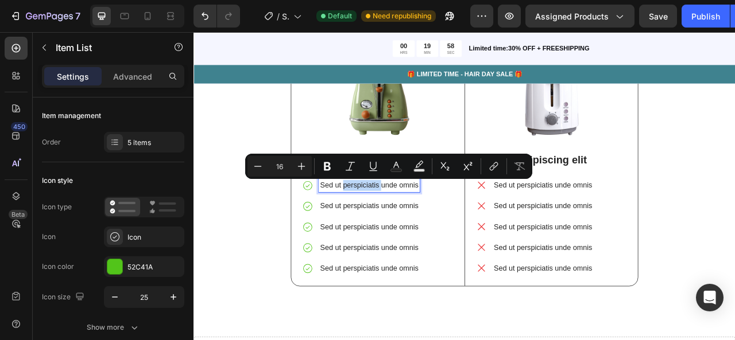
click at [415, 222] on p "Sed ut perspiciatis unde omnis" at bounding box center [416, 227] width 125 height 14
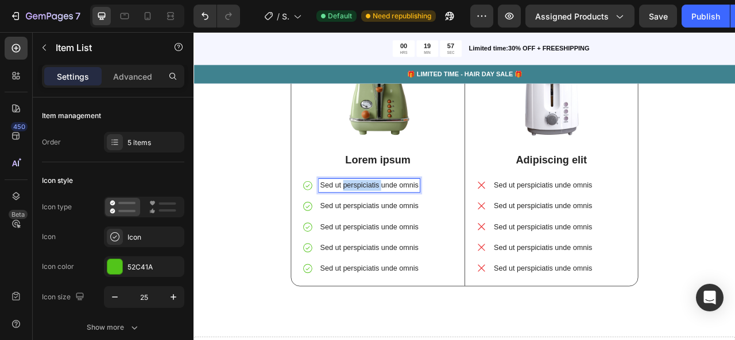
click at [415, 222] on p "Sed ut perspiciatis unde omnis" at bounding box center [416, 227] width 125 height 14
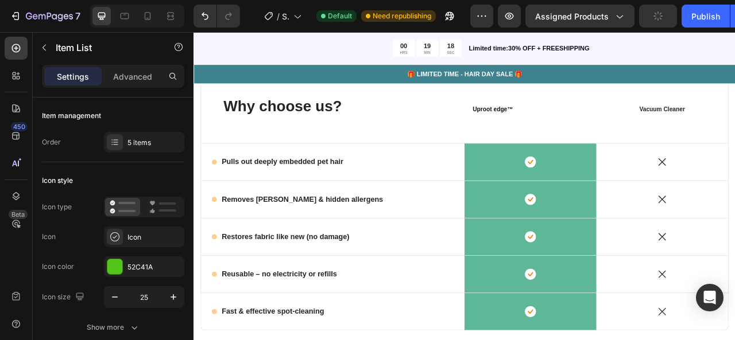
scroll to position [3240, 0]
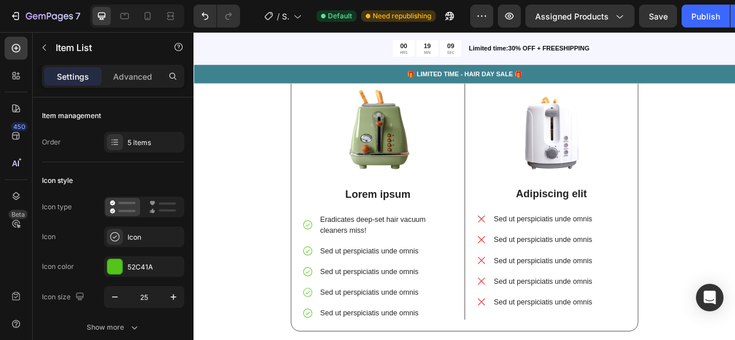
click at [403, 312] on p "Sed ut perspiciatis unde omnis" at bounding box center [438, 311] width 168 height 14
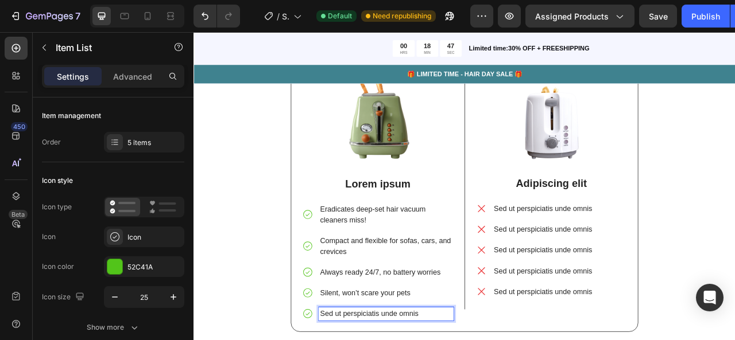
click at [262, 240] on div "Lorem ipsum dolor sit amet Heading Image Lorem ipsum Text Block Eradicates deep…" at bounding box center [537, 236] width 671 height 418
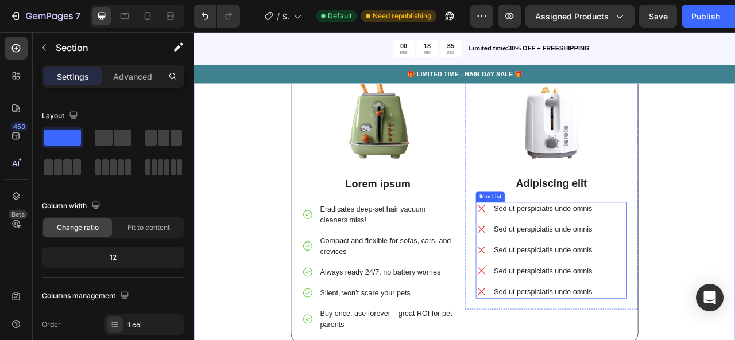
click at [593, 261] on p "Sed ut perspiciatis unde omnis" at bounding box center [637, 257] width 125 height 14
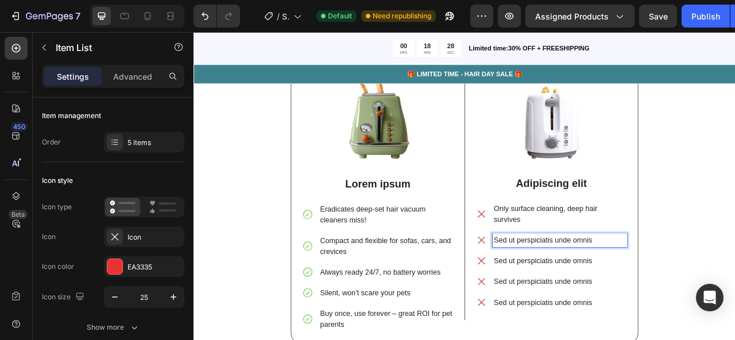
click at [585, 290] on p "Sed ut perspiciatis unde omnis" at bounding box center [659, 297] width 168 height 14
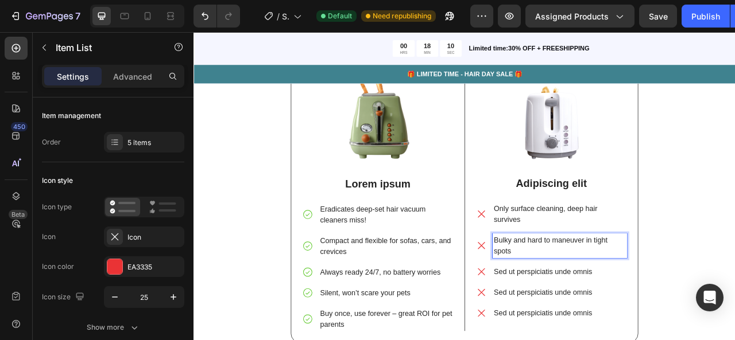
click at [616, 331] on p "Sed ut perspiciatis unde omnis" at bounding box center [659, 338] width 168 height 14
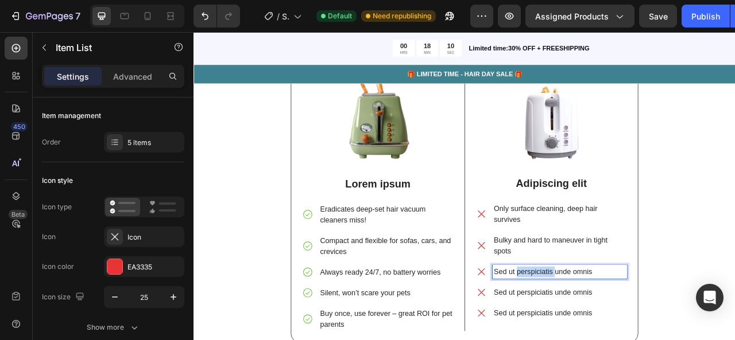
click at [616, 331] on p "Sed ut perspiciatis unde omnis" at bounding box center [659, 338] width 168 height 14
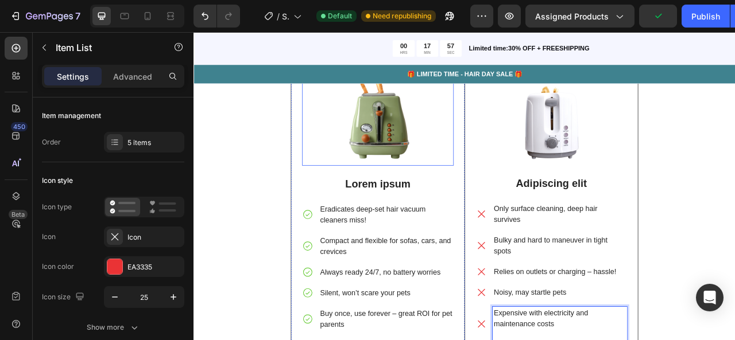
scroll to position [3322, 0]
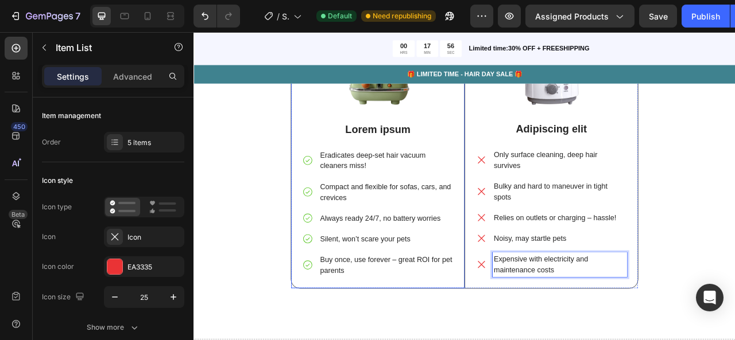
click at [282, 270] on div "Lorem ipsum dolor sit amet Heading Image Lorem ipsum Text Block Eradicates deep…" at bounding box center [537, 167] width 671 height 418
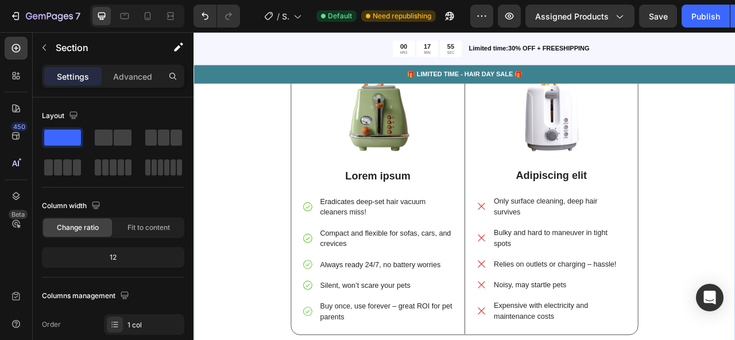
scroll to position [3265, 0]
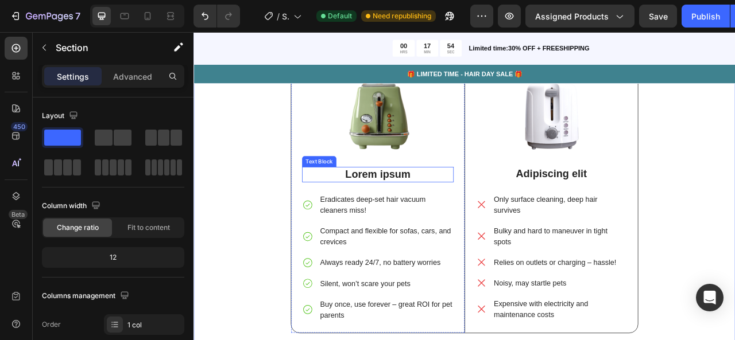
click at [404, 210] on p "Lorem ipsum" at bounding box center [427, 213] width 191 height 17
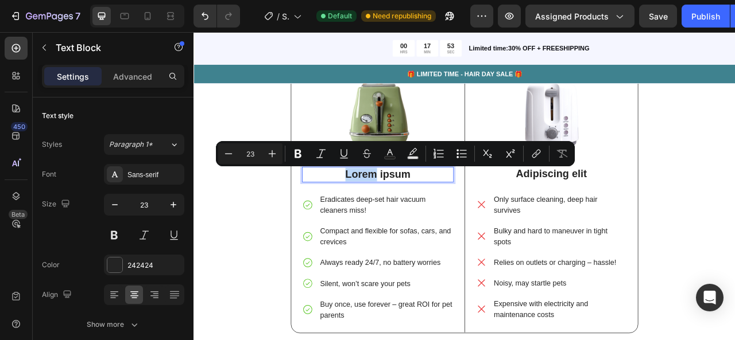
click at [404, 209] on p "Lorem ipsum" at bounding box center [427, 213] width 191 height 17
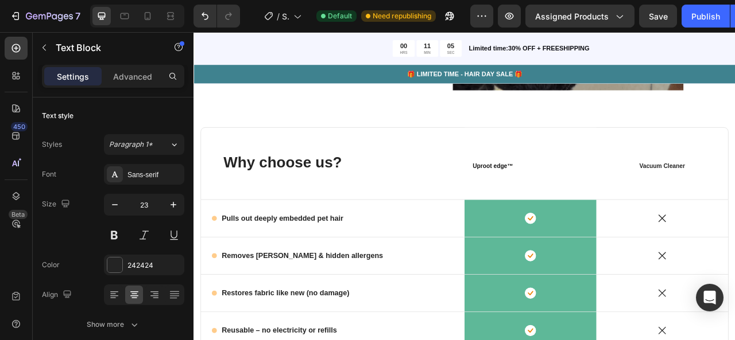
scroll to position [2695, 0]
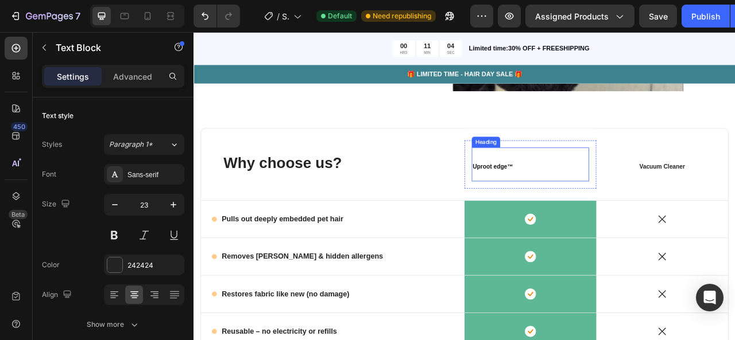
click at [554, 196] on h2 "Uproot edge™" at bounding box center [621, 200] width 149 height 43
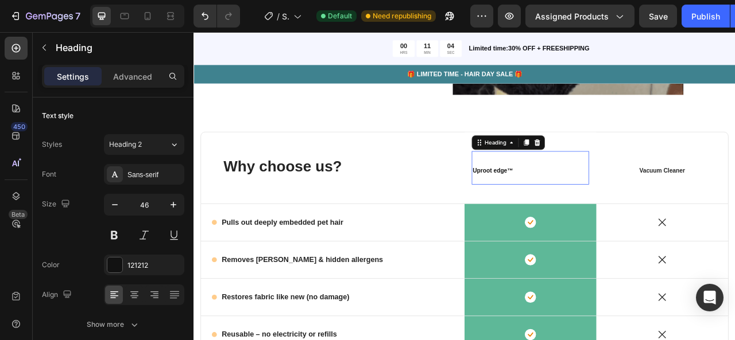
click at [554, 195] on p "Uproot edge™" at bounding box center [621, 205] width 147 height 41
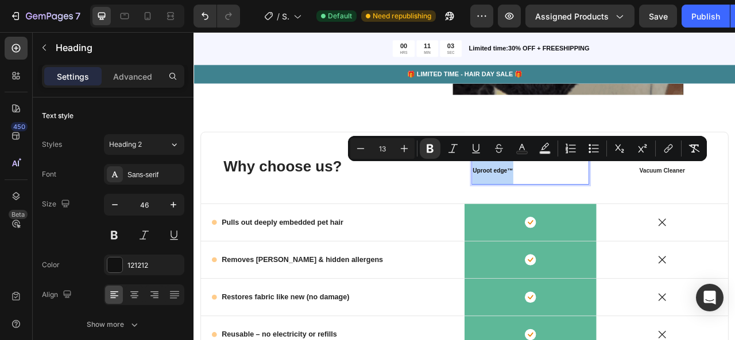
copy strong "Uproot edge™"
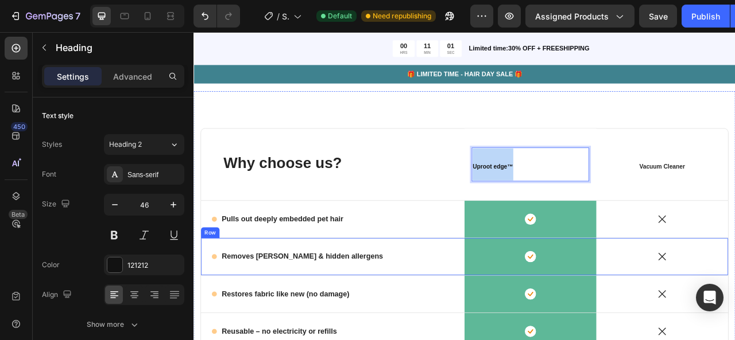
scroll to position [3163, 0]
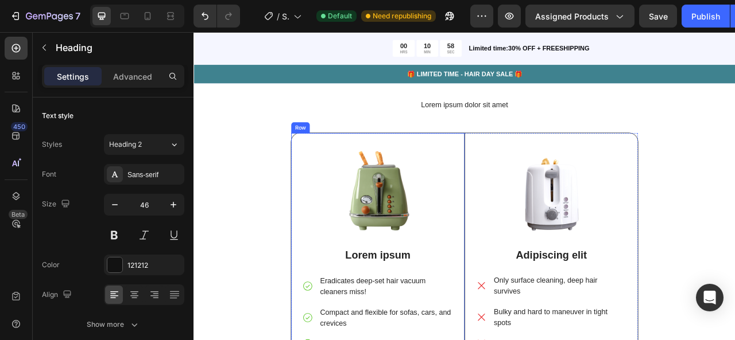
click at [429, 301] on div "Image Lorem ipsum Text Block Eradicates deep-set hair vacuum cleaners miss! Com…" at bounding box center [427, 343] width 193 height 339
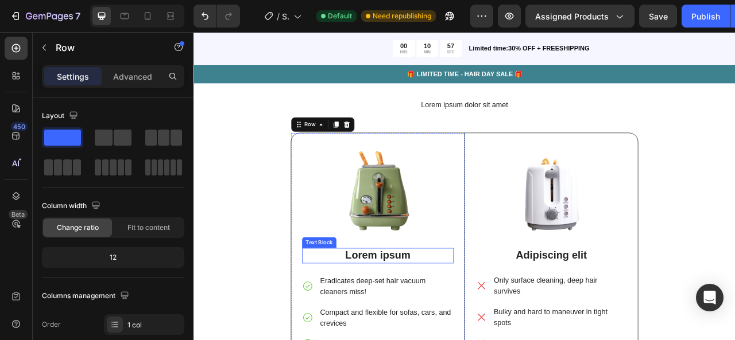
click at [431, 312] on p "Lorem ipsum" at bounding box center [427, 316] width 191 height 17
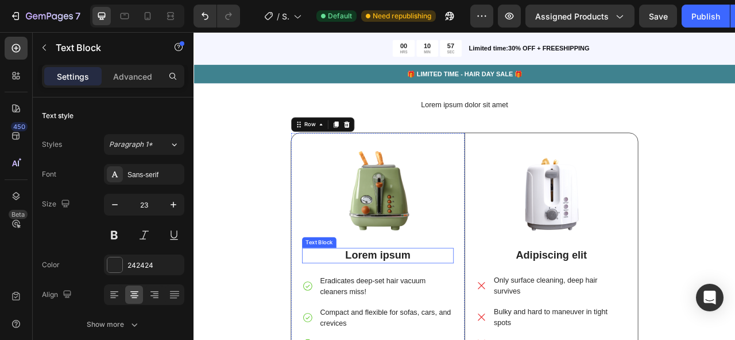
click at [431, 310] on p "Lorem ipsum" at bounding box center [427, 316] width 191 height 17
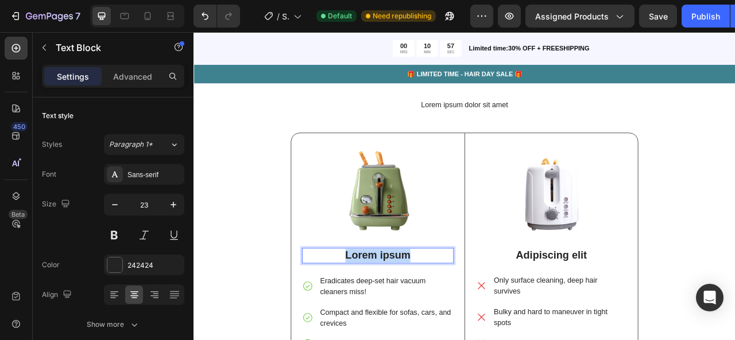
click at [431, 310] on p "Lorem ipsum" at bounding box center [427, 316] width 191 height 17
click at [409, 314] on strong "Uproot edge™" at bounding box center [428, 318] width 52 height 9
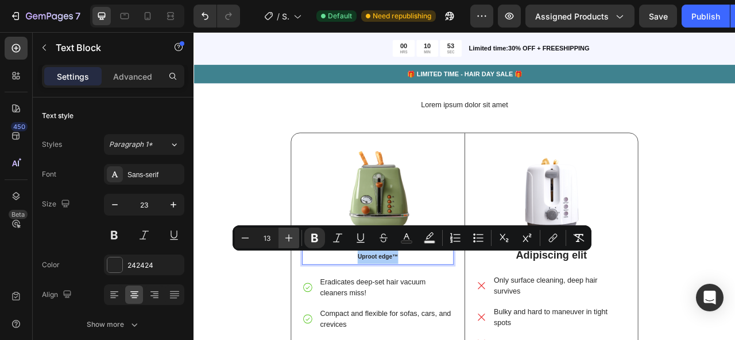
click at [292, 235] on icon "Editor contextual toolbar" at bounding box center [288, 237] width 11 height 11
click at [292, 234] on icon "Editor contextual toolbar" at bounding box center [288, 237] width 11 height 11
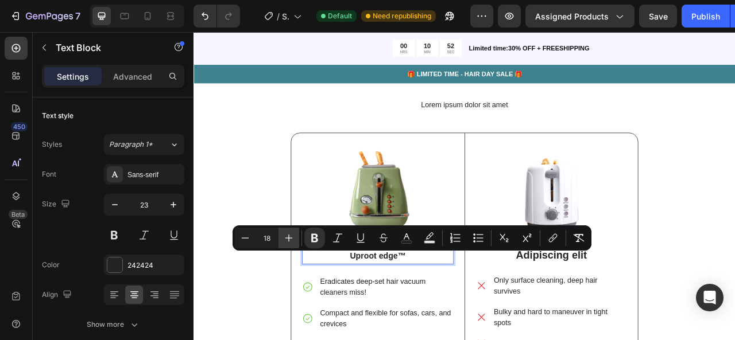
click at [292, 234] on icon "Editor contextual toolbar" at bounding box center [288, 237] width 11 height 11
click at [296, 234] on button "Plus" at bounding box center [288, 238] width 21 height 21
type input "21"
click at [469, 245] on button "Bulleted List" at bounding box center [478, 238] width 21 height 21
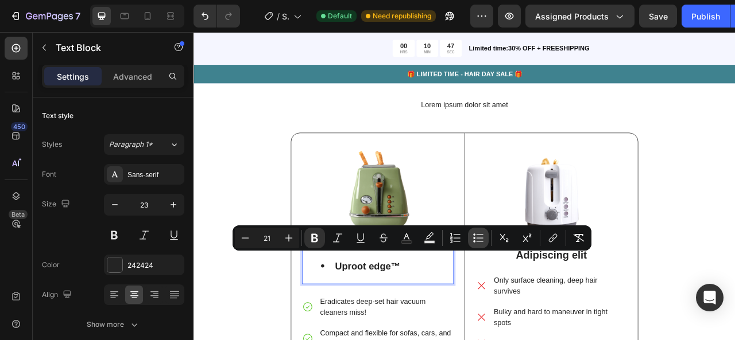
click at [473, 237] on icon "Editor contextual toolbar" at bounding box center [477, 237] width 11 height 11
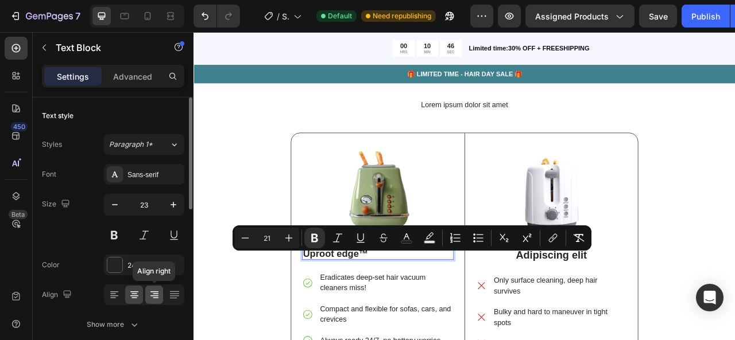
click at [154, 294] on icon at bounding box center [156, 294] width 6 height 1
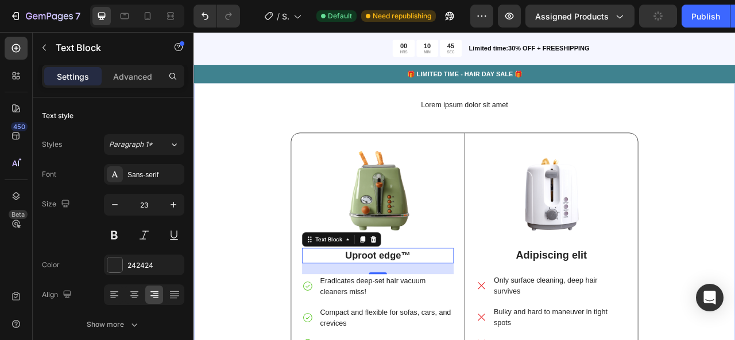
click at [240, 231] on div "Lorem ipsum dolor sit amet Heading Image Uproot edge™ Text Block 24 Eradicates …" at bounding box center [537, 327] width 671 height 418
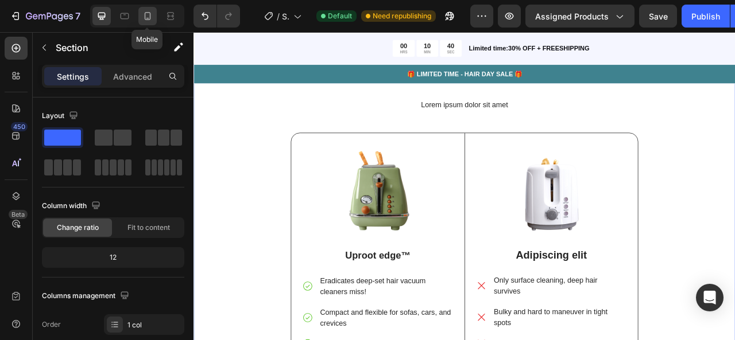
click at [150, 18] on icon at bounding box center [148, 16] width 6 height 8
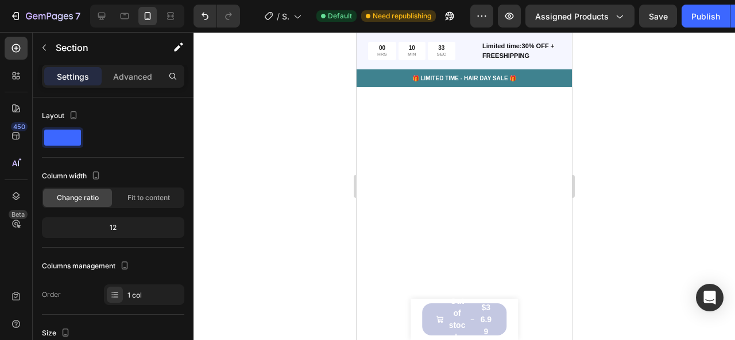
scroll to position [2707, 0]
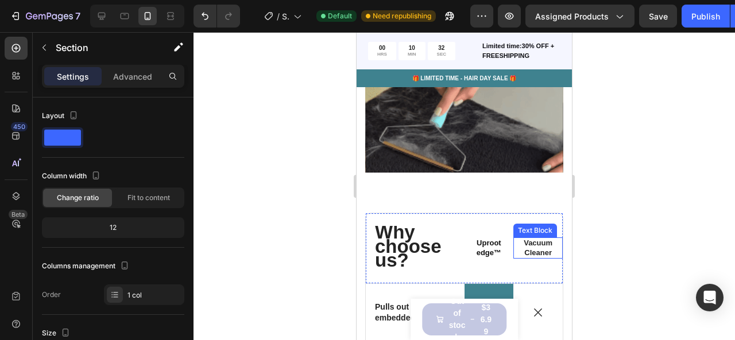
click at [537, 247] on p "Vacuum Cleaner" at bounding box center [538, 248] width 36 height 19
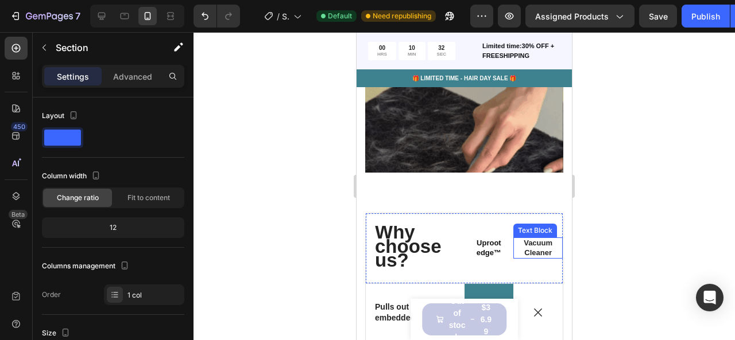
click at [537, 247] on p "Vacuum Cleaner" at bounding box center [538, 248] width 36 height 19
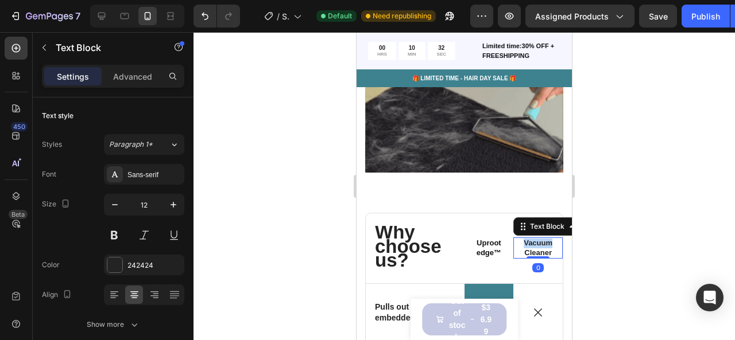
click at [537, 247] on span "Vacuum Cleaner" at bounding box center [537, 248] width 29 height 18
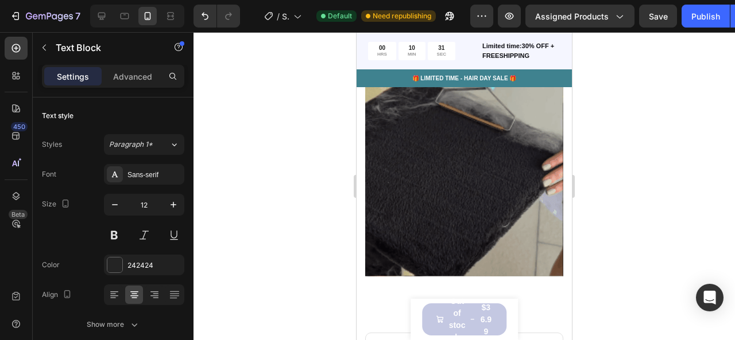
scroll to position [2819, 0]
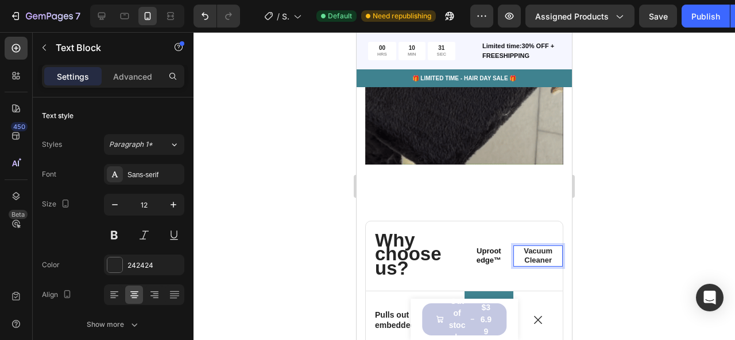
click at [537, 247] on p "Vacuum Cleaner" at bounding box center [538, 256] width 36 height 19
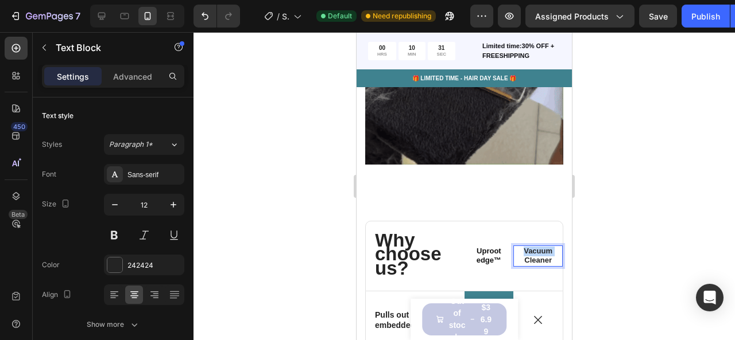
click at [537, 247] on p "Vacuum Cleaner" at bounding box center [538, 256] width 36 height 19
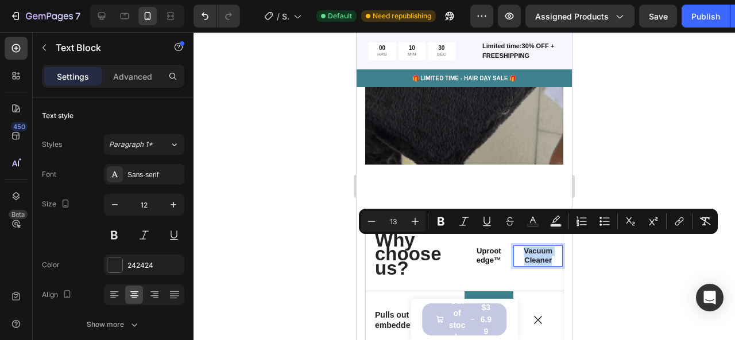
copy span "Vacuum Cleaner"
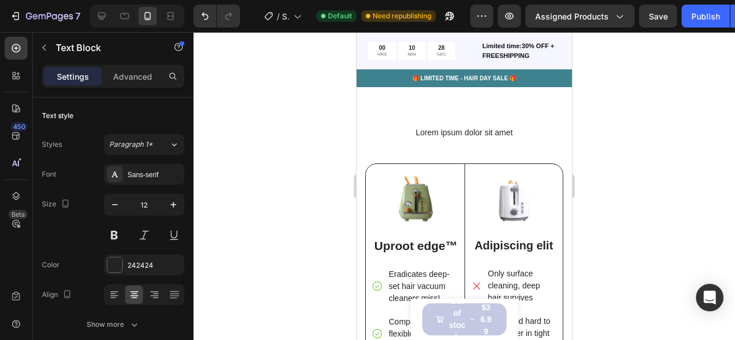
scroll to position [3347, 0]
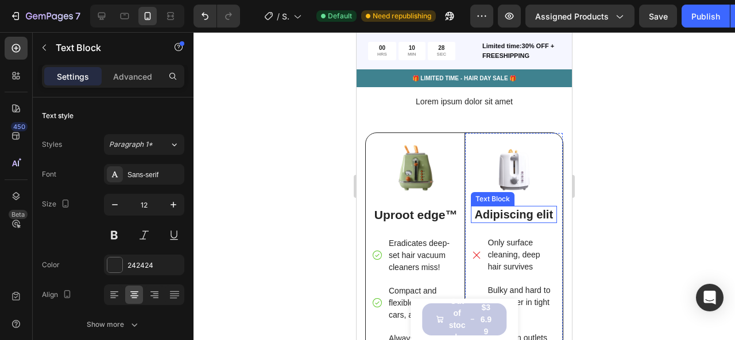
click at [514, 216] on p "Adipiscing elit" at bounding box center [514, 214] width 84 height 15
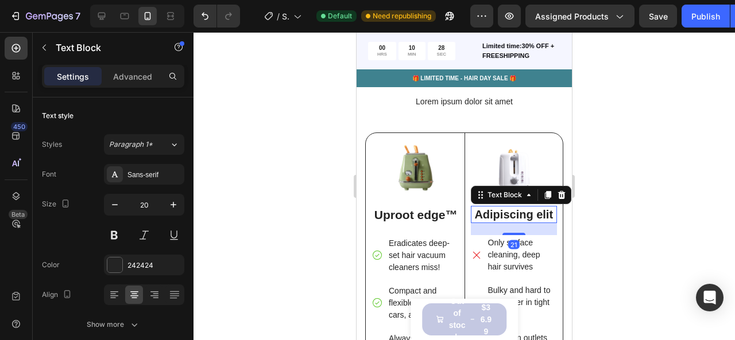
click at [514, 216] on p "Adipiscing elit" at bounding box center [514, 214] width 84 height 15
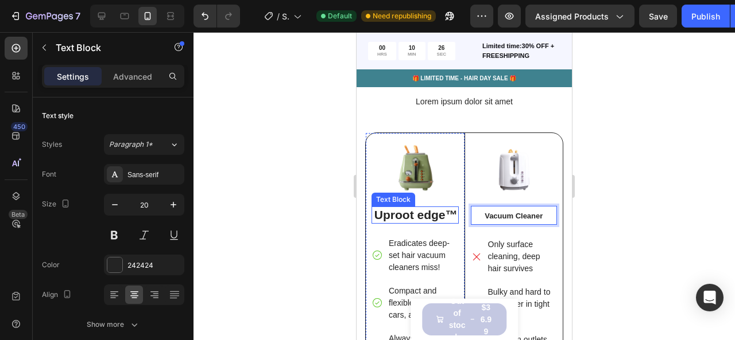
click at [433, 221] on strong "Uproot edge™" at bounding box center [415, 214] width 83 height 13
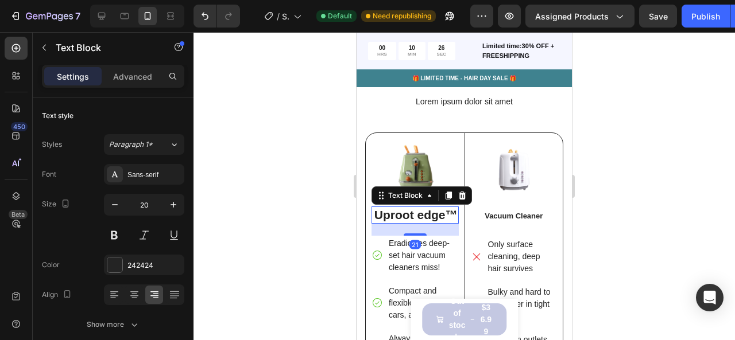
click at [433, 221] on strong "Uproot edge™" at bounding box center [415, 214] width 83 height 13
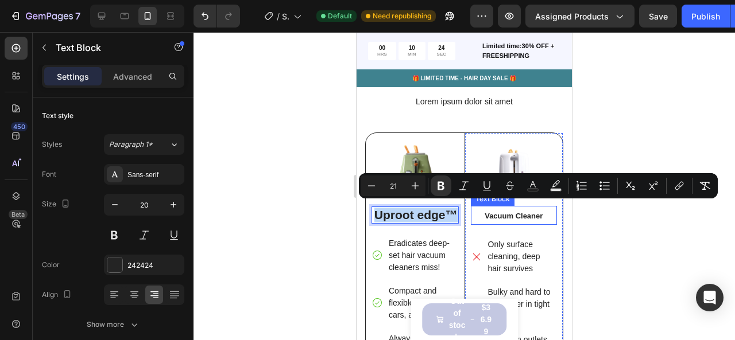
click at [517, 216] on p "Vacuum Cleaner" at bounding box center [514, 215] width 84 height 17
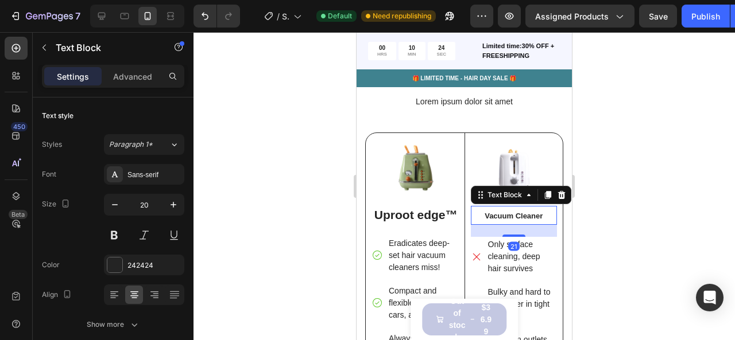
click at [517, 216] on p "Vacuum Cleaner" at bounding box center [514, 215] width 84 height 17
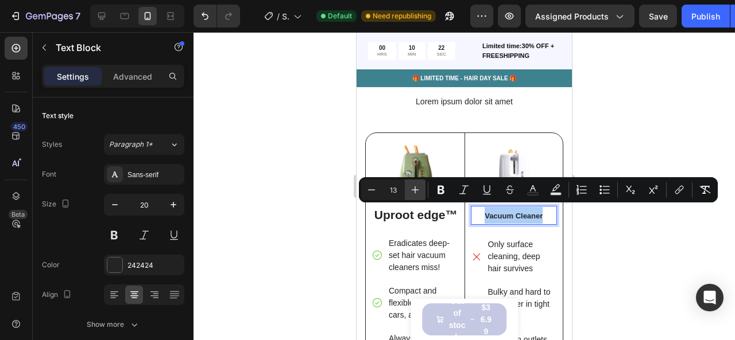
click at [423, 184] on button "Plus" at bounding box center [415, 190] width 21 height 21
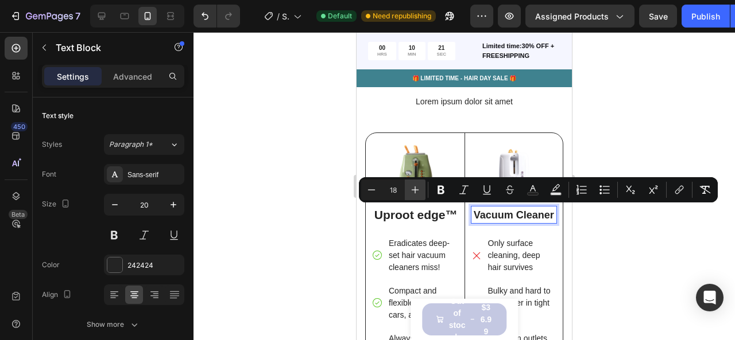
click at [424, 184] on button "Plus" at bounding box center [415, 190] width 21 height 21
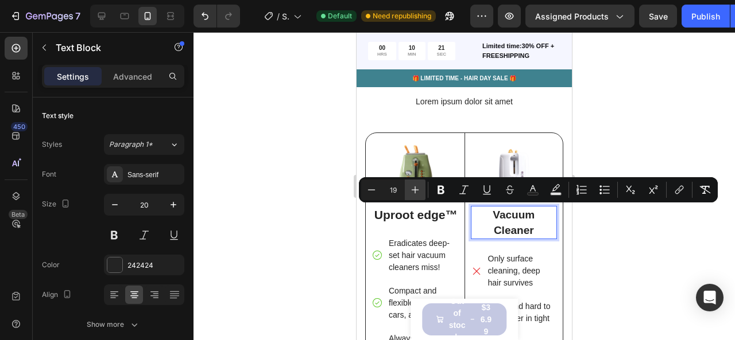
click at [424, 183] on button "Plus" at bounding box center [415, 190] width 21 height 21
type input "21"
click at [267, 177] on div at bounding box center [463, 186] width 541 height 308
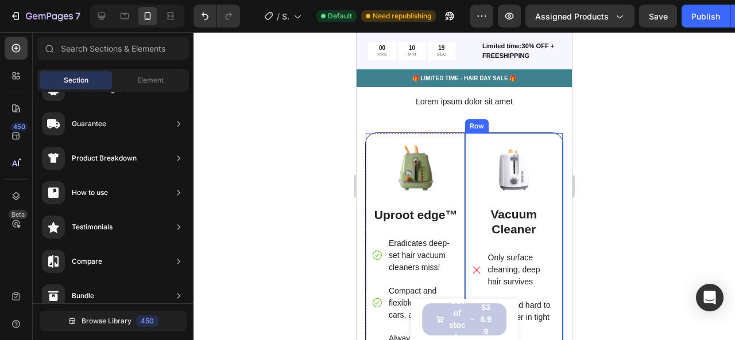
click at [437, 213] on strong "Uproot edge™" at bounding box center [415, 214] width 83 height 13
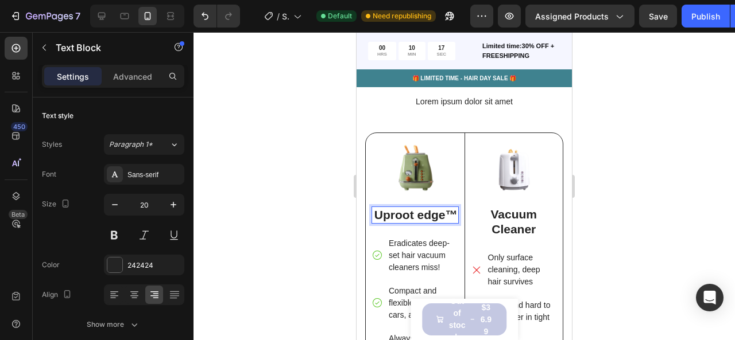
click at [397, 215] on p "Uproot edge™" at bounding box center [414, 215] width 85 height 15
drag, startPoint x: 298, startPoint y: 198, endPoint x: 322, endPoint y: 199, distance: 24.1
click at [298, 198] on div at bounding box center [463, 186] width 541 height 308
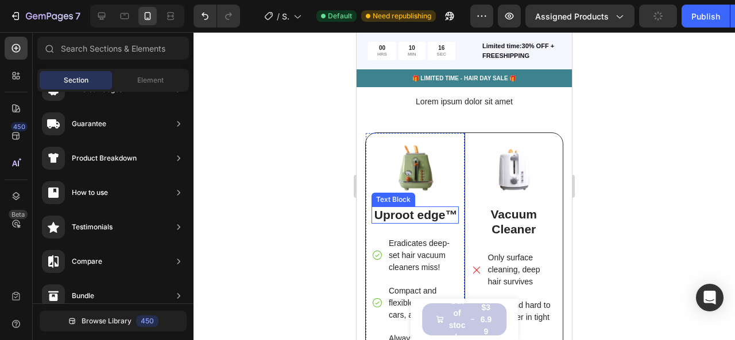
click at [416, 217] on p "Uproot edge™" at bounding box center [414, 215] width 85 height 15
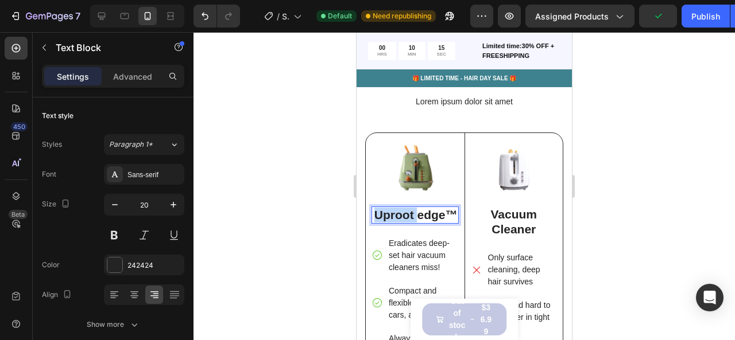
click at [421, 217] on strong "Uproot edge™" at bounding box center [415, 214] width 83 height 13
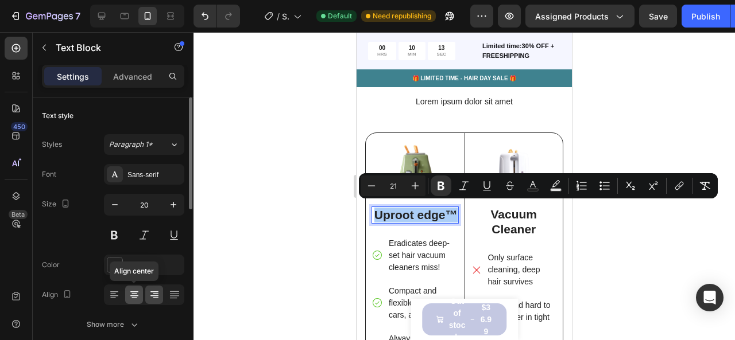
click at [135, 302] on div at bounding box center [134, 295] width 18 height 18
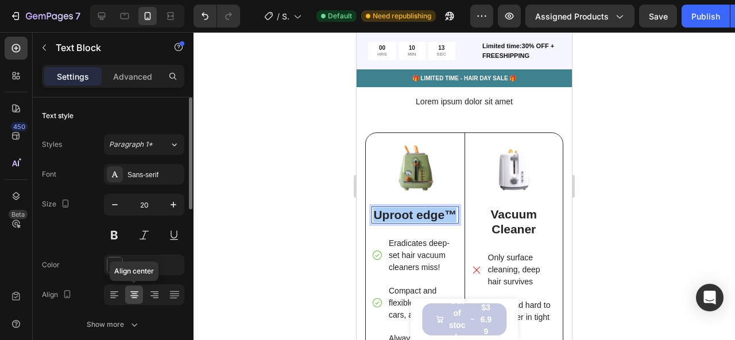
click at [135, 297] on icon at bounding box center [134, 294] width 11 height 11
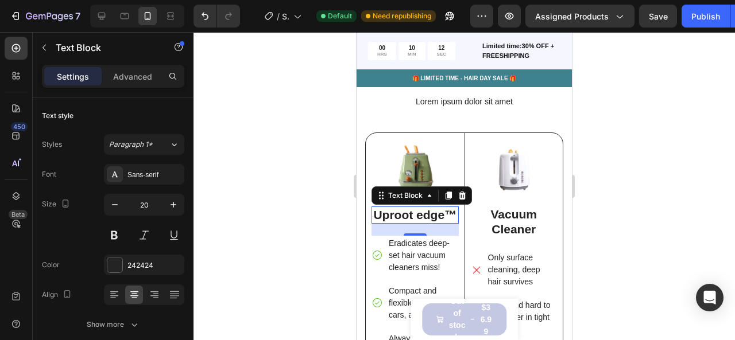
click at [266, 215] on div at bounding box center [463, 186] width 541 height 308
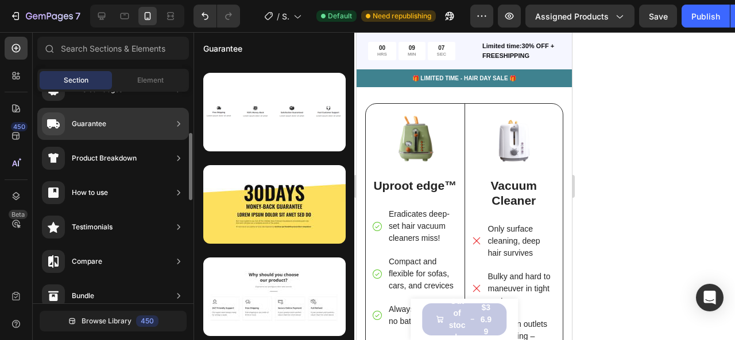
scroll to position [270, 0]
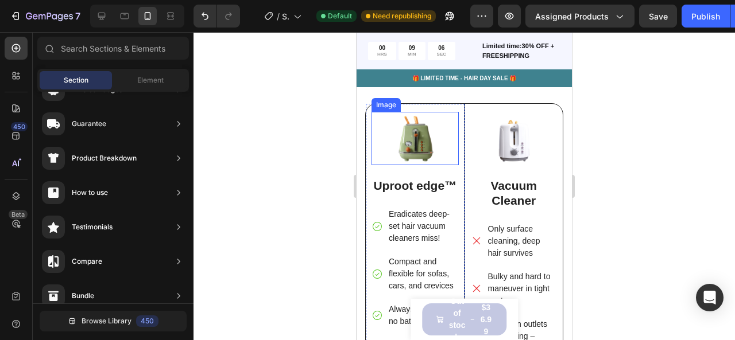
click at [399, 149] on img at bounding box center [414, 138] width 87 height 53
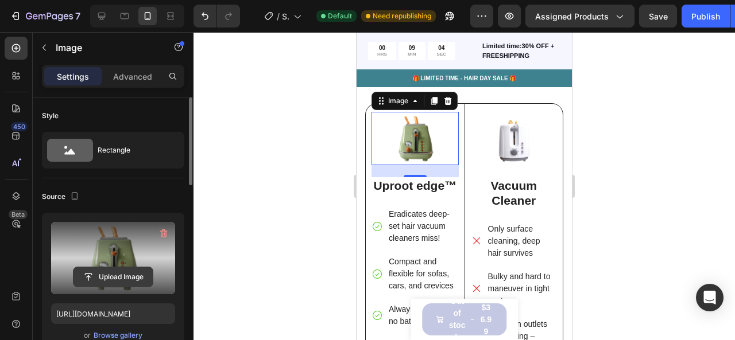
click at [115, 277] on input "file" at bounding box center [112, 277] width 79 height 20
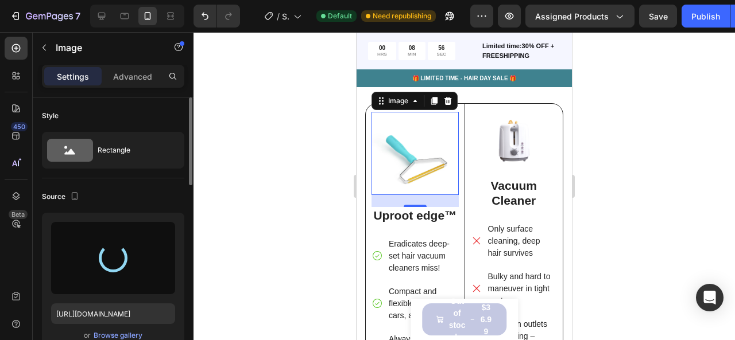
type input "[URL][DOMAIN_NAME]"
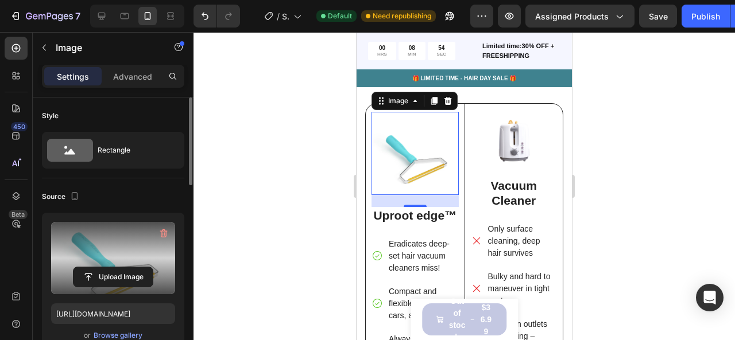
click at [666, 95] on div at bounding box center [463, 186] width 541 height 308
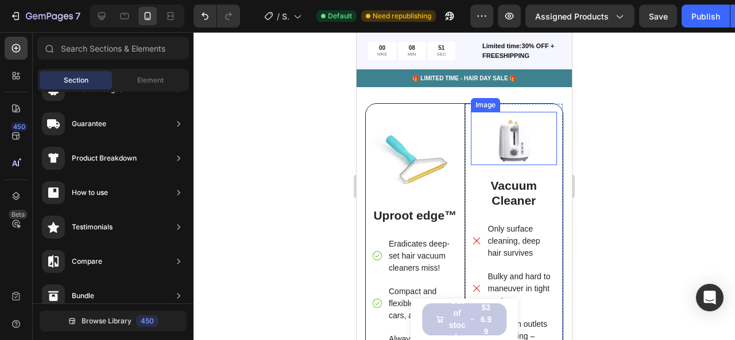
click at [495, 143] on img at bounding box center [514, 138] width 87 height 53
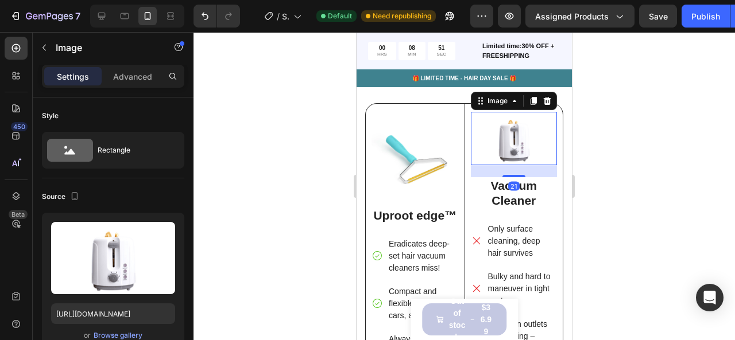
click at [495, 143] on img at bounding box center [514, 138] width 87 height 53
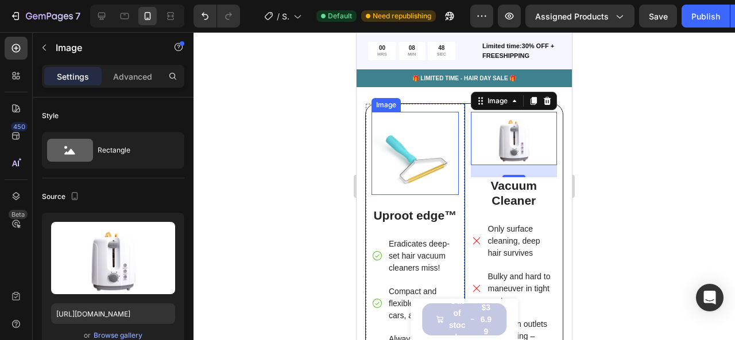
click at [432, 173] on img at bounding box center [414, 153] width 87 height 83
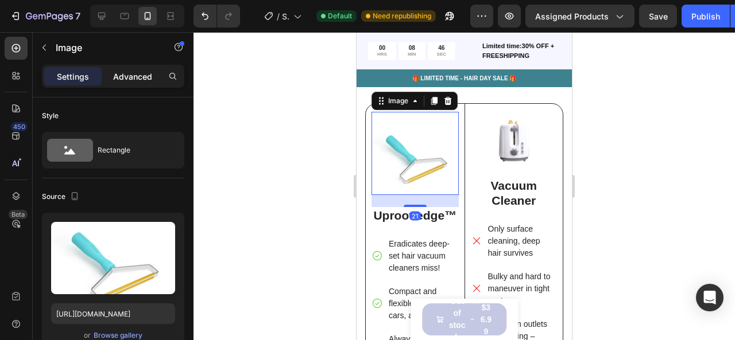
click at [141, 82] on div "Advanced" at bounding box center [132, 76] width 57 height 18
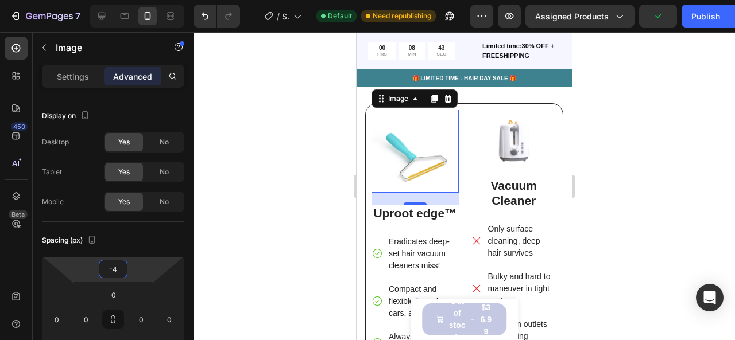
type input "-10"
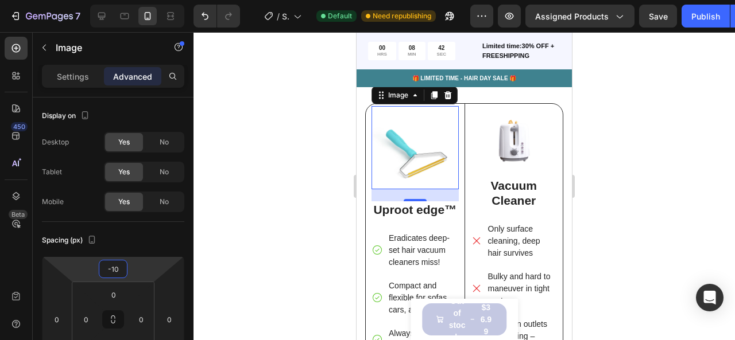
click at [133, 0] on html "7 / Shopify Original Product Template Default Need republishing Preview Assigne…" at bounding box center [367, 0] width 735 height 0
click at [310, 132] on div at bounding box center [463, 186] width 541 height 308
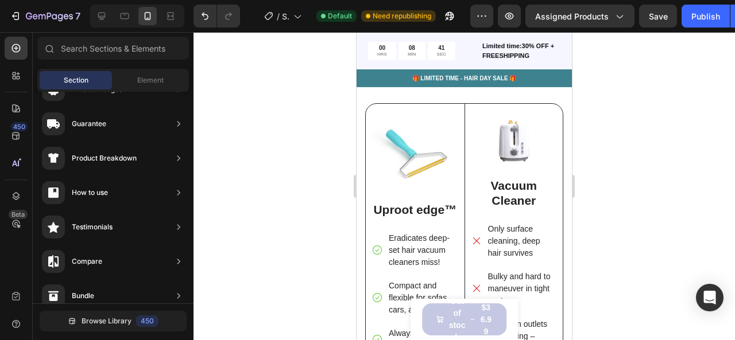
scroll to position [3345, 0]
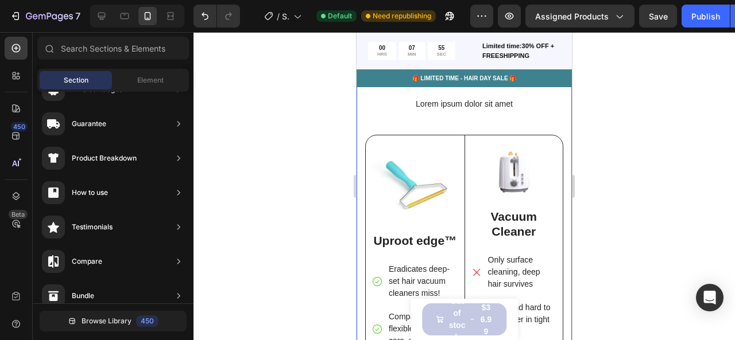
click at [530, 181] on img at bounding box center [514, 169] width 87 height 53
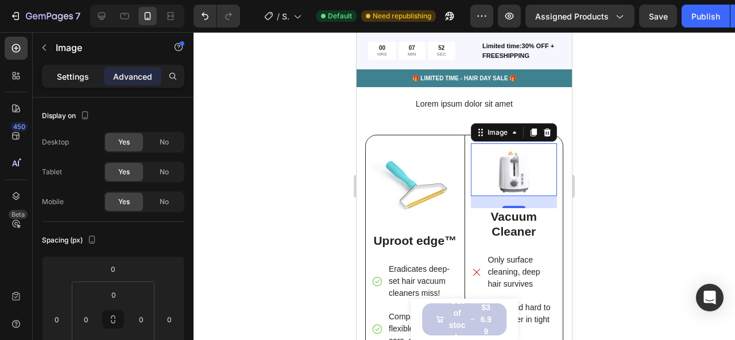
click at [91, 79] on div "Settings" at bounding box center [72, 76] width 57 height 18
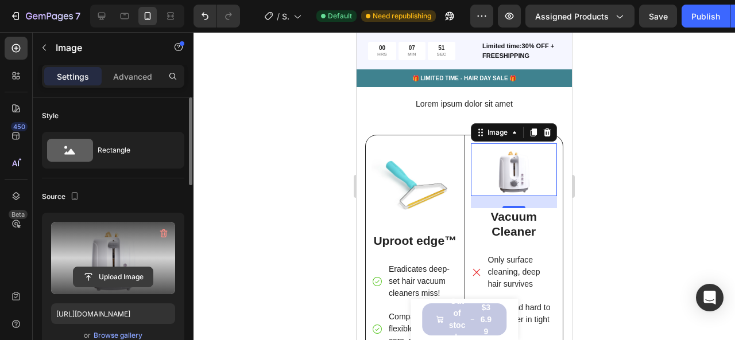
click at [127, 275] on input "file" at bounding box center [112, 277] width 79 height 20
click at [552, 116] on div "Lorem ipsum dolor sit amet Heading Image Uproot edge™ Text Block Eradicates dee…" at bounding box center [464, 297] width 198 height 399
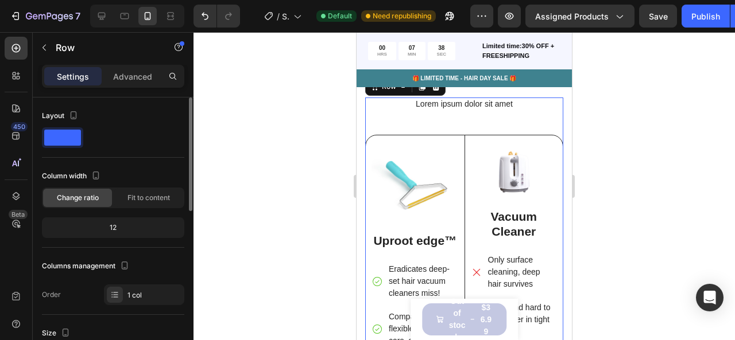
scroll to position [53, 0]
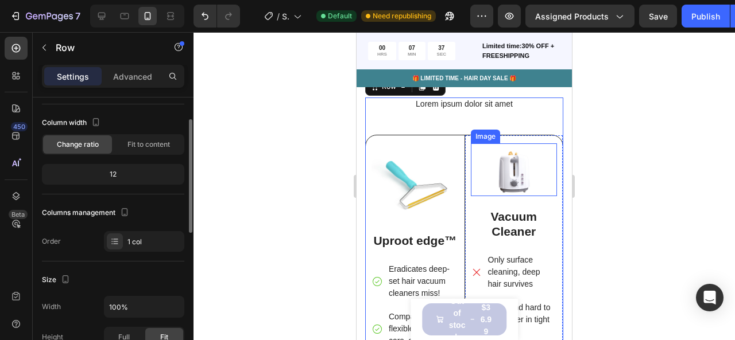
click at [516, 170] on img at bounding box center [514, 169] width 87 height 53
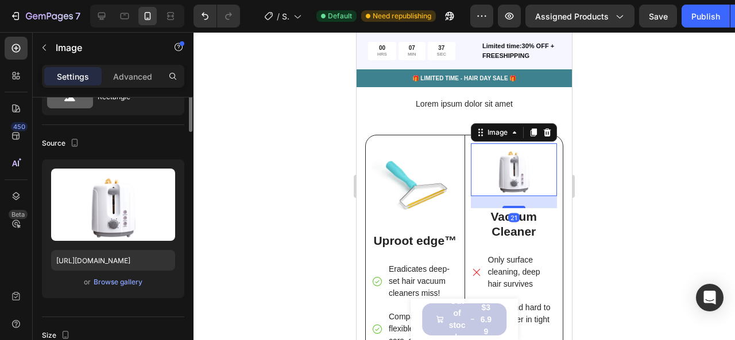
scroll to position [0, 0]
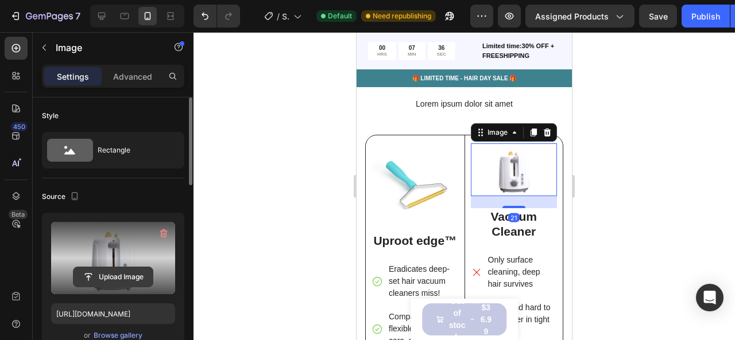
click at [122, 282] on input "file" at bounding box center [112, 277] width 79 height 20
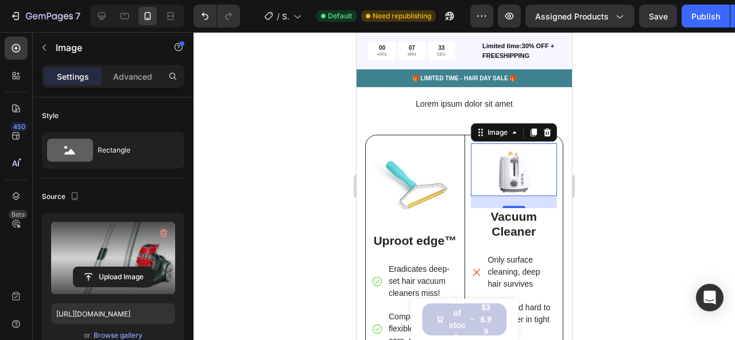
type input "[URL][DOMAIN_NAME]"
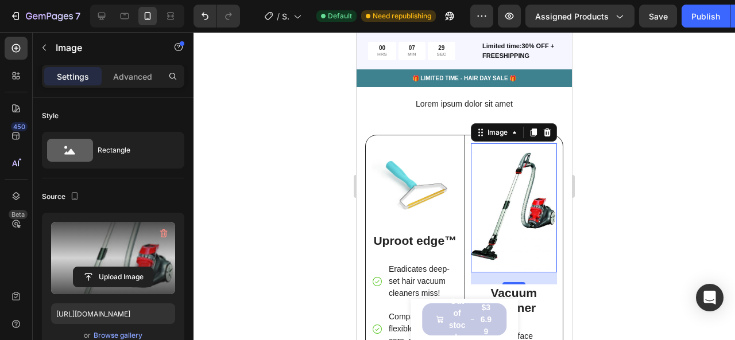
click at [535, 252] on img at bounding box center [514, 208] width 87 height 130
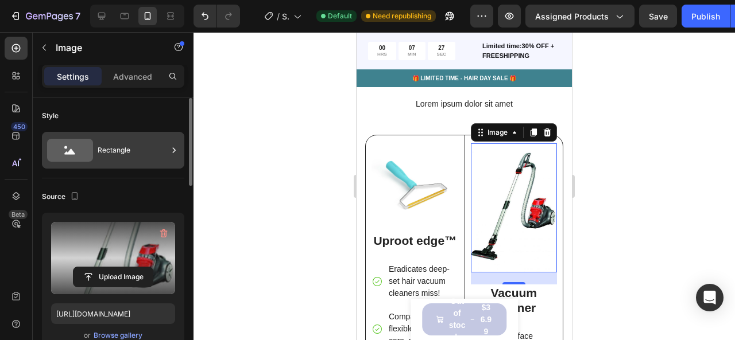
scroll to position [53, 0]
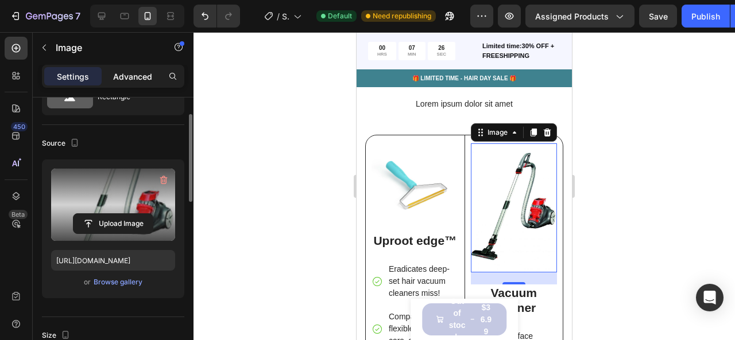
click at [132, 83] on div "Advanced" at bounding box center [132, 76] width 57 height 18
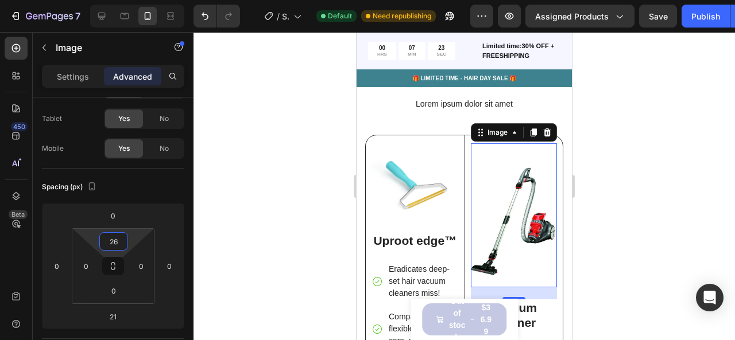
type input "0"
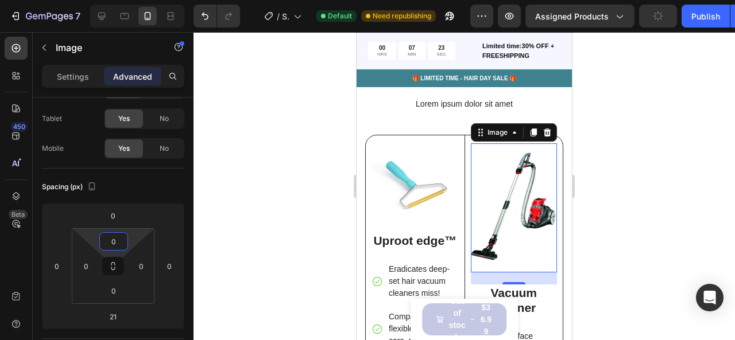
drag, startPoint x: 135, startPoint y: 240, endPoint x: 132, endPoint y: 259, distance: 18.7
click at [132, 0] on html "7 / Shopify Original Product Template Default Need republishing Preview Assigne…" at bounding box center [367, 0] width 735 height 0
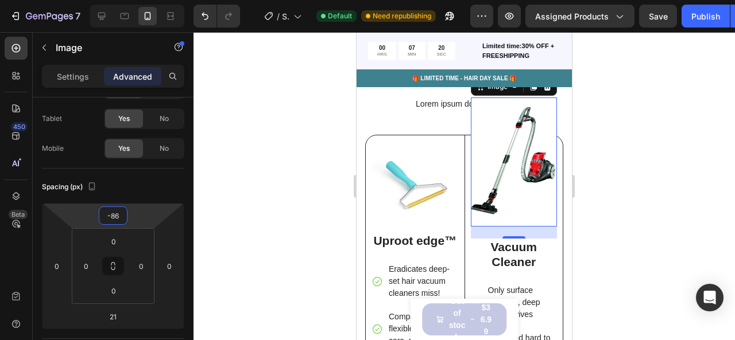
type input "-88"
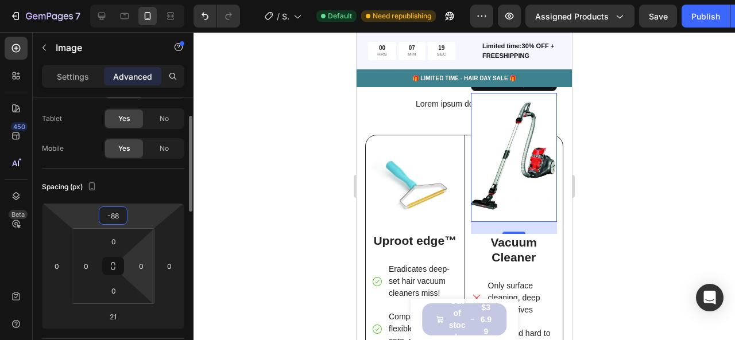
drag, startPoint x: 141, startPoint y: 219, endPoint x: 138, endPoint y: 244, distance: 25.4
click at [138, 0] on html "7 / Shopify Original Product Template Default Need republishing Preview Assigne…" at bounding box center [367, 0] width 735 height 0
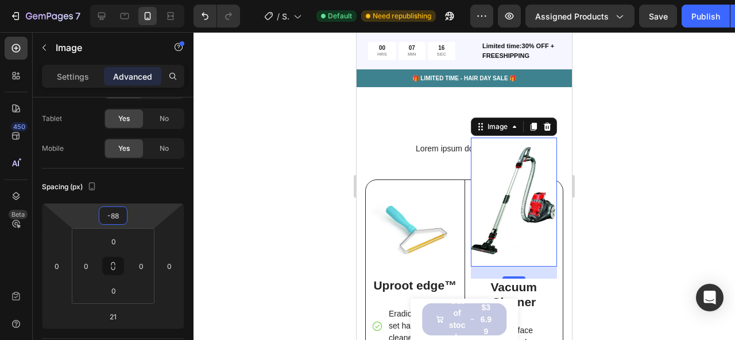
scroll to position [3286, 0]
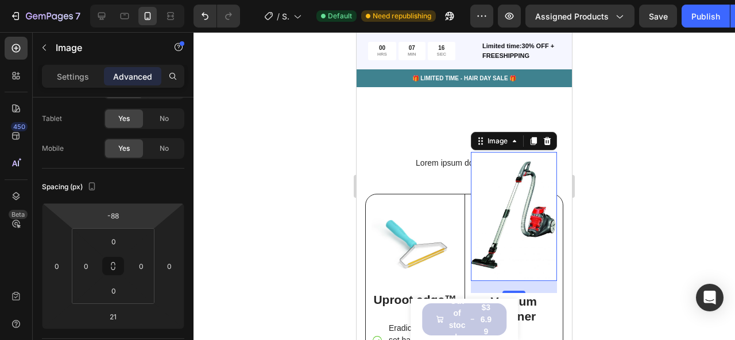
click at [642, 160] on div at bounding box center [463, 186] width 541 height 308
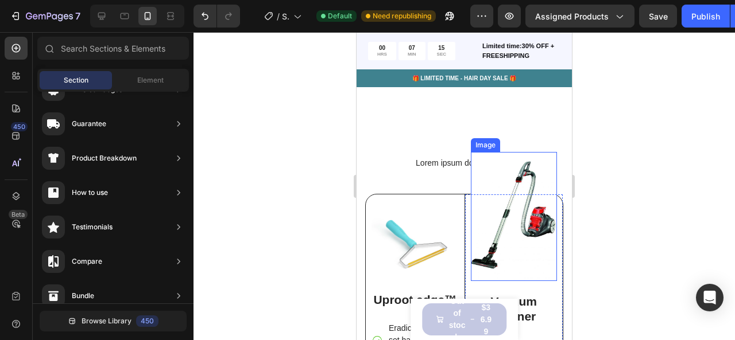
click at [503, 167] on img at bounding box center [514, 217] width 87 height 130
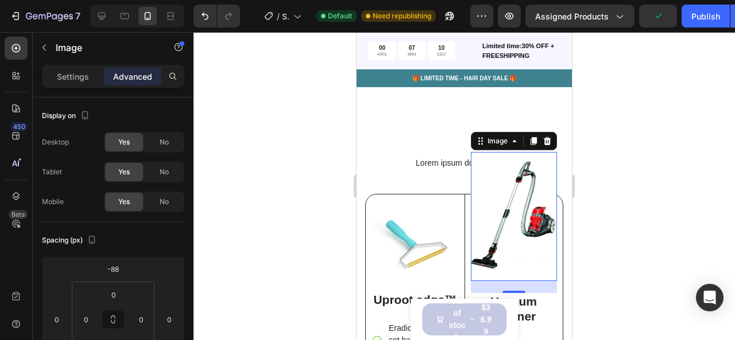
click at [520, 176] on img at bounding box center [514, 217] width 87 height 130
click at [91, 68] on div "Settings" at bounding box center [72, 76] width 57 height 18
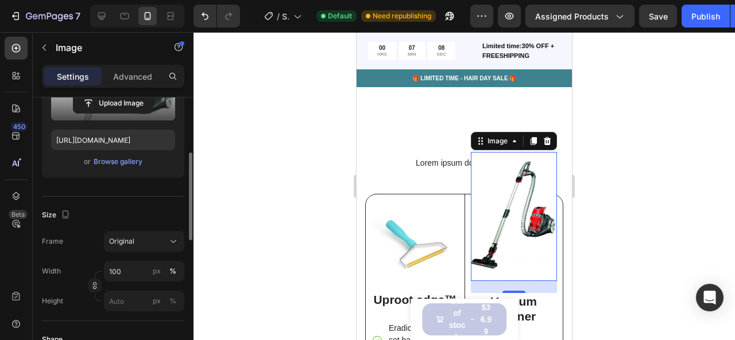
scroll to position [188, 0]
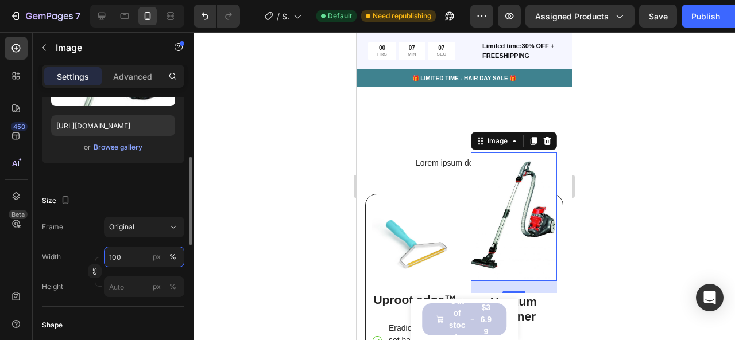
click at [124, 253] on input "100" at bounding box center [144, 257] width 80 height 21
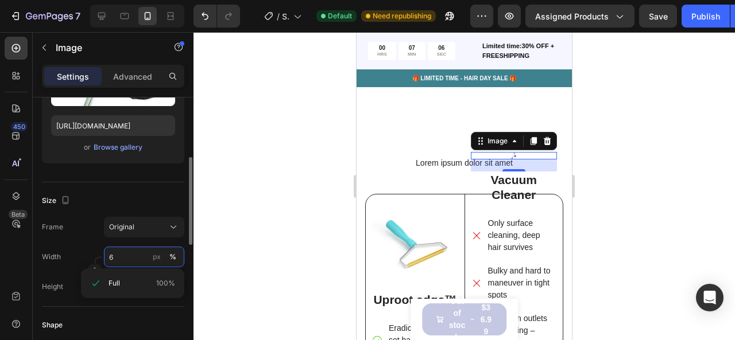
type input "60"
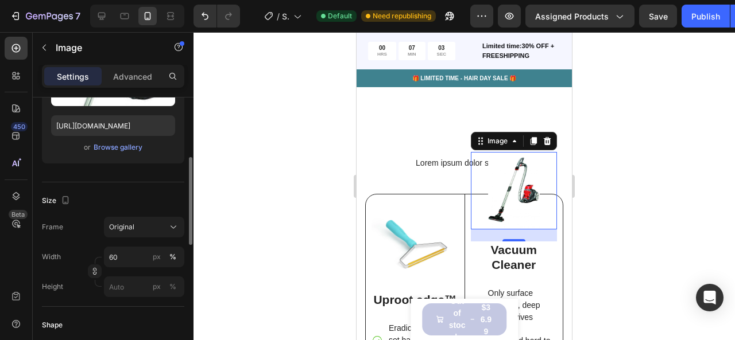
click at [135, 72] on p "Advanced" at bounding box center [132, 77] width 39 height 12
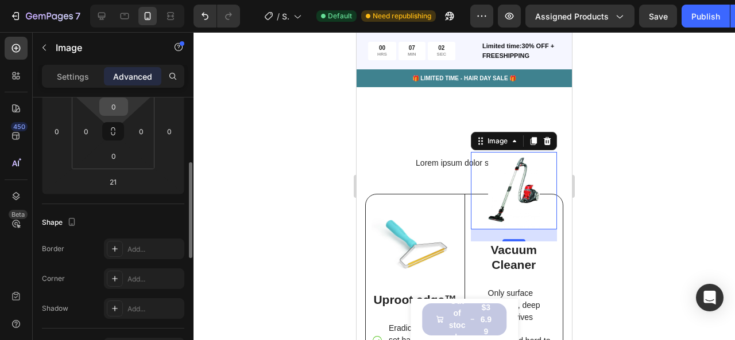
click at [127, 103] on div "0" at bounding box center [113, 107] width 29 height 18
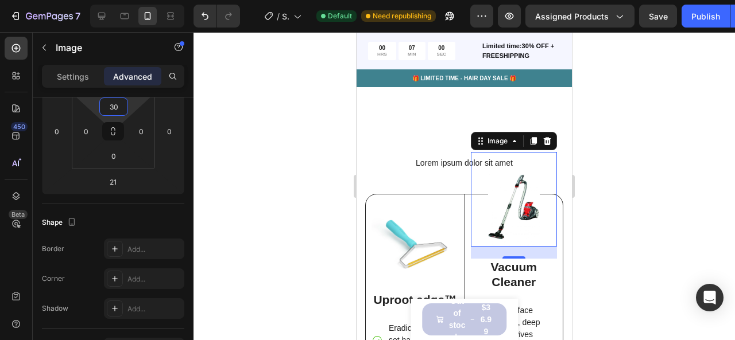
type input "0"
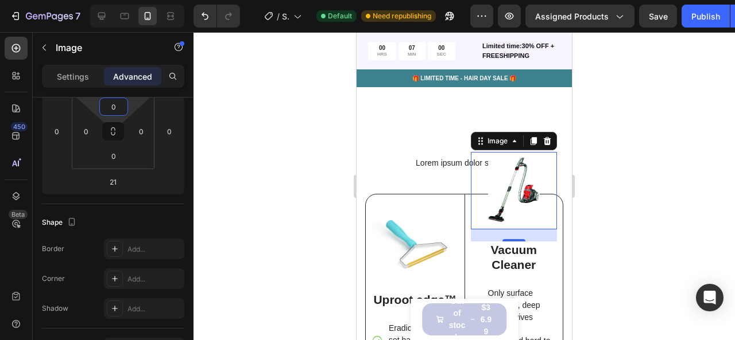
click at [131, 0] on html "7 / Shopify Original Product Template Default Need republishing Preview Assigne…" at bounding box center [367, 0] width 735 height 0
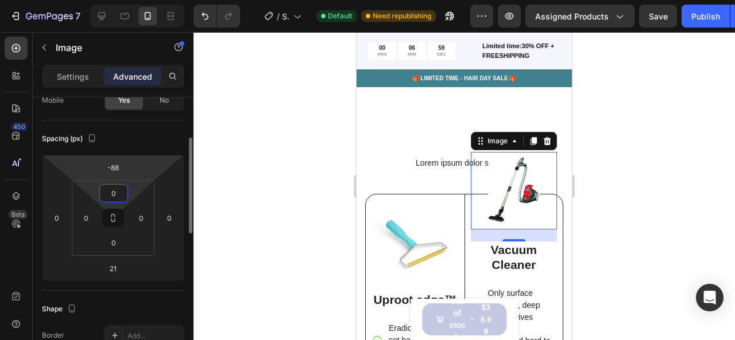
scroll to position [100, 0]
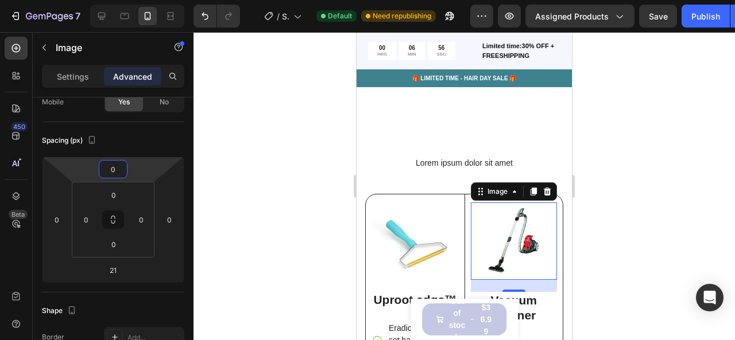
type input "-2"
drag, startPoint x: 139, startPoint y: 173, endPoint x: 146, endPoint y: 148, distance: 25.6
click at [146, 0] on html "7 / Shopify Original Product Template Default Need republishing Preview Assigne…" at bounding box center [367, 0] width 735 height 0
click at [321, 188] on div at bounding box center [463, 186] width 541 height 308
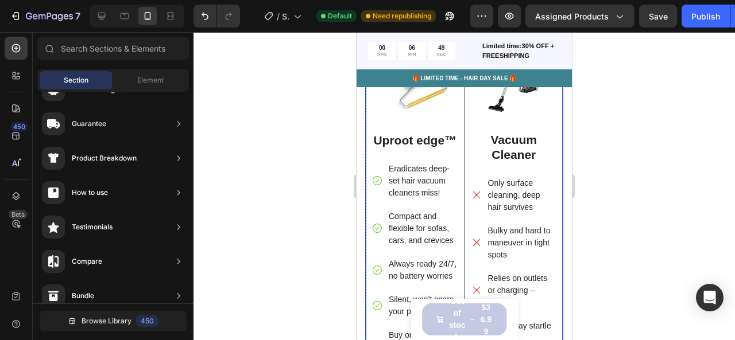
scroll to position [3564, 0]
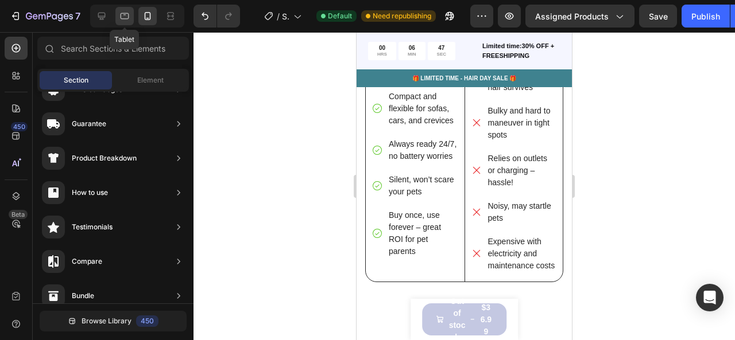
click at [124, 19] on icon at bounding box center [125, 16] width 9 height 6
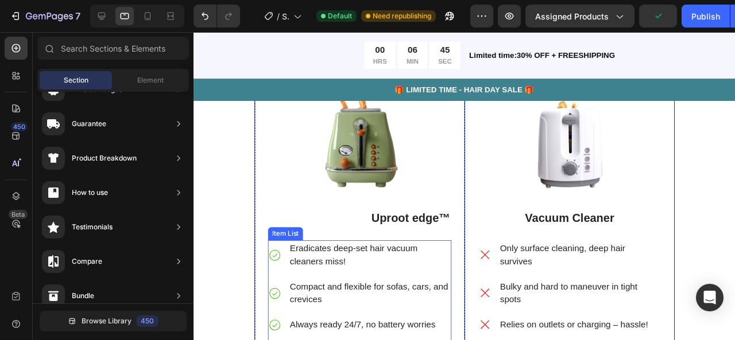
scroll to position [3441, 0]
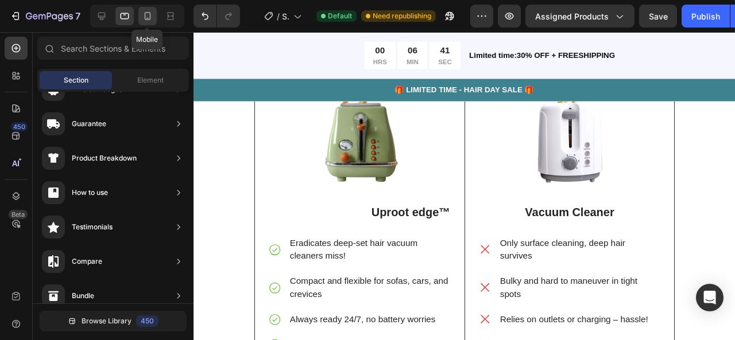
click at [150, 10] on div at bounding box center [147, 16] width 18 height 18
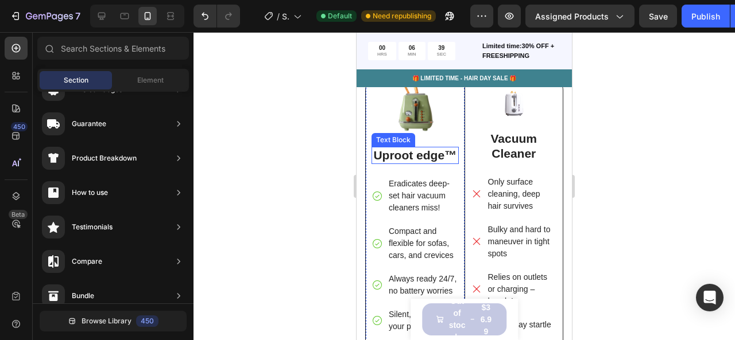
scroll to position [3365, 0]
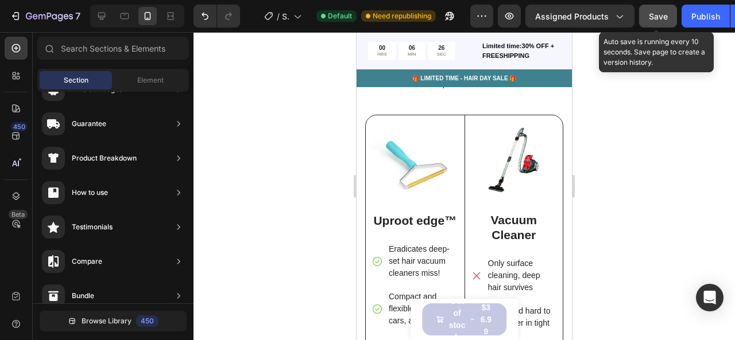
click at [653, 18] on span "Save" at bounding box center [657, 16] width 19 height 10
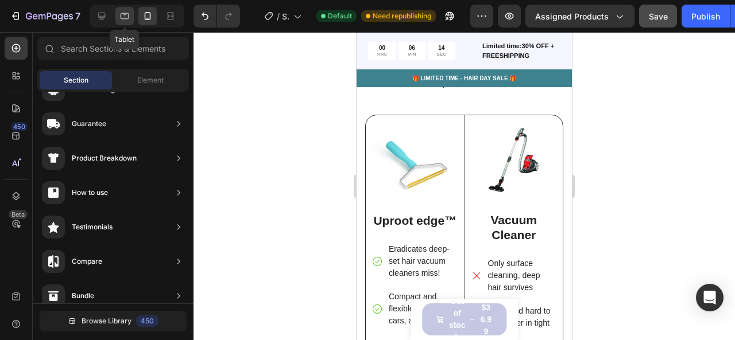
click at [122, 10] on icon at bounding box center [124, 15] width 11 height 11
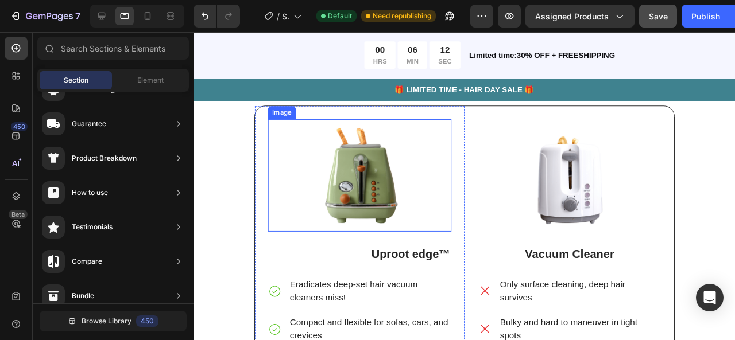
scroll to position [3366, 0]
click at [322, 192] on img at bounding box center [367, 184] width 193 height 119
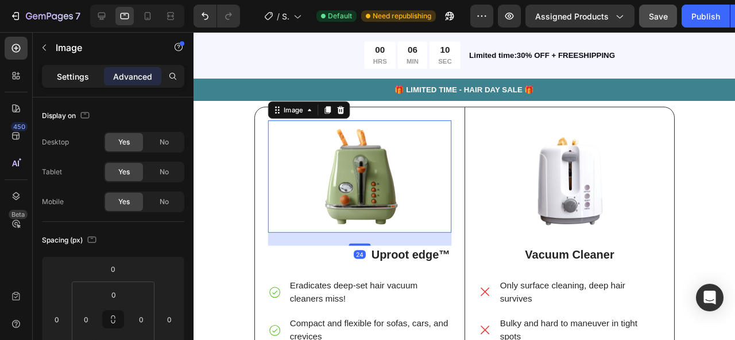
click at [91, 79] on div "Settings" at bounding box center [72, 76] width 57 height 18
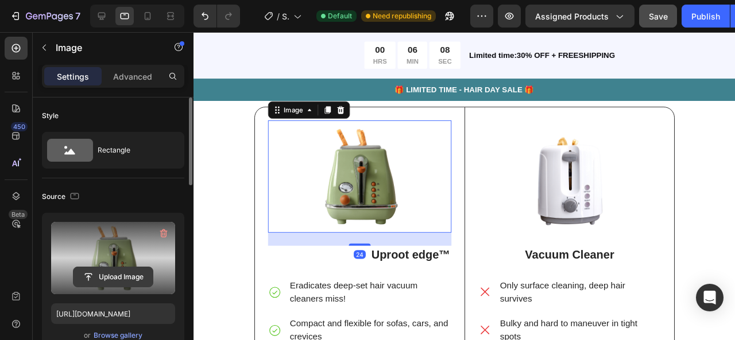
click at [132, 277] on input "file" at bounding box center [112, 277] width 79 height 20
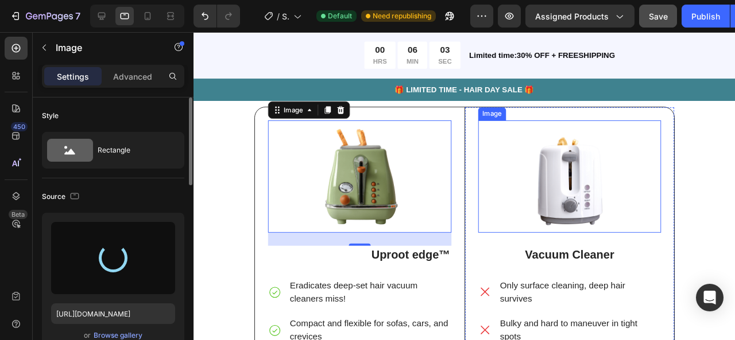
type input "[URL][DOMAIN_NAME]"
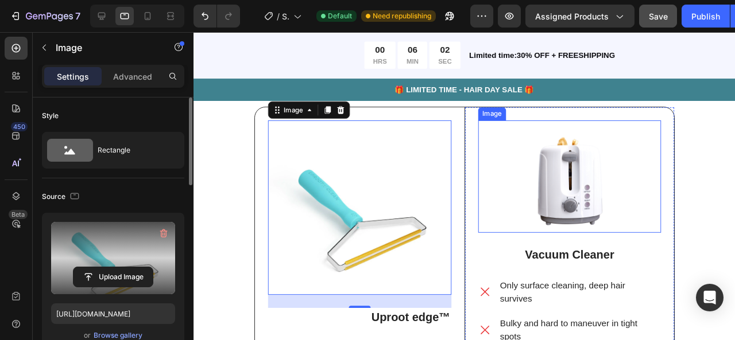
click at [554, 196] on img at bounding box center [588, 184] width 192 height 118
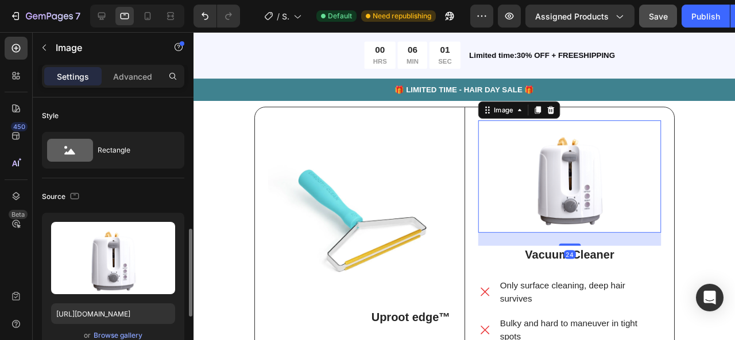
scroll to position [100, 0]
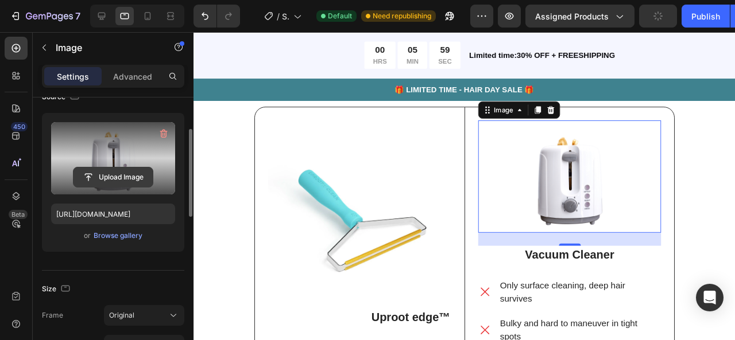
click at [125, 169] on input "file" at bounding box center [112, 178] width 79 height 20
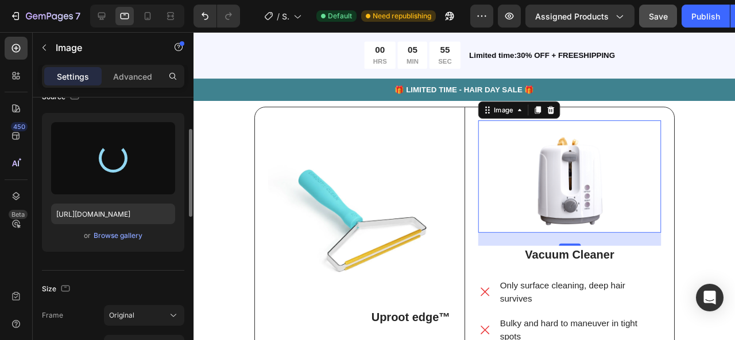
type input "[URL][DOMAIN_NAME]"
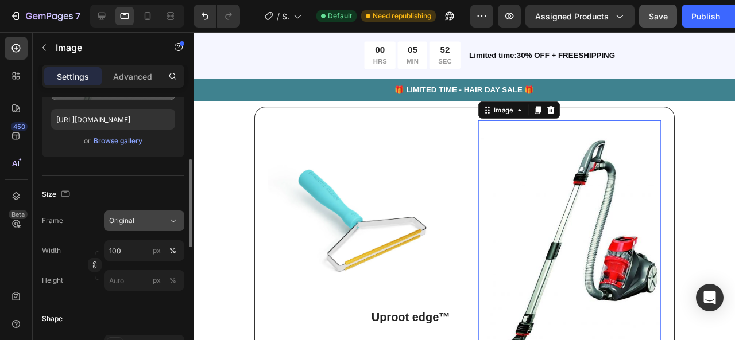
scroll to position [201, 0]
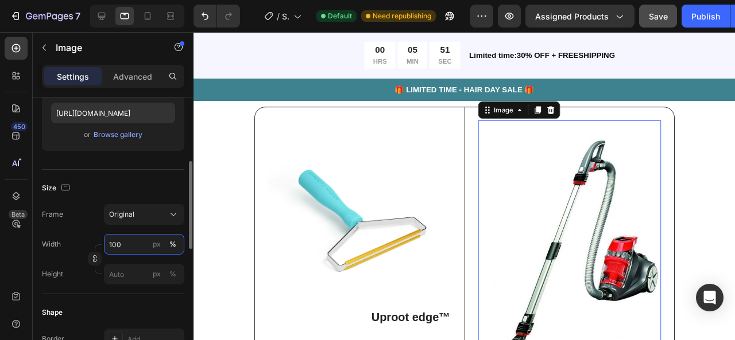
click at [124, 240] on input "100" at bounding box center [144, 244] width 80 height 21
type input "7"
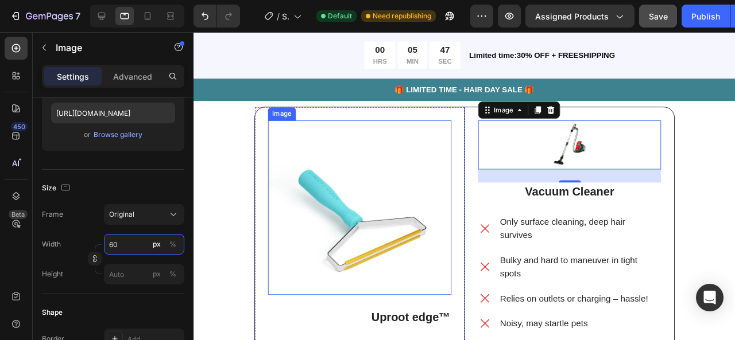
type input "6"
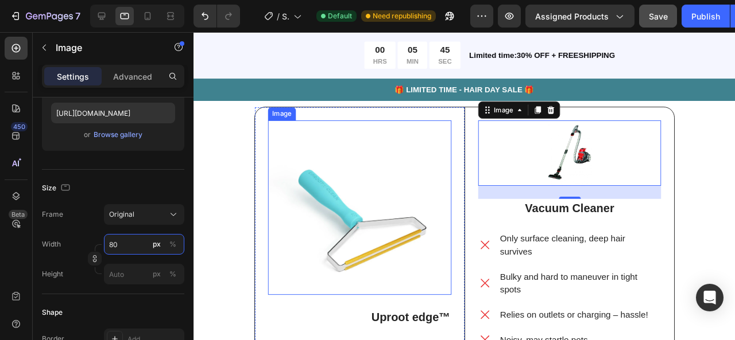
type input "8"
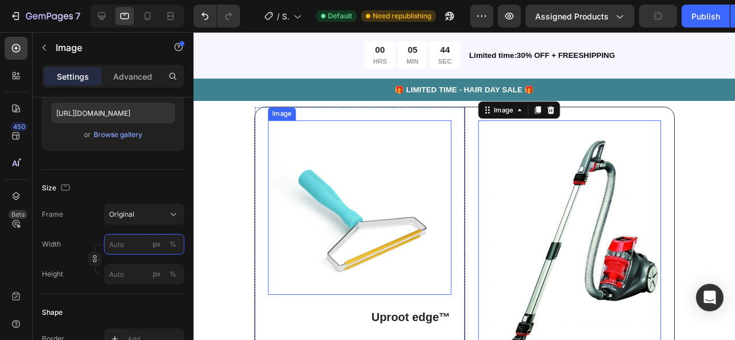
type input "8"
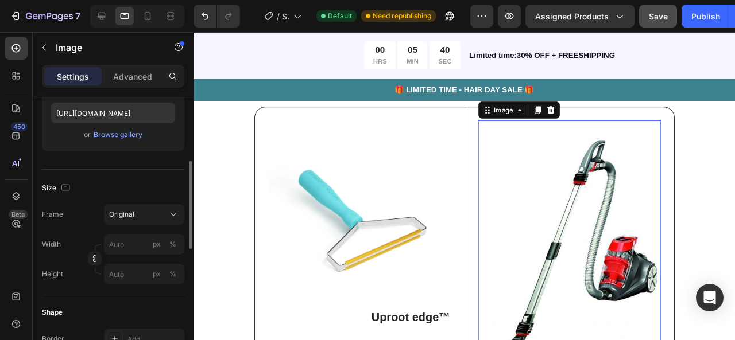
click at [162, 189] on div "Size" at bounding box center [113, 188] width 142 height 18
click at [129, 244] on input "px %" at bounding box center [144, 244] width 80 height 21
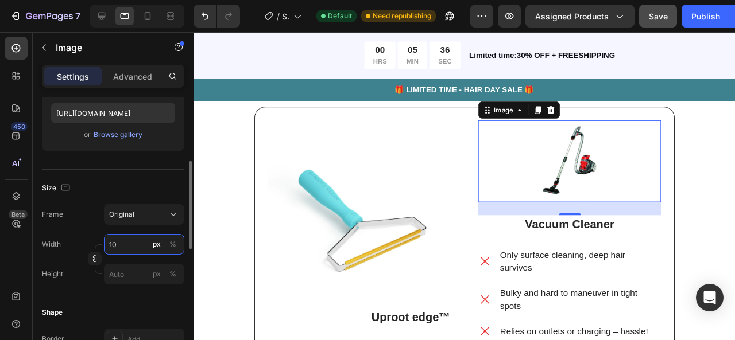
type input "1"
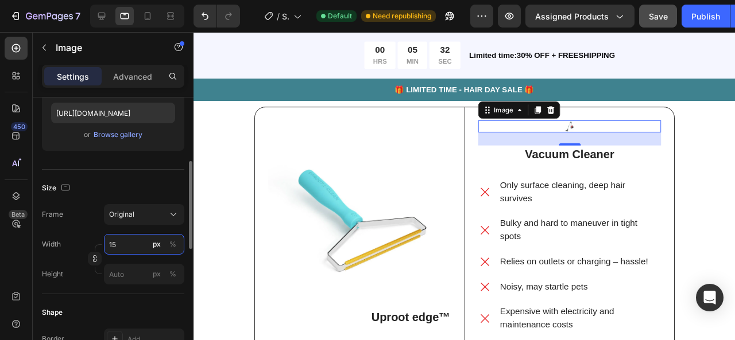
type input "150"
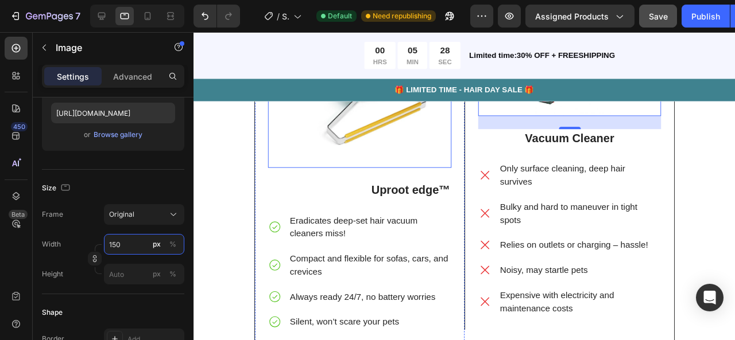
scroll to position [3501, 0]
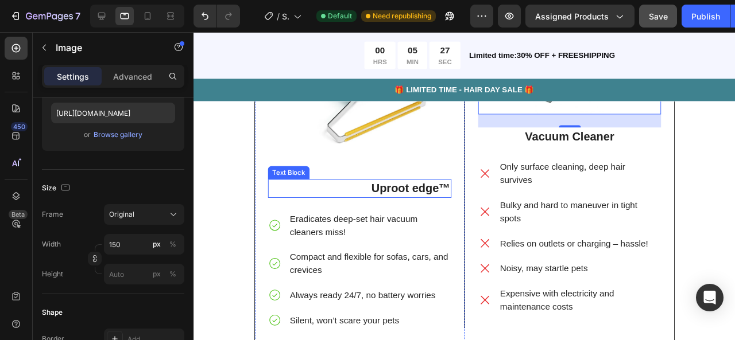
click at [401, 197] on strong "Uproot edge™" at bounding box center [421, 196] width 83 height 13
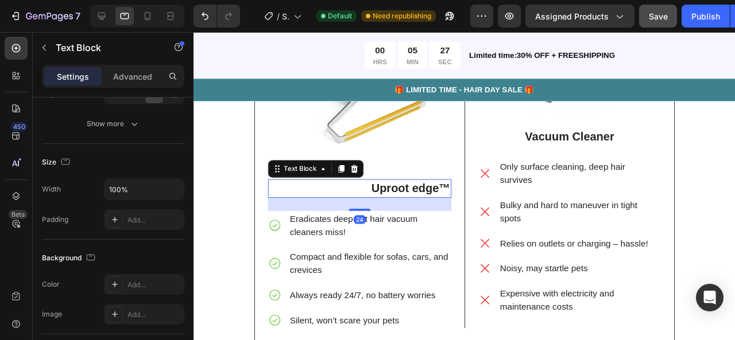
scroll to position [0, 0]
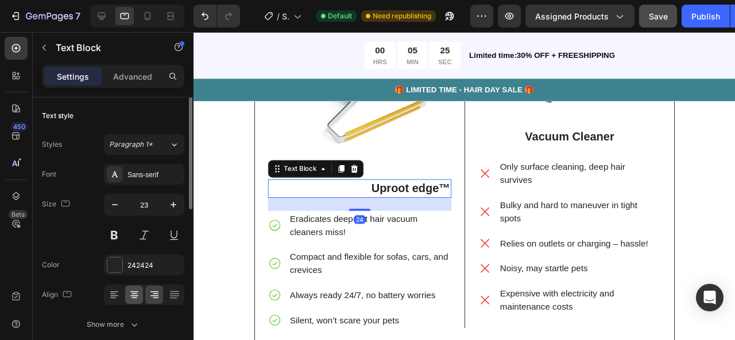
click at [137, 297] on icon at bounding box center [134, 294] width 11 height 11
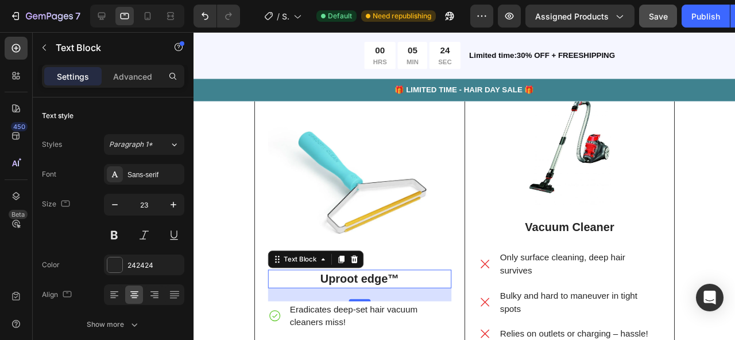
scroll to position [3382, 0]
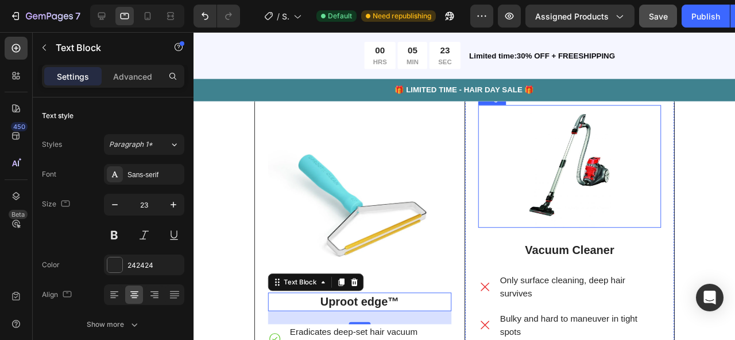
click at [571, 186] on img at bounding box center [589, 173] width 86 height 129
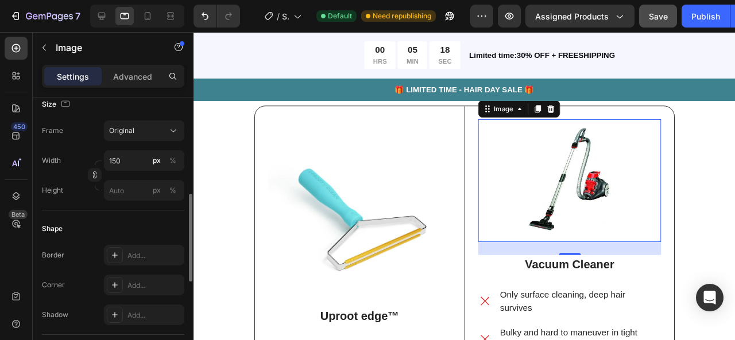
scroll to position [289, 0]
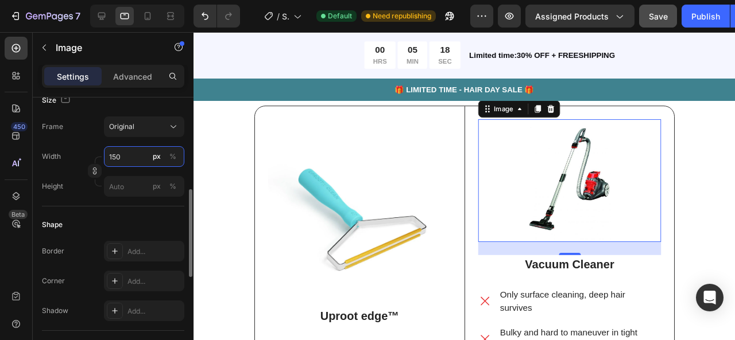
click at [118, 154] on input "150" at bounding box center [144, 156] width 80 height 21
click at [126, 162] on input "150" at bounding box center [144, 156] width 80 height 21
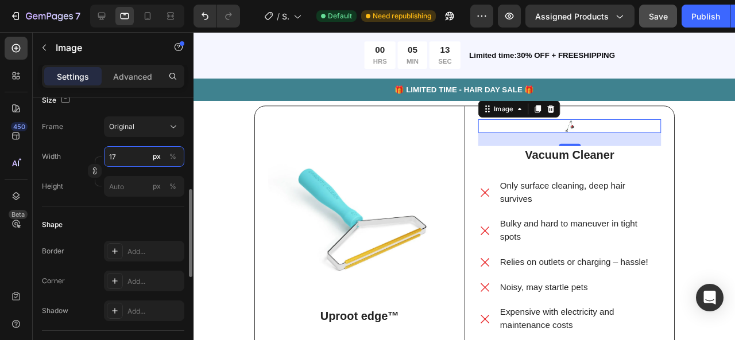
type input "170"
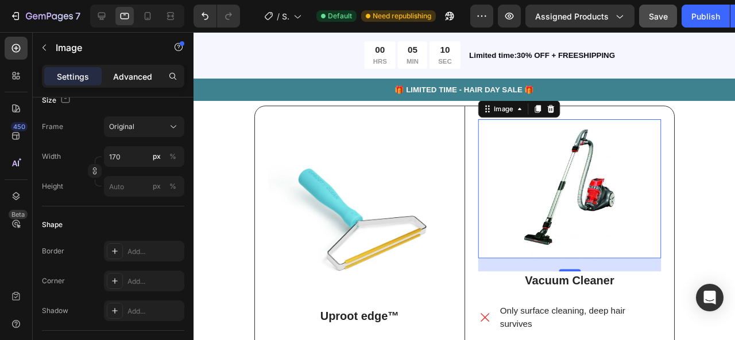
click at [137, 76] on p "Advanced" at bounding box center [132, 77] width 39 height 12
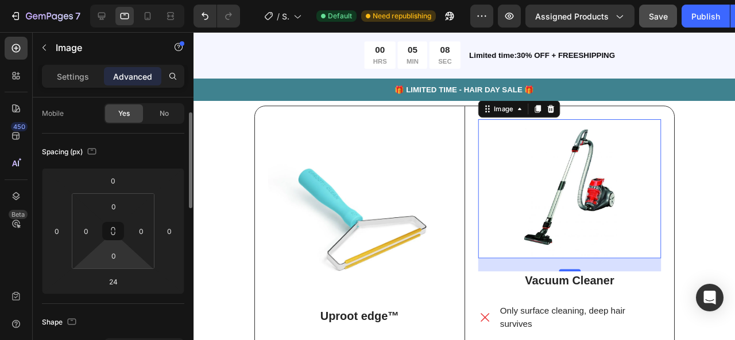
scroll to position [42, 0]
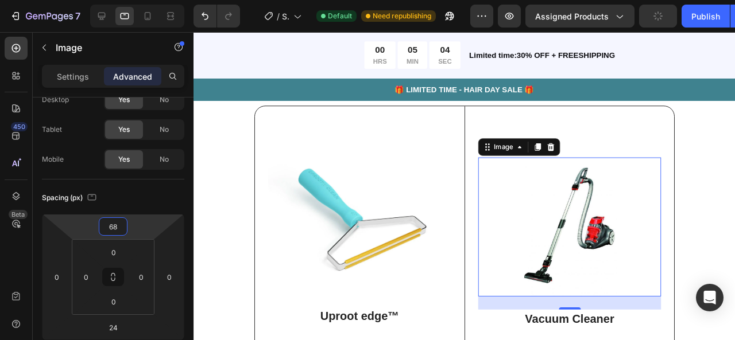
type input "64"
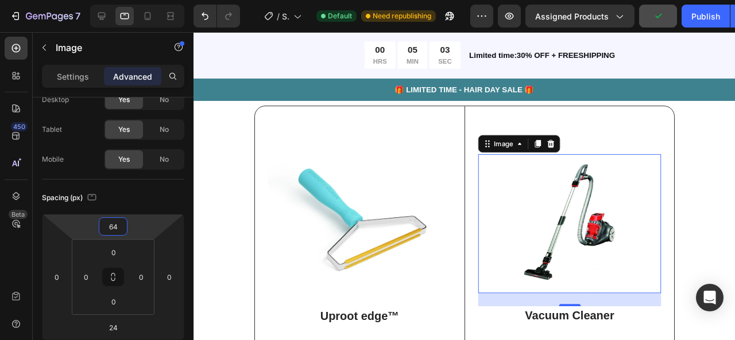
drag, startPoint x: 135, startPoint y: 223, endPoint x: 133, endPoint y: 205, distance: 18.4
click at [133, 0] on html "7 / Shopify Original Product Template Default Need republishing Preview Assigne…" at bounding box center [367, 0] width 735 height 0
click at [234, 196] on div "Lorem ipsum dolor sit amet Heading Image Uproot edge™ Text Block Eradicates dee…" at bounding box center [478, 310] width 552 height 484
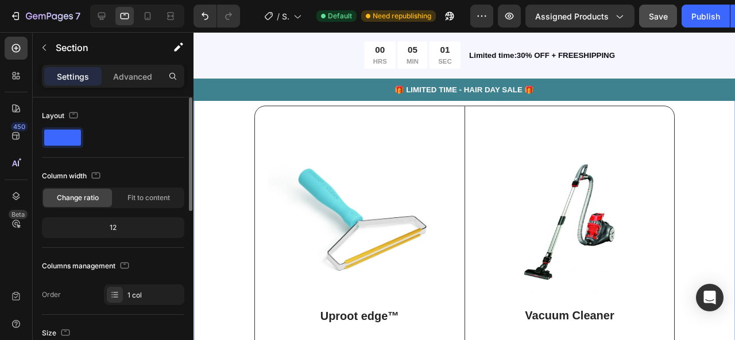
scroll to position [3331, 0]
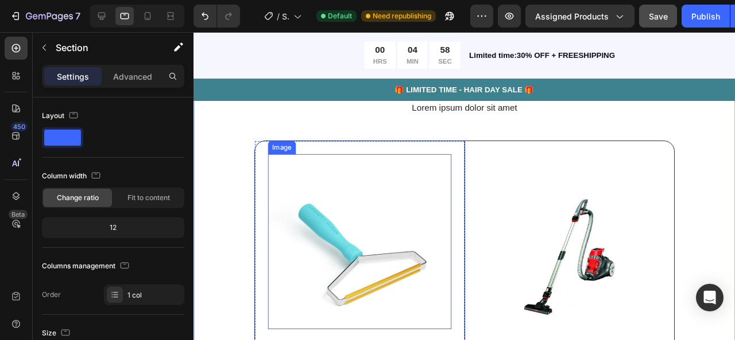
click at [409, 190] on img at bounding box center [367, 253] width 193 height 184
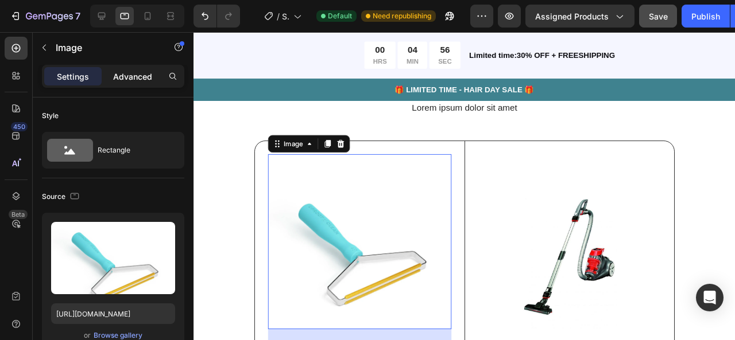
click at [134, 80] on p "Advanced" at bounding box center [132, 77] width 39 height 12
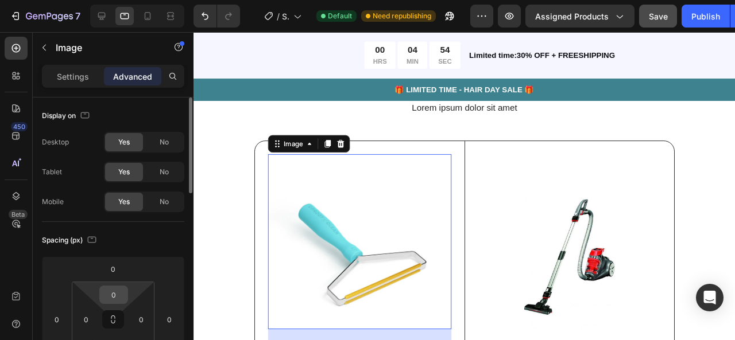
drag, startPoint x: 125, startPoint y: 286, endPoint x: 125, endPoint y: 293, distance: 6.9
click at [125, 293] on div "0" at bounding box center [113, 295] width 29 height 18
click at [133, 0] on html "7 / Shopify Original Product Template Default Need republishing Preview Assigne…" at bounding box center [367, 0] width 735 height 0
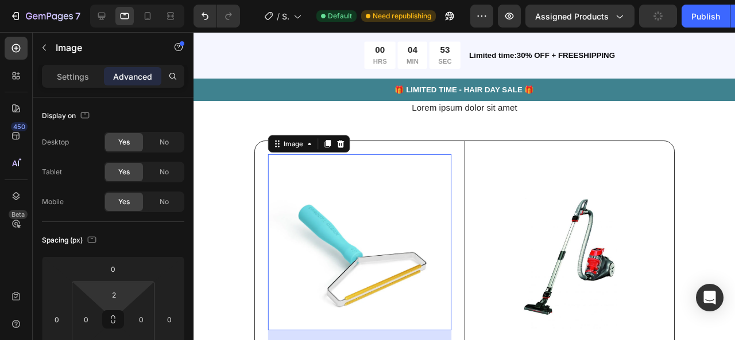
click at [138, 0] on html "7 / Shopify Original Product Template Default Need republishing Preview Assigne…" at bounding box center [367, 0] width 735 height 0
type input "0"
drag, startPoint x: 137, startPoint y: 284, endPoint x: 130, endPoint y: 312, distance: 28.4
click at [130, 0] on html "7 / Shopify Original Product Template Default Need republishing Preview Assigne…" at bounding box center [367, 0] width 735 height 0
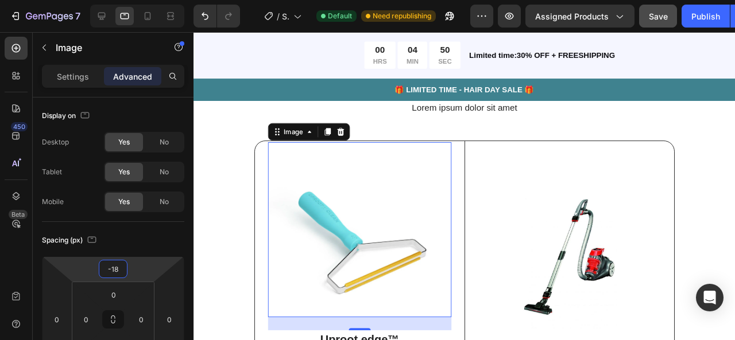
type input "-22"
drag, startPoint x: 139, startPoint y: 274, endPoint x: 138, endPoint y: 281, distance: 6.4
click at [138, 0] on html "7 / Shopify Original Product Template Default Need republishing Preview Assigne…" at bounding box center [367, 0] width 735 height 0
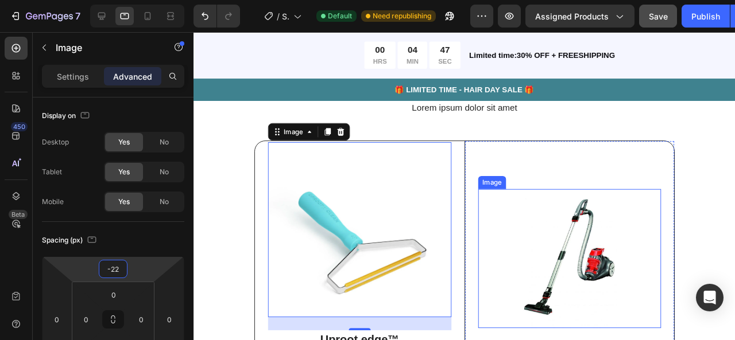
click at [505, 240] on div at bounding box center [588, 270] width 192 height 146
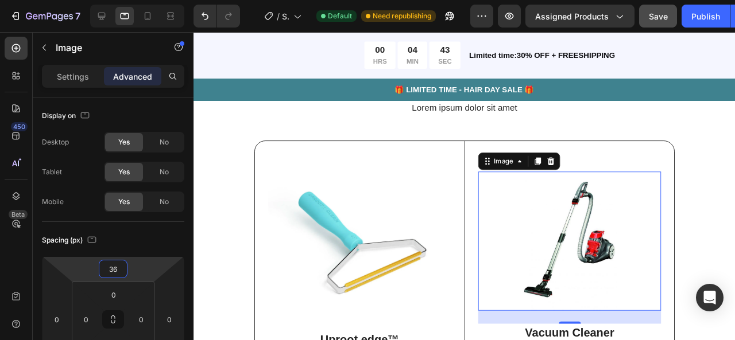
type input "38"
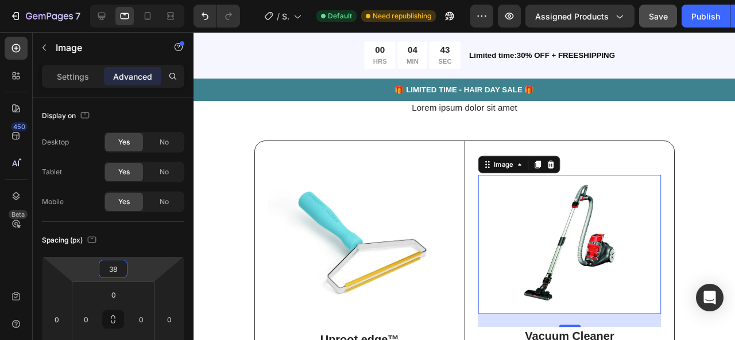
drag, startPoint x: 139, startPoint y: 269, endPoint x: 139, endPoint y: 277, distance: 7.5
click at [139, 0] on html "7 / Shopify Original Product Template Default Need republishing Preview Assigne…" at bounding box center [367, 0] width 735 height 0
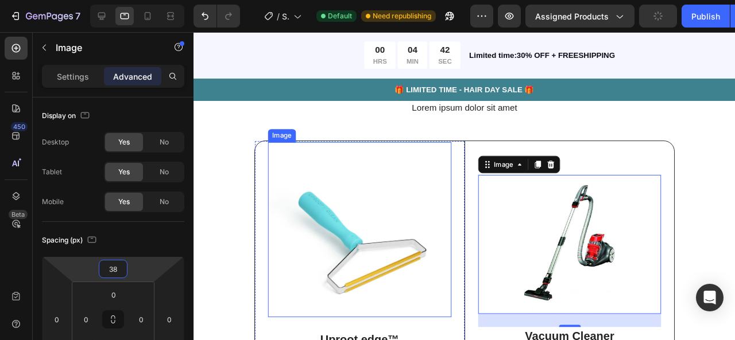
click at [310, 270] on img at bounding box center [367, 240] width 193 height 184
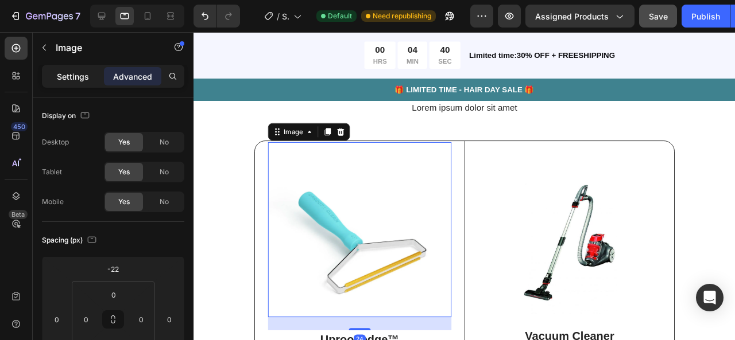
click at [83, 80] on p "Settings" at bounding box center [73, 77] width 32 height 12
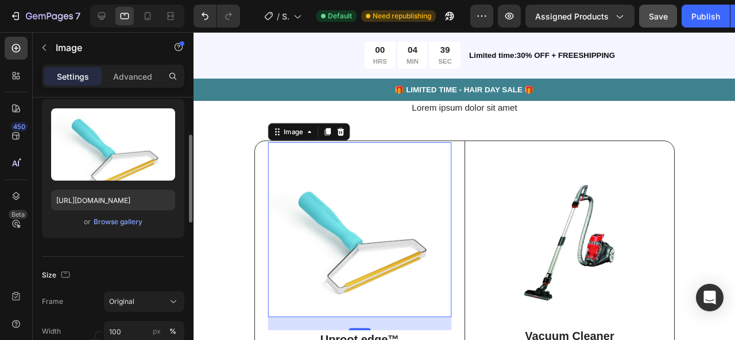
scroll to position [122, 0]
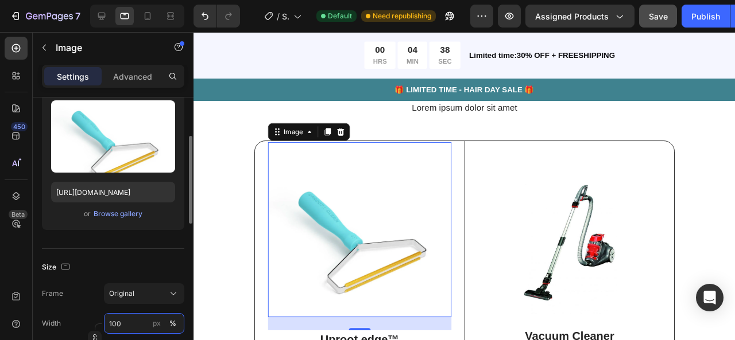
click at [144, 318] on input "100" at bounding box center [144, 323] width 80 height 21
click at [144, 317] on input "100" at bounding box center [144, 323] width 80 height 21
click at [145, 317] on input "100" at bounding box center [144, 323] width 80 height 21
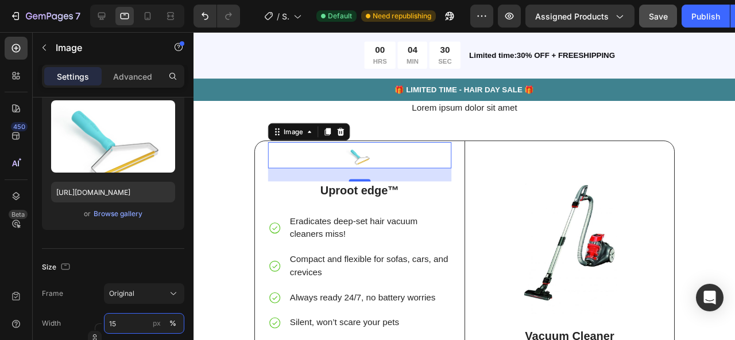
type input "150"
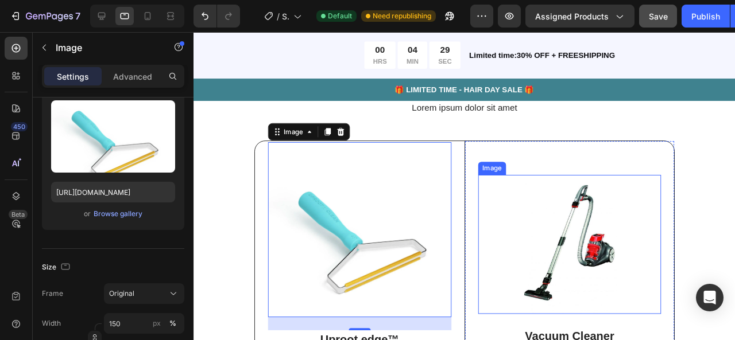
click at [551, 251] on img at bounding box center [589, 255] width 98 height 146
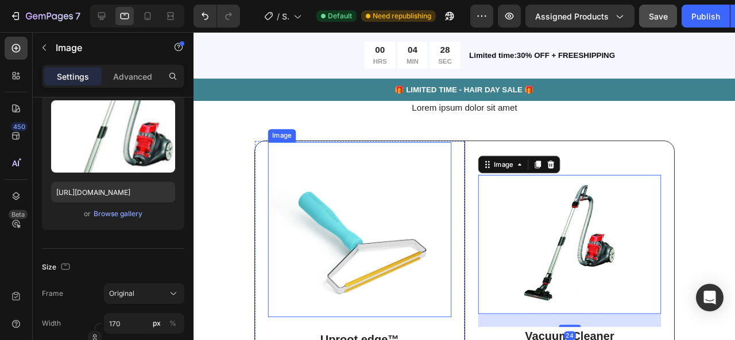
click at [368, 277] on img at bounding box center [367, 240] width 193 height 184
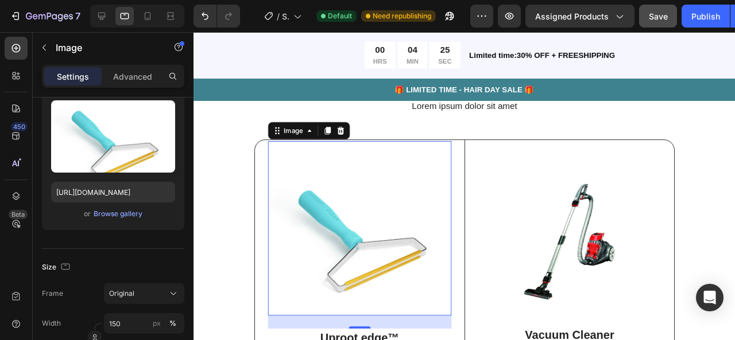
scroll to position [3423, 0]
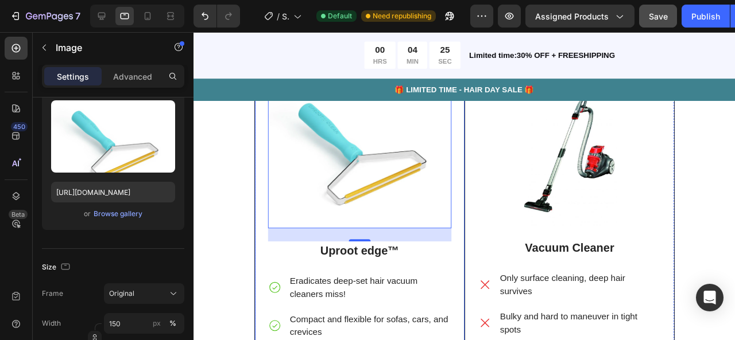
click at [218, 235] on div "Lorem ipsum dolor sit amet Heading Image 24 Uproot edge™ Text Block Eradicates …" at bounding box center [478, 246] width 552 height 471
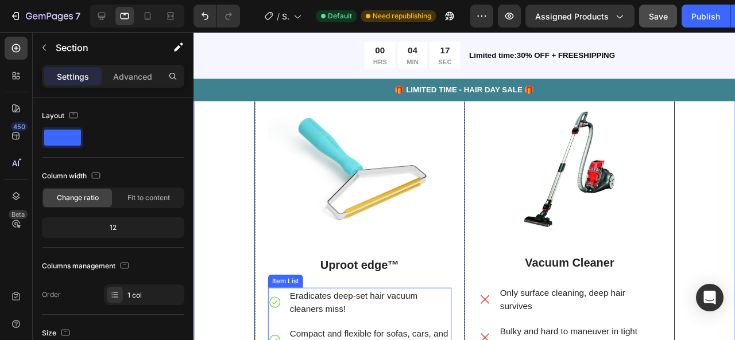
scroll to position [3399, 0]
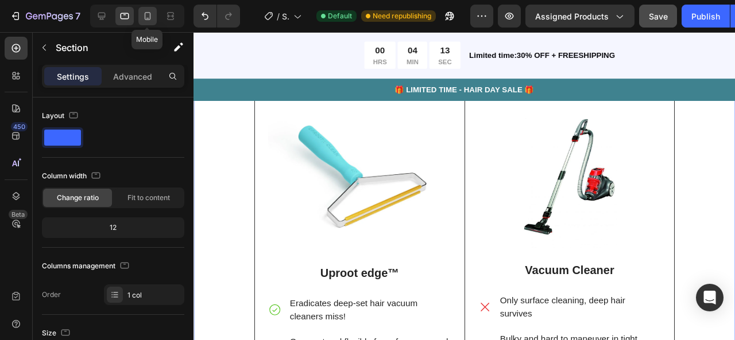
click at [146, 17] on icon at bounding box center [147, 15] width 11 height 11
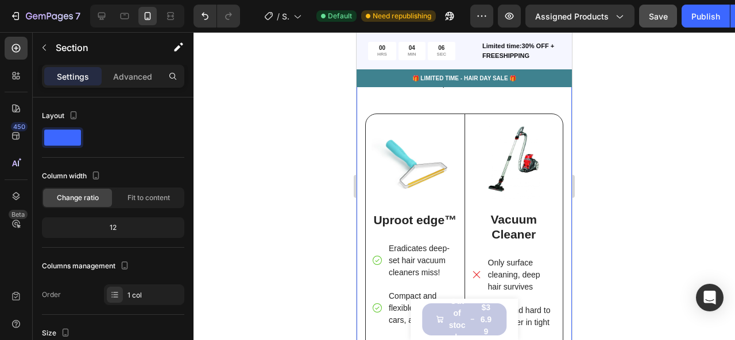
scroll to position [3324, 0]
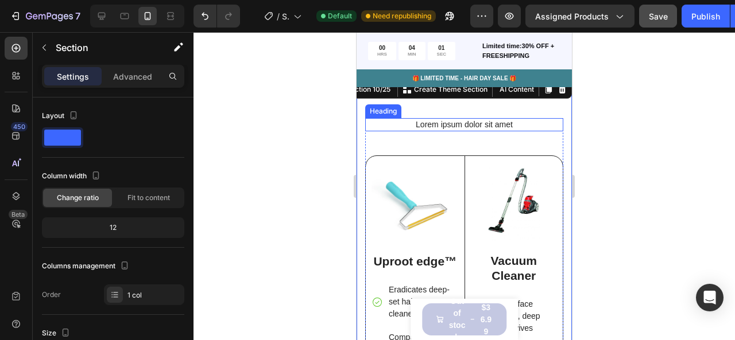
click at [445, 118] on h2 "Lorem ipsum dolor sit amet" at bounding box center [464, 124] width 198 height 13
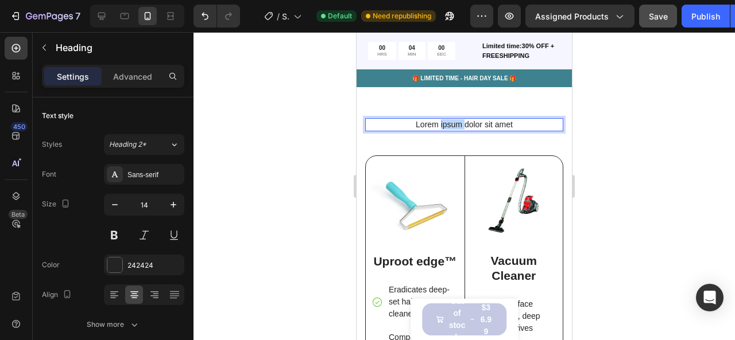
click at [445, 119] on p "Lorem ipsum dolor sit amet" at bounding box center [464, 124] width 196 height 10
click at [445, 119] on p "WHY CHOOSE US" at bounding box center [464, 124] width 196 height 10
click at [495, 120] on p "WHY CHOOSE US" at bounding box center [464, 124] width 196 height 10
click at [491, 119] on p "WHY CHOOSE US?" at bounding box center [464, 124] width 196 height 10
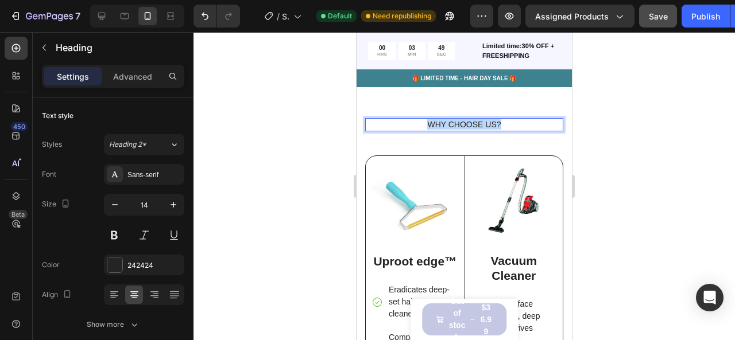
click at [491, 119] on p "WHY CHOOSE US?" at bounding box center [464, 124] width 196 height 10
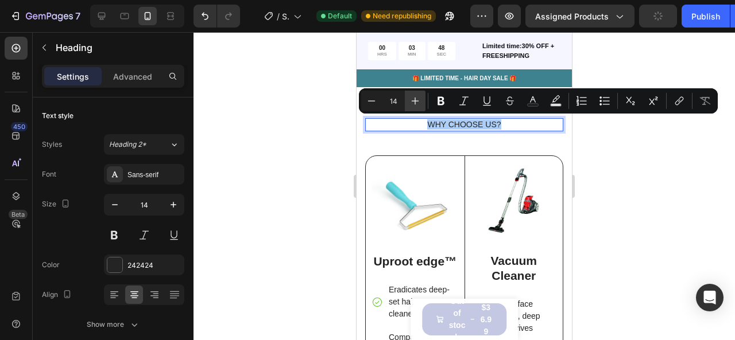
drag, startPoint x: 444, startPoint y: 97, endPoint x: 418, endPoint y: 100, distance: 26.6
click at [444, 97] on icon "Editor contextual toolbar" at bounding box center [440, 100] width 11 height 11
drag, startPoint x: 773, startPoint y: 132, endPoint x: 417, endPoint y: 99, distance: 357.8
click at [417, 99] on div "WHY CHOOSE US? Heading 42 Image Uproot edge™ Text Block Eradicates deep-set hai…" at bounding box center [463, 321] width 215 height 487
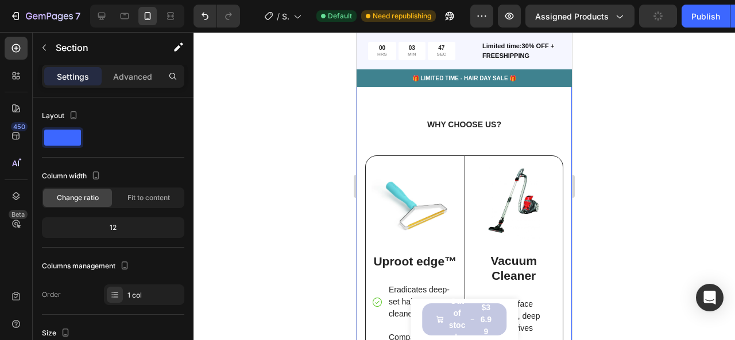
click at [417, 99] on div "⁠⁠⁠⁠⁠⁠⁠ WHY CHOOSE US? Heading Image Uproot edge™ Text Block Eradicates deep-se…" at bounding box center [463, 321] width 215 height 487
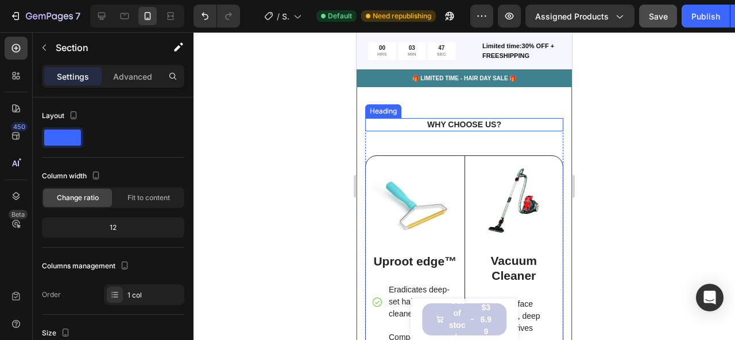
click at [469, 122] on strong "WHY CHOOSE US?" at bounding box center [464, 124] width 74 height 9
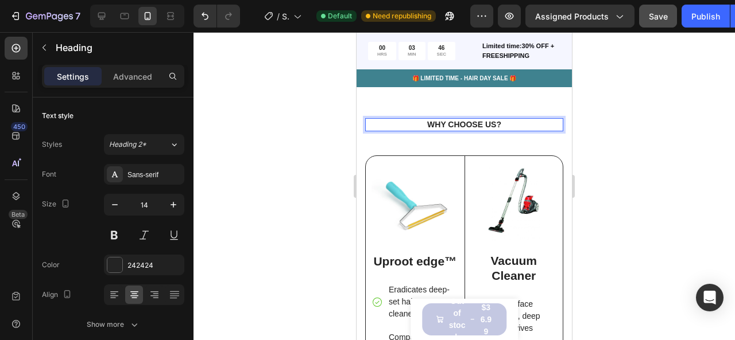
click at [469, 122] on strong "WHY CHOOSE US?" at bounding box center [464, 124] width 74 height 9
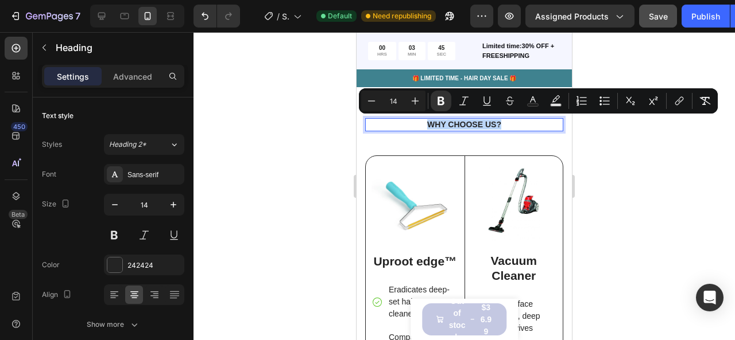
click at [469, 122] on strong "WHY CHOOSE US?" at bounding box center [464, 124] width 74 height 9
click at [414, 102] on icon "Editor contextual toolbar" at bounding box center [414, 100] width 11 height 11
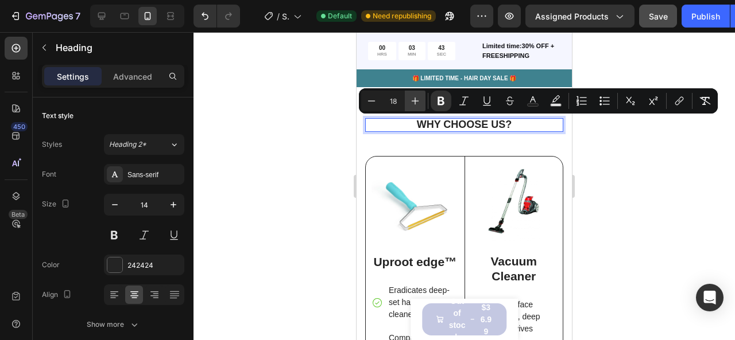
click at [414, 102] on icon "Editor contextual toolbar" at bounding box center [414, 100] width 11 height 11
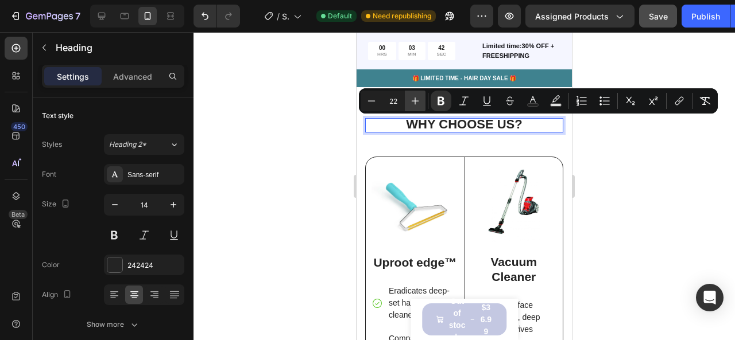
type input "23"
click at [132, 73] on p "Advanced" at bounding box center [132, 77] width 39 height 12
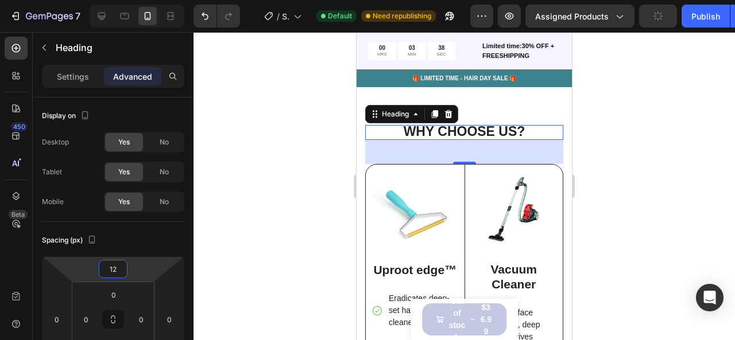
click at [134, 0] on html "7 / Shopify Original Product Template Default Need republishing Preview Assigne…" at bounding box center [367, 0] width 735 height 0
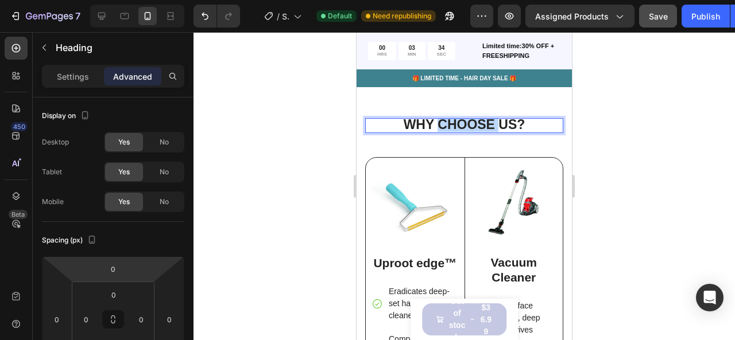
click at [478, 119] on strong "WHY CHOOSE US?" at bounding box center [464, 124] width 122 height 15
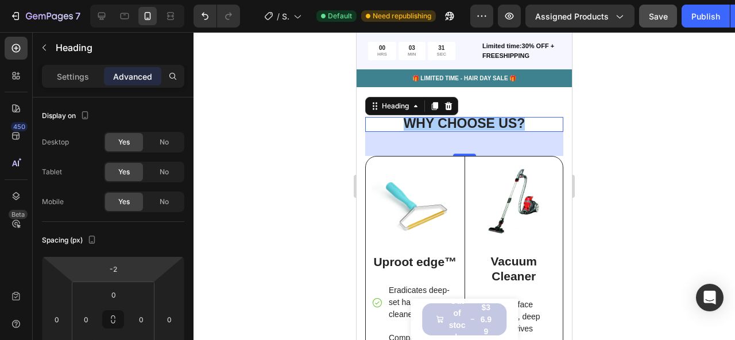
click at [143, 0] on html "7 / Shopify Original Product Template Default Need republishing Preview Assigne…" at bounding box center [367, 0] width 735 height 0
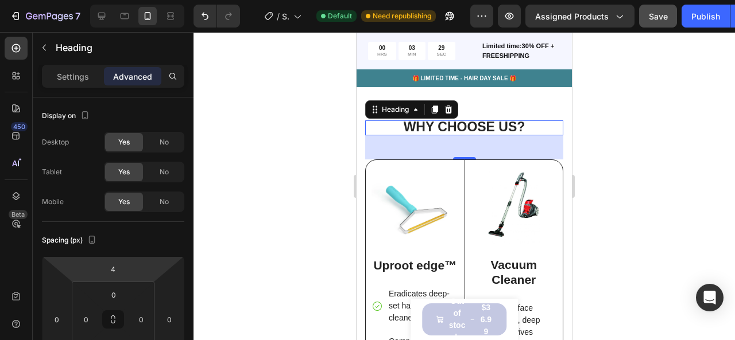
type input "0"
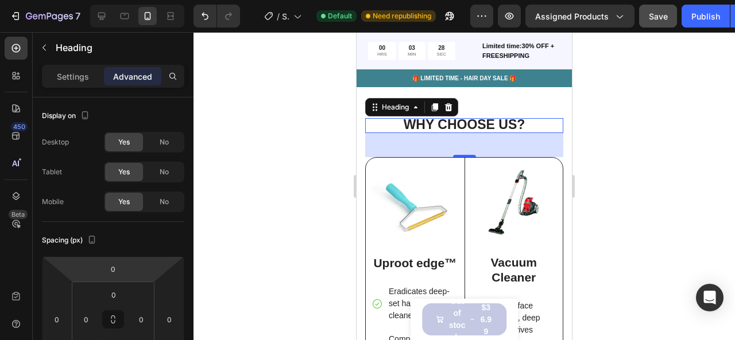
click at [141, 0] on html "7 / Shopify Original Product Template Default Need republishing Preview Assigne…" at bounding box center [367, 0] width 735 height 0
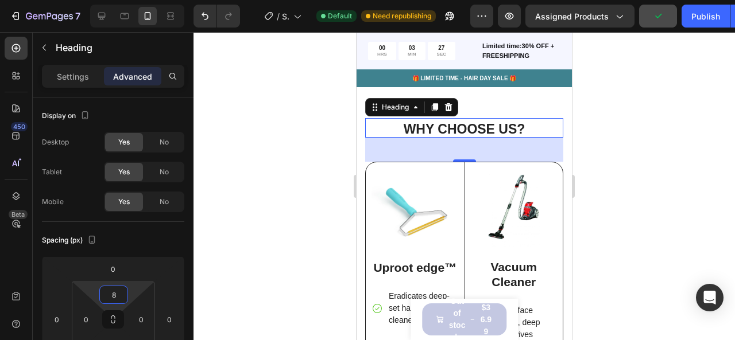
type input "0"
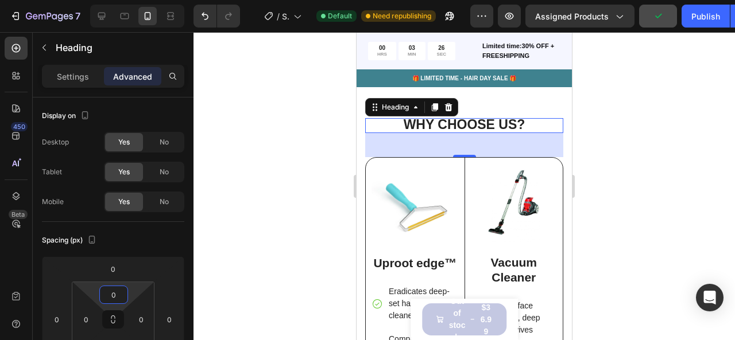
click at [138, 0] on html "7 / Shopify Original Product Template Default Need republishing Preview Assigne…" at bounding box center [367, 0] width 735 height 0
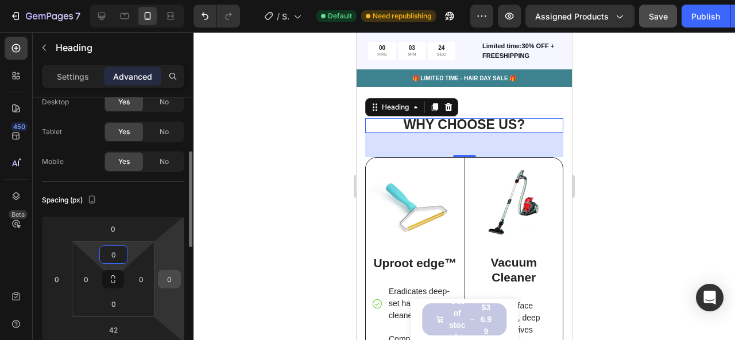
scroll to position [81, 0]
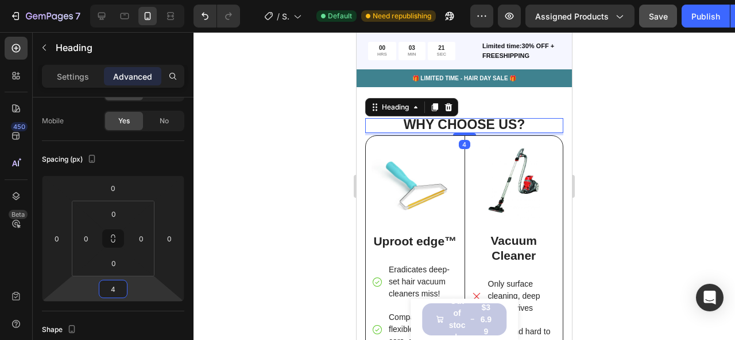
type input "0"
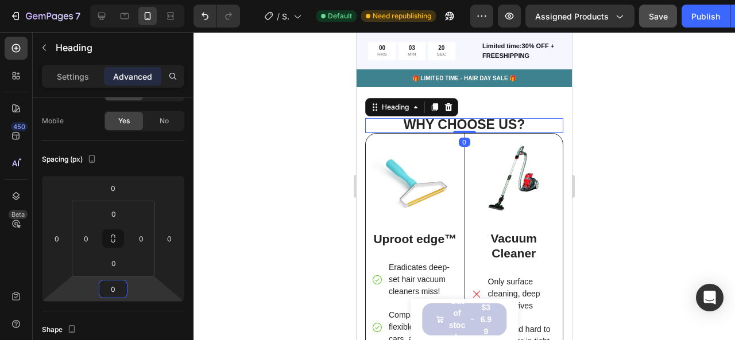
drag, startPoint x: 142, startPoint y: 297, endPoint x: 143, endPoint y: 309, distance: 12.1
click at [143, 0] on html "7 / Shopify Original Product Template Default Need republishing Preview Assigne…" at bounding box center [367, 0] width 735 height 0
click at [379, 213] on div "Image Uproot edge™ Text Block Eradicates deep-set hair vacuum cleaners miss! Co…" at bounding box center [414, 314] width 87 height 344
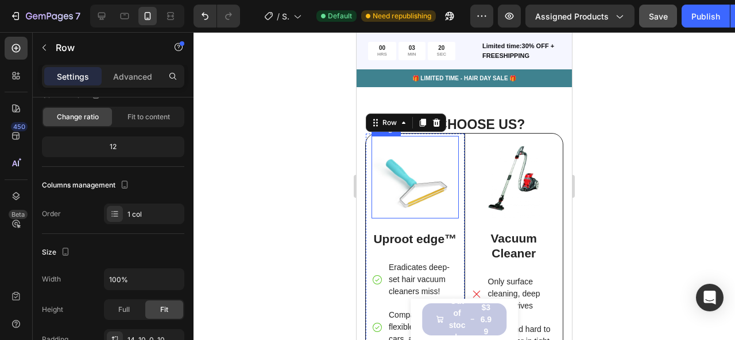
scroll to position [0, 0]
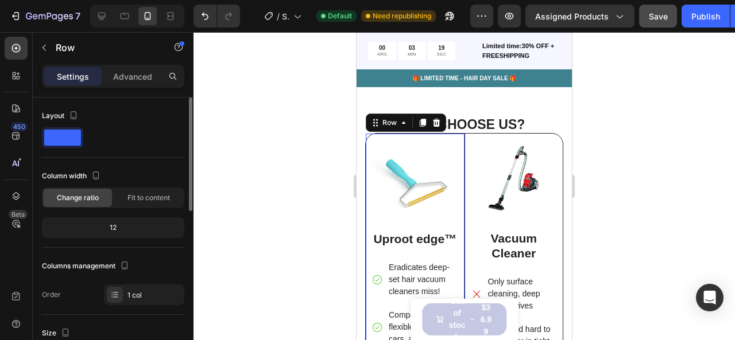
click at [325, 209] on div at bounding box center [463, 186] width 541 height 308
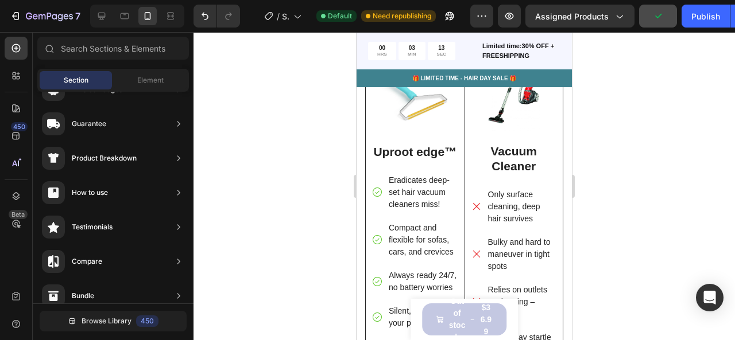
scroll to position [3455, 0]
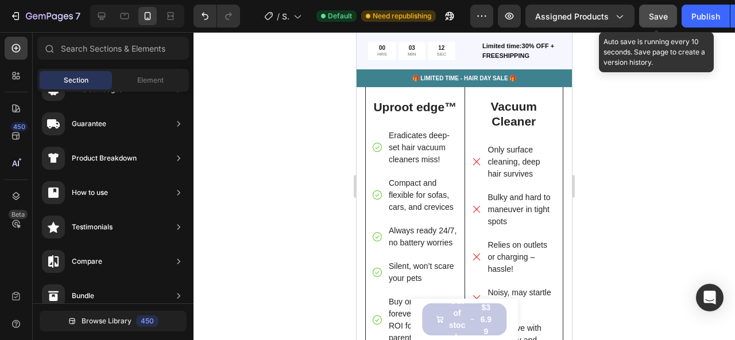
click at [647, 9] on button "Save" at bounding box center [658, 16] width 38 height 23
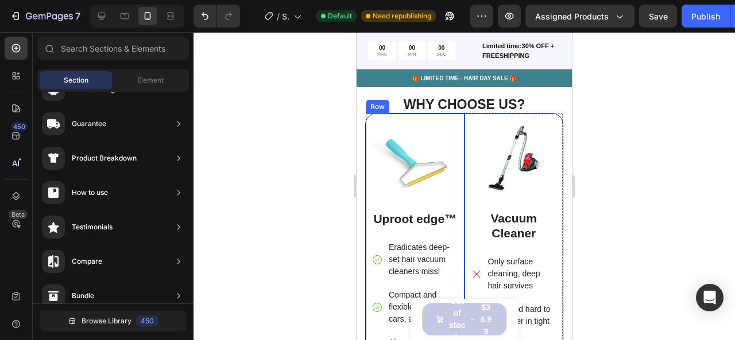
scroll to position [3345, 0]
click at [274, 153] on div at bounding box center [463, 186] width 541 height 308
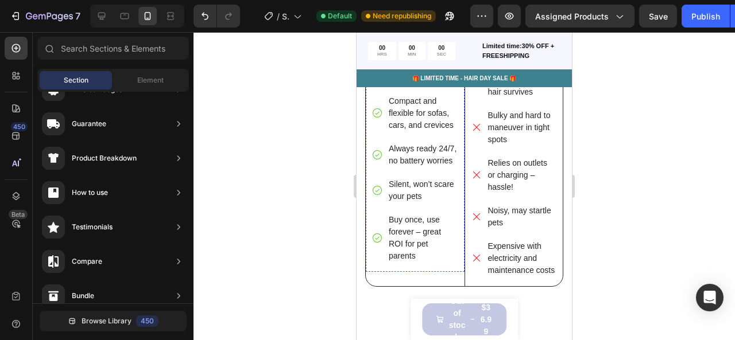
scroll to position [3537, 0]
click at [254, 161] on div at bounding box center [463, 186] width 541 height 308
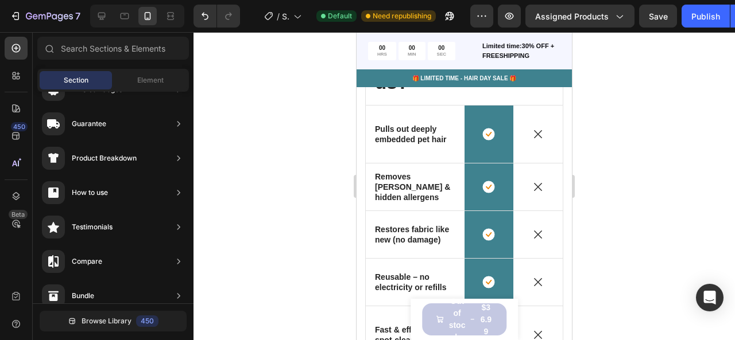
scroll to position [2943, 0]
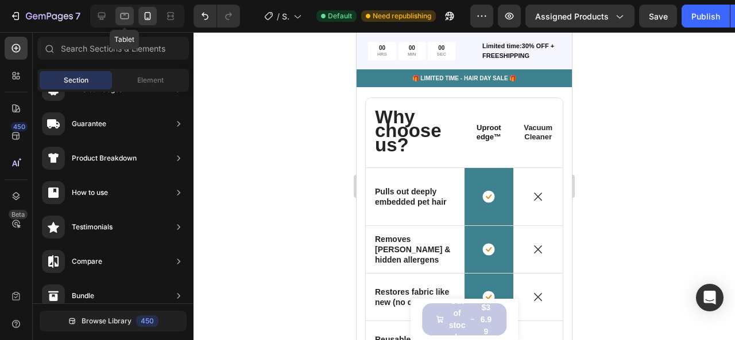
click at [130, 17] on div at bounding box center [124, 16] width 18 height 18
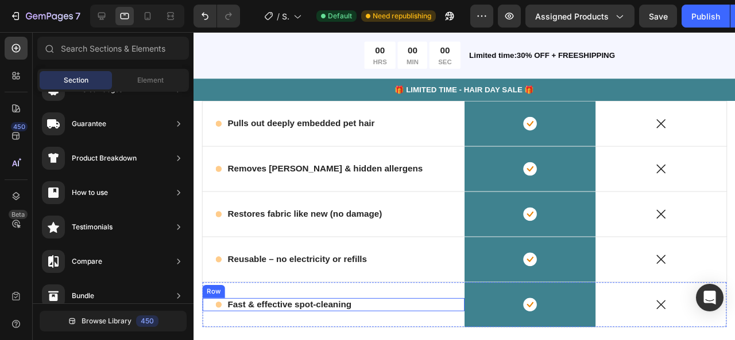
scroll to position [2818, 0]
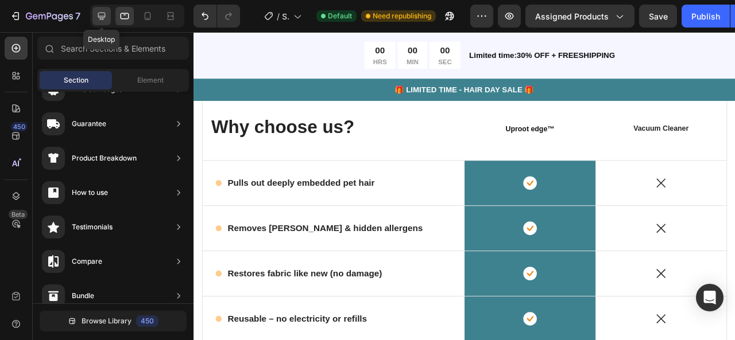
click at [97, 14] on icon at bounding box center [101, 15] width 11 height 11
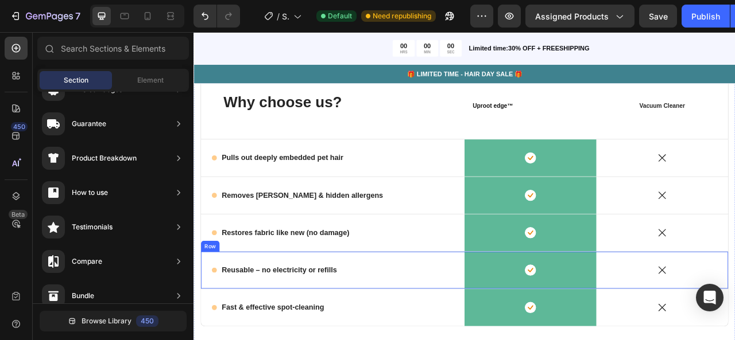
scroll to position [2776, 0]
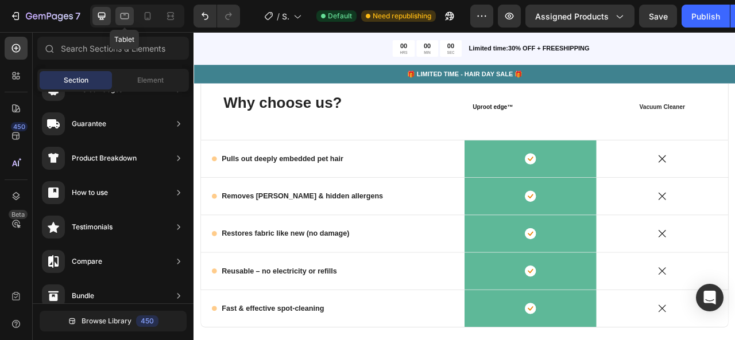
click at [126, 10] on icon at bounding box center [124, 15] width 11 height 11
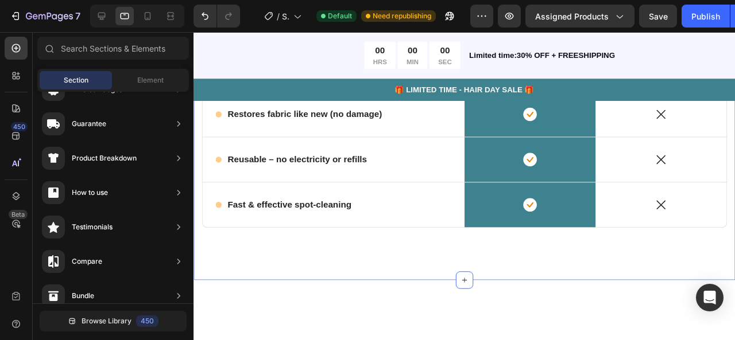
scroll to position [2743, 0]
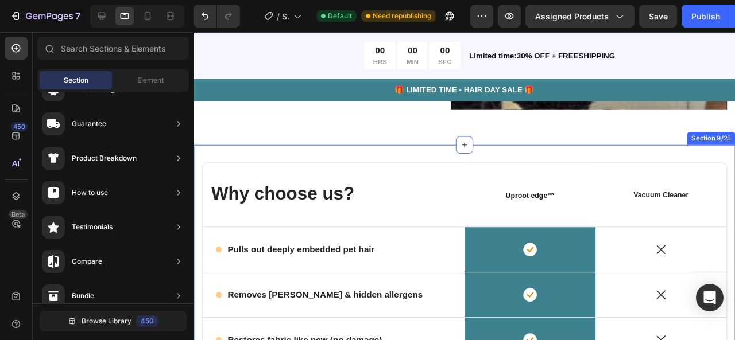
click at [466, 160] on div "Why choose us? Text Block Uproot edge™ Heading Row Row Vacuum Cleaner Text Bloc…" at bounding box center [477, 341] width 569 height 380
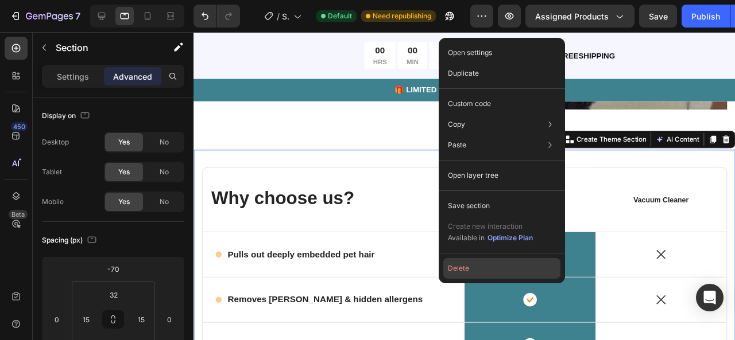
click at [477, 268] on button "Delete" at bounding box center [501, 268] width 117 height 21
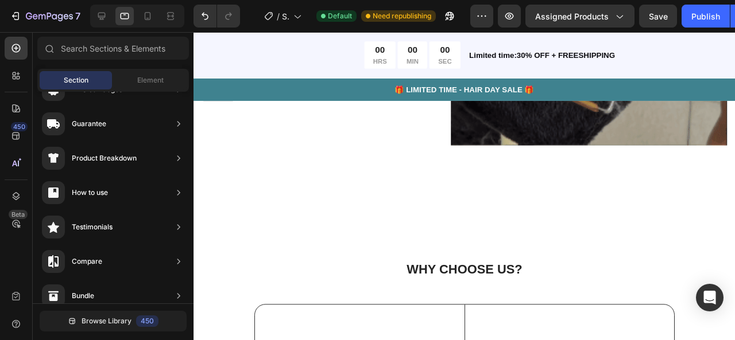
scroll to position [2714, 0]
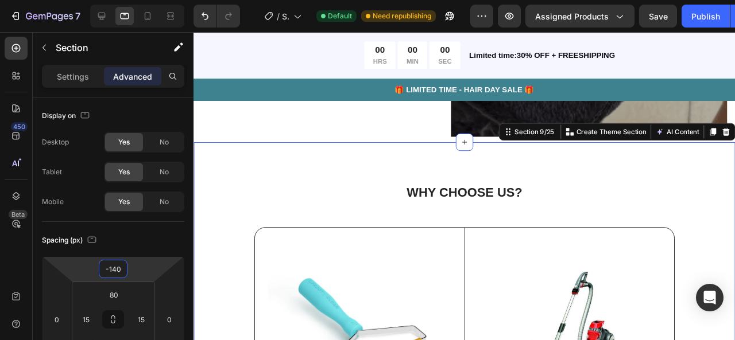
type input "-142"
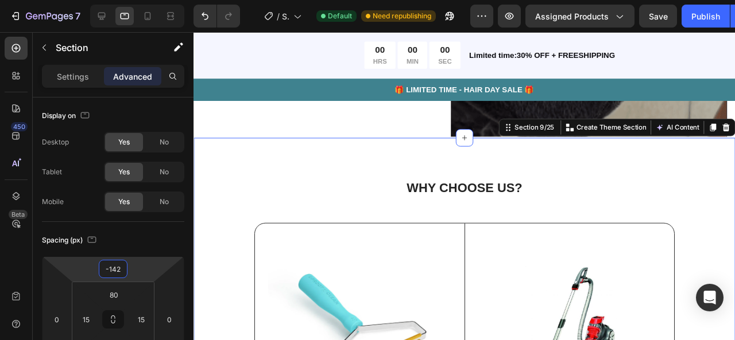
drag, startPoint x: 147, startPoint y: 272, endPoint x: 138, endPoint y: 313, distance: 41.8
click at [138, 0] on html "7 / Shopify Original Product Template Default Need republishing Preview Assigne…" at bounding box center [367, 0] width 735 height 0
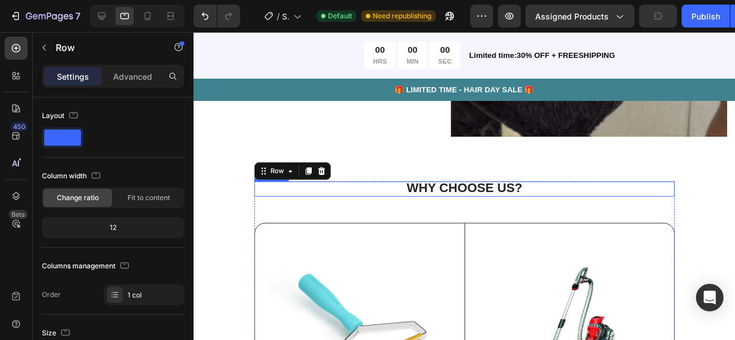
click at [439, 189] on strong "WHY CHOOSE US?" at bounding box center [478, 196] width 122 height 15
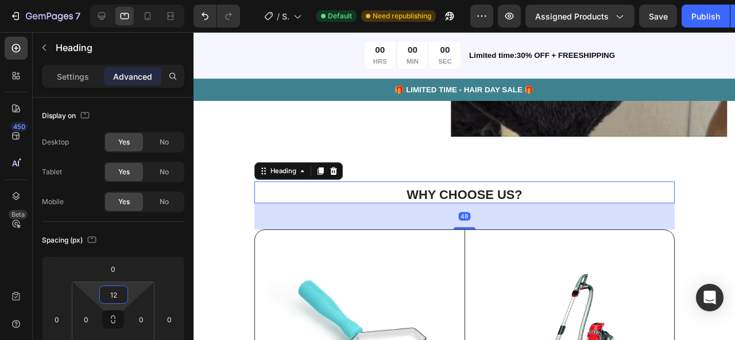
type input "0"
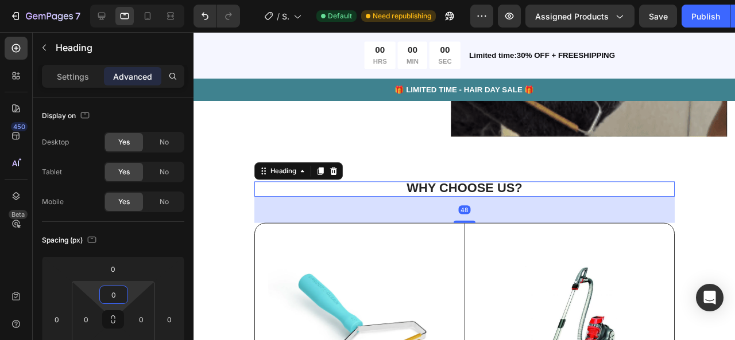
drag, startPoint x: 129, startPoint y: 290, endPoint x: 130, endPoint y: 301, distance: 11.0
click at [130, 0] on html "7 / Shopify Original Product Template Default Need republishing Preview Assigne…" at bounding box center [367, 0] width 735 height 0
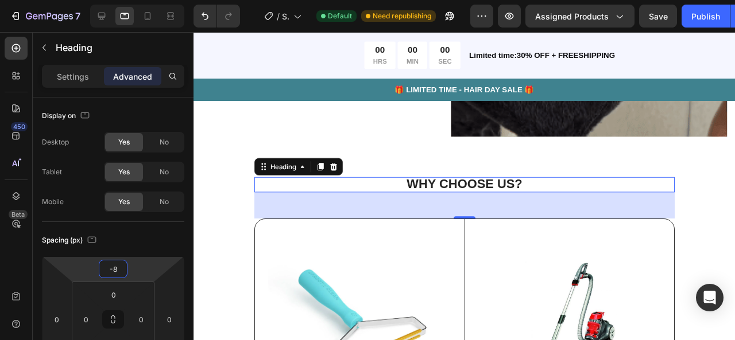
type input "-6"
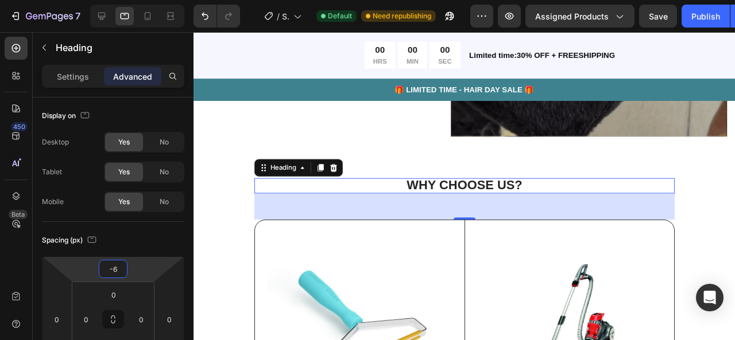
click at [141, 0] on html "7 / Shopify Original Product Template Default Need republishing Preview Assigne…" at bounding box center [367, 0] width 735 height 0
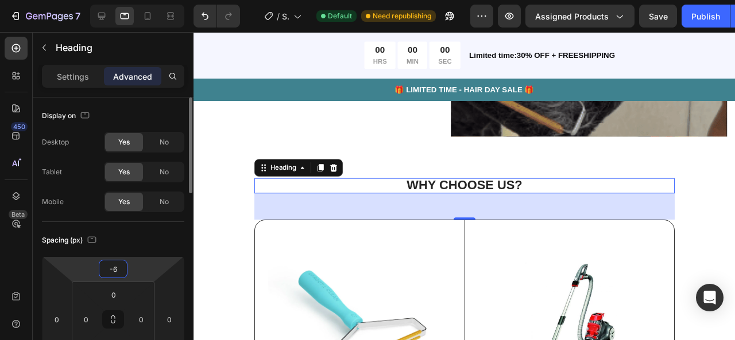
scroll to position [35, 0]
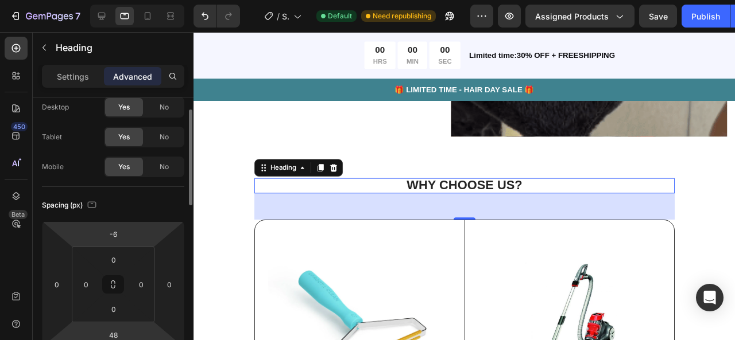
drag, startPoint x: 126, startPoint y: 327, endPoint x: 130, endPoint y: 336, distance: 9.3
click at [130, 337] on div "-6 0 48 0" at bounding box center [113, 284] width 142 height 126
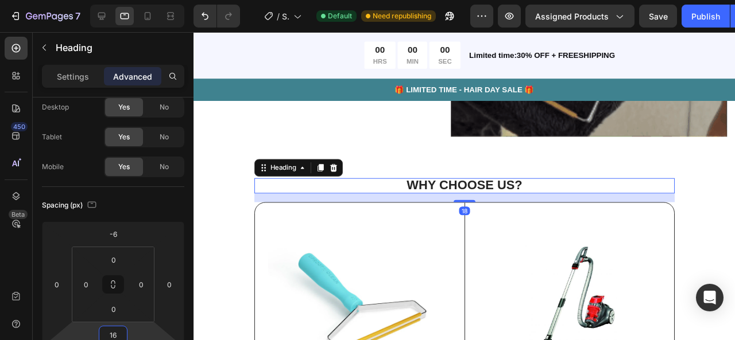
scroll to position [2, 0]
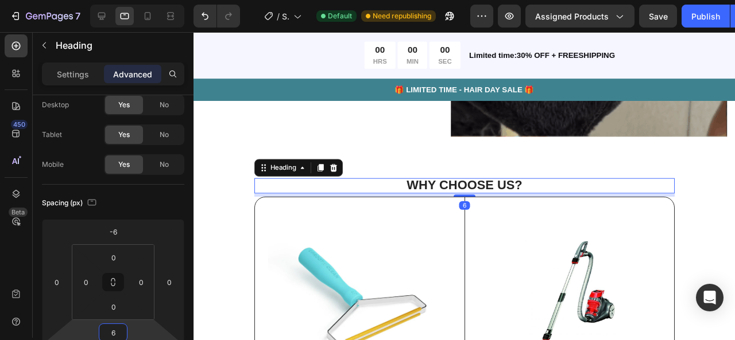
type input "2"
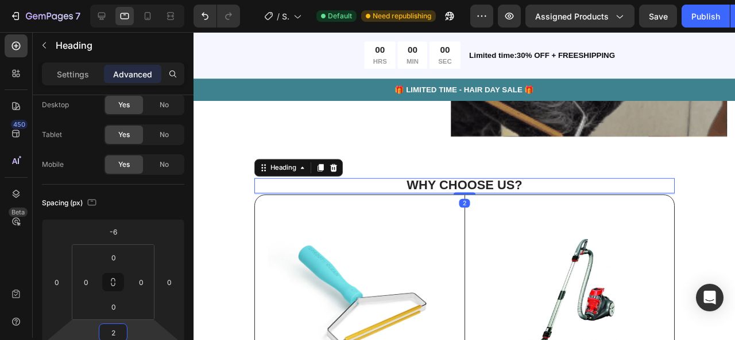
drag, startPoint x: 130, startPoint y: 337, endPoint x: 130, endPoint y: 346, distance: 8.6
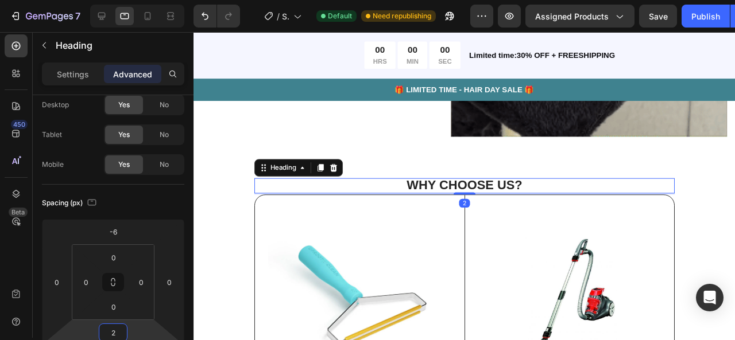
click at [130, 0] on html "7 / Shopify Original Product Template Default Need republishing Preview Assigne…" at bounding box center [367, 0] width 735 height 0
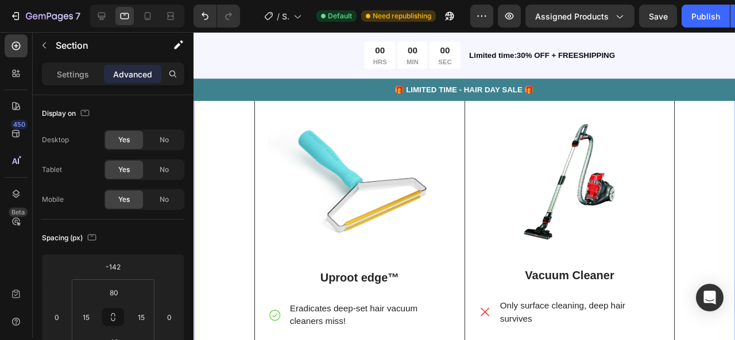
scroll to position [2621, 0]
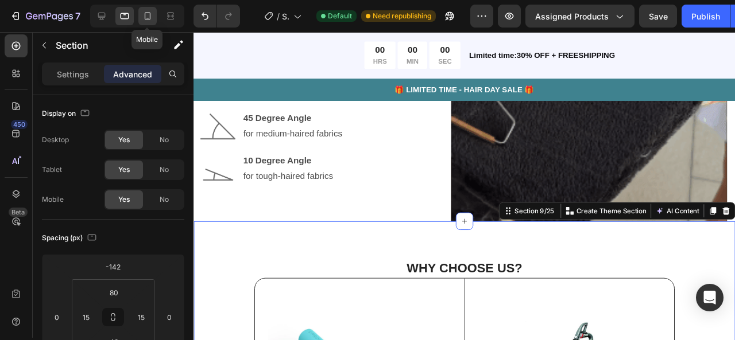
click at [153, 18] on icon at bounding box center [147, 15] width 11 height 11
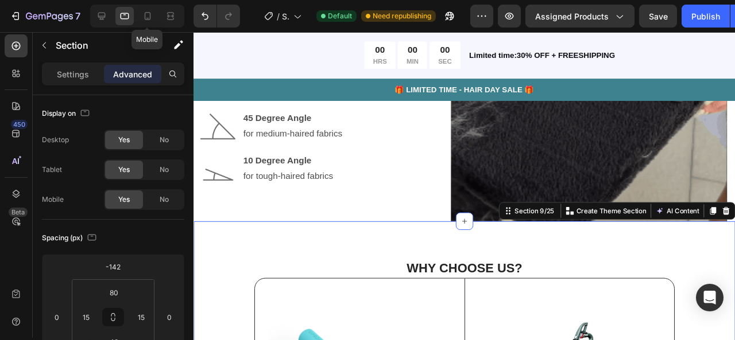
type input "0"
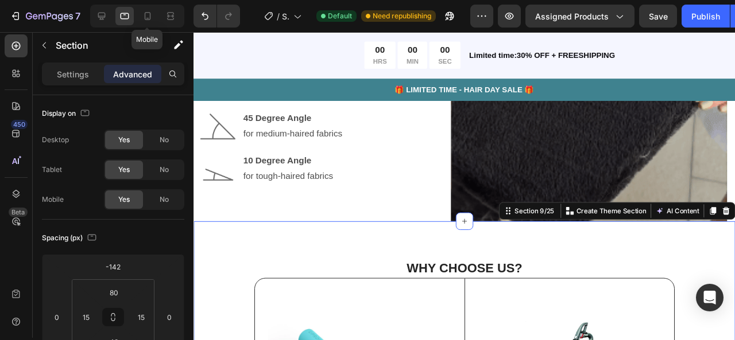
type input "70"
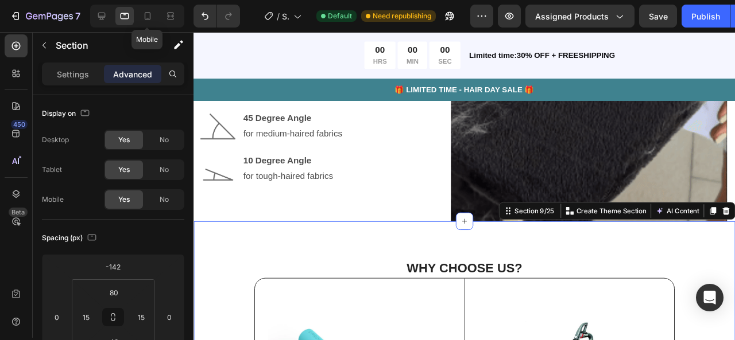
type input "42"
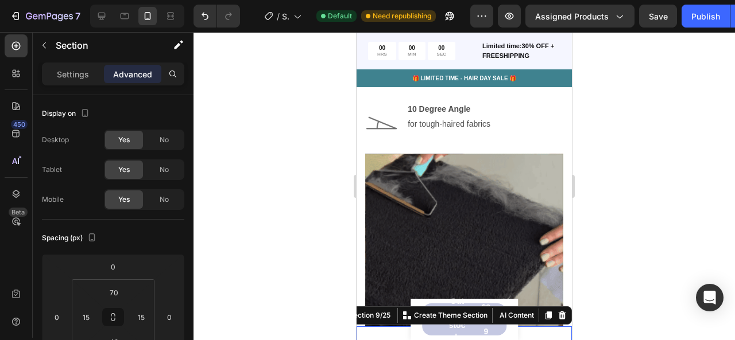
scroll to position [2732, 0]
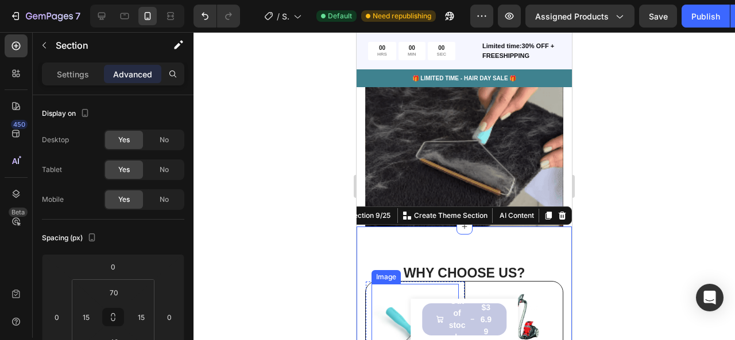
click at [425, 164] on img at bounding box center [464, 153] width 198 height 198
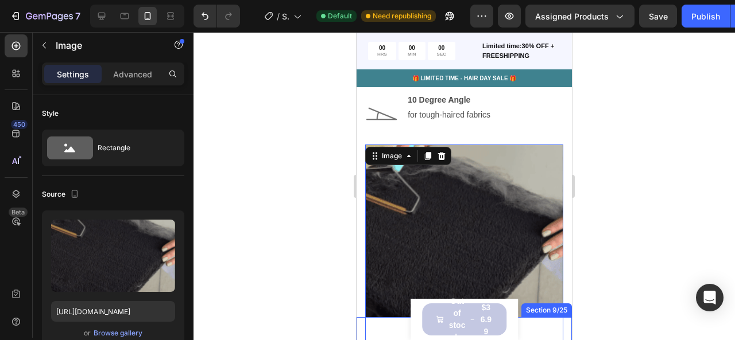
scroll to position [2620, 0]
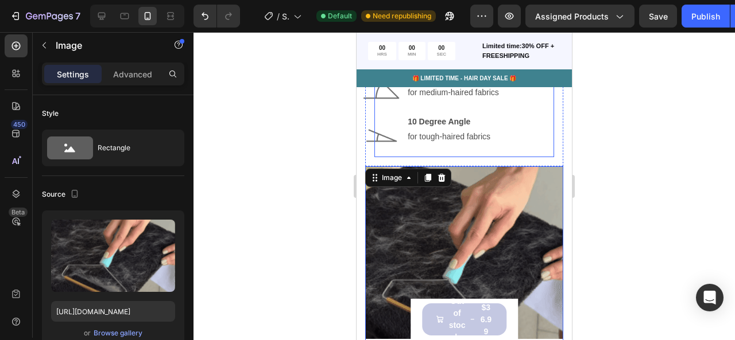
click at [536, 136] on div "Image 90 Degree Angle for fine-haired fabrics Text Block Image 45 Degree Angle …" at bounding box center [464, 85] width 180 height 142
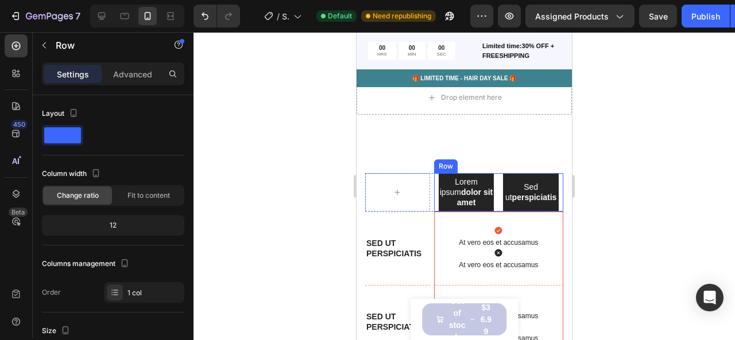
scroll to position [3361, 0]
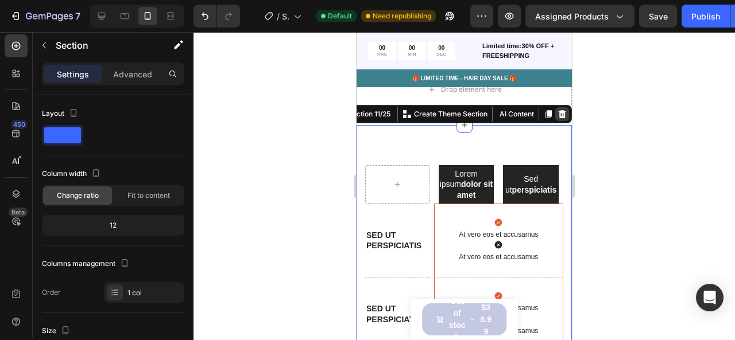
click at [558, 118] on icon at bounding box center [561, 114] width 7 height 8
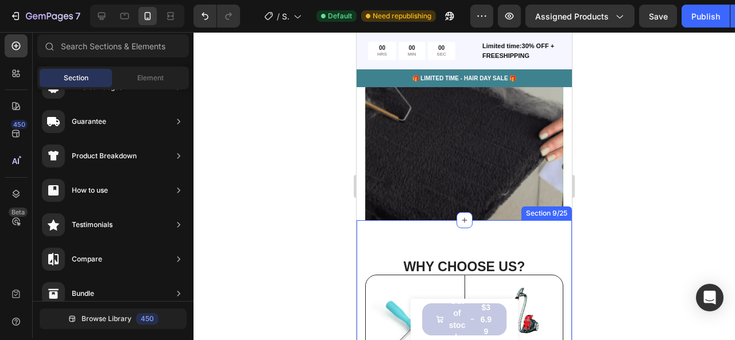
scroll to position [2735, 0]
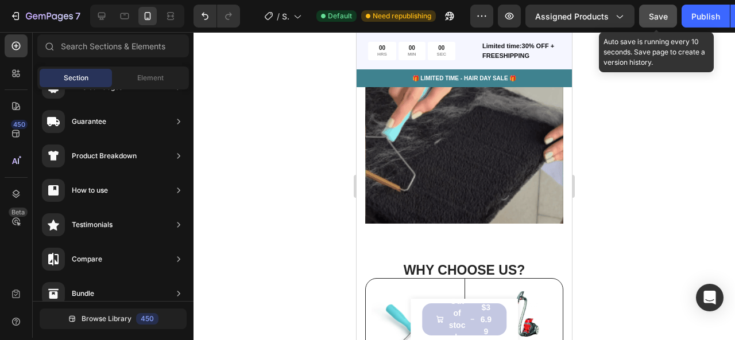
click at [666, 9] on button "Save" at bounding box center [658, 16] width 38 height 23
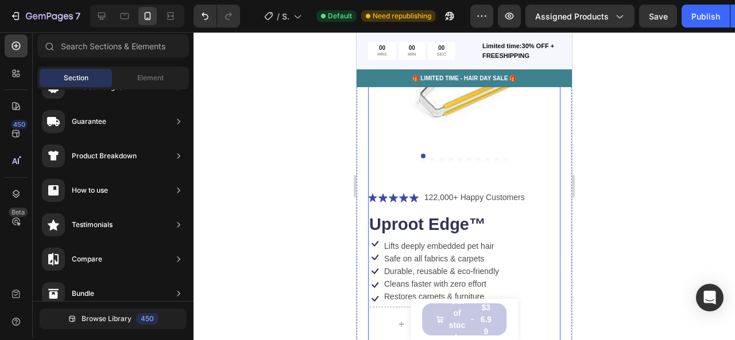
scroll to position [197, 0]
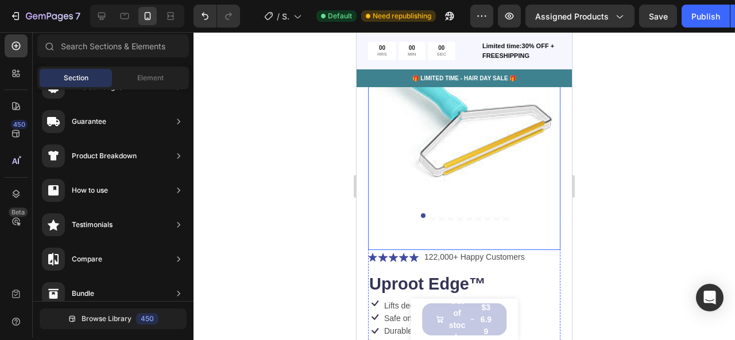
click at [448, 213] on button "Dot" at bounding box center [450, 215] width 5 height 5
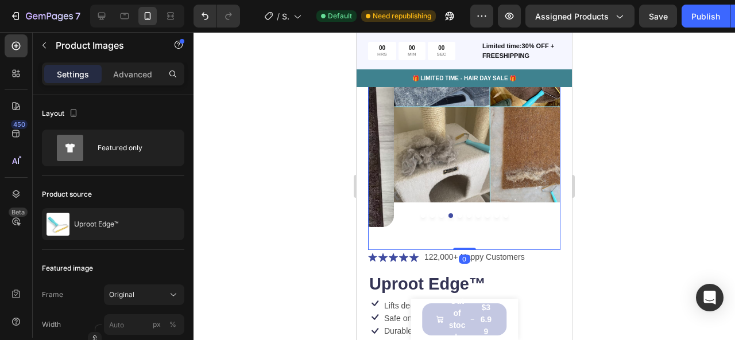
click at [439, 213] on button "Dot" at bounding box center [441, 215] width 5 height 5
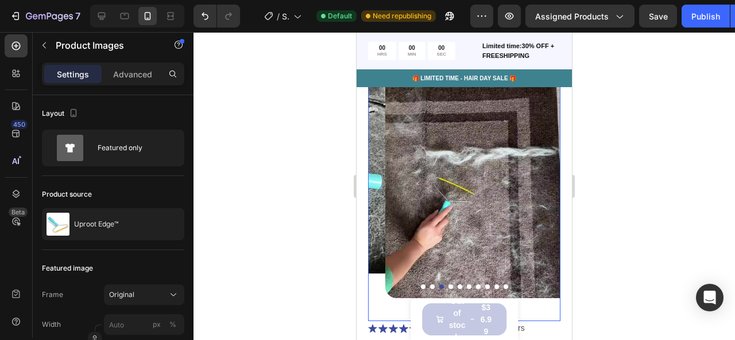
scroll to position [114, 0]
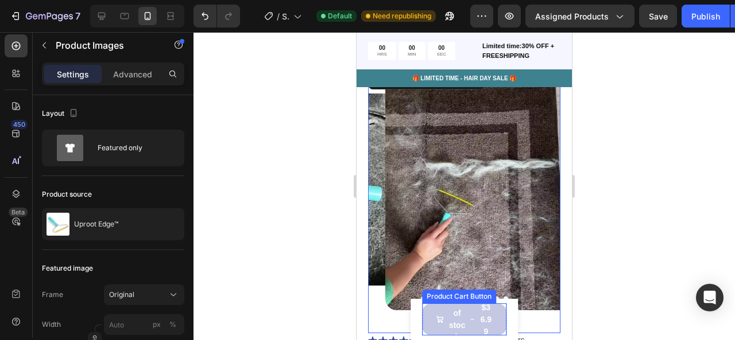
click at [431, 294] on div "Product Cart Button" at bounding box center [458, 297] width 69 height 10
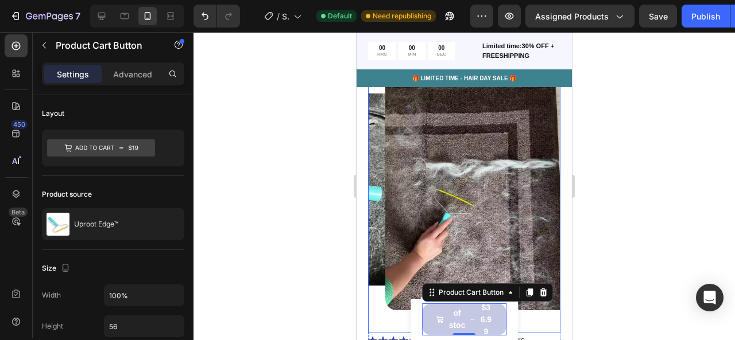
click at [327, 253] on div at bounding box center [463, 186] width 541 height 308
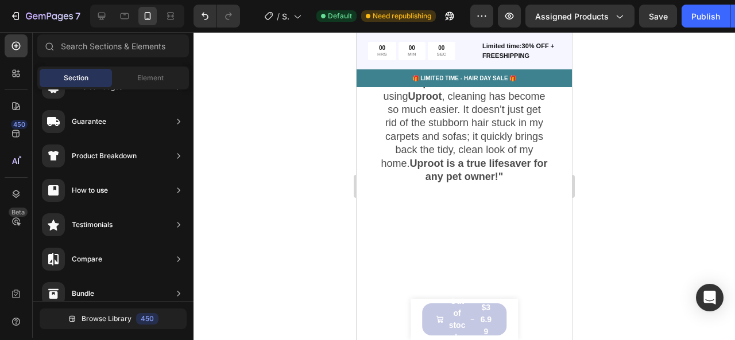
scroll to position [2255, 0]
drag, startPoint x: 457, startPoint y: 230, endPoint x: 452, endPoint y: 240, distance: 10.8
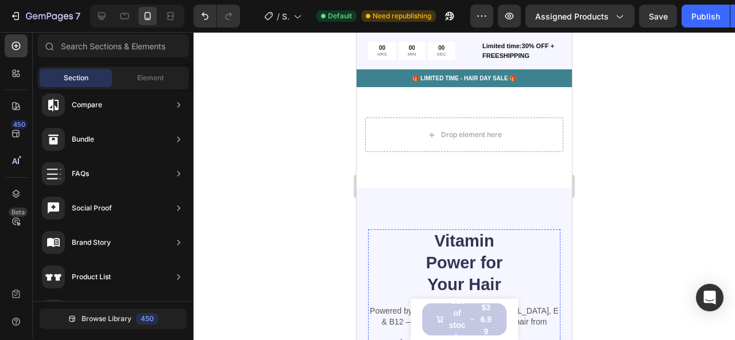
scroll to position [3517, 0]
